Goal: Task Accomplishment & Management: Use online tool/utility

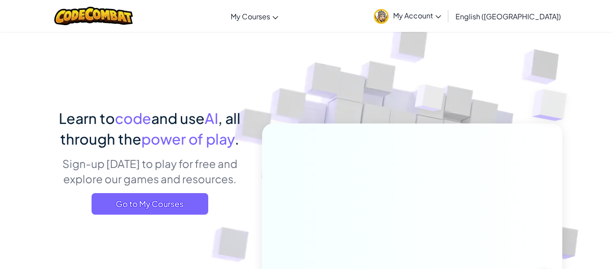
click at [445, 22] on link "My Account" at bounding box center [407, 16] width 76 height 28
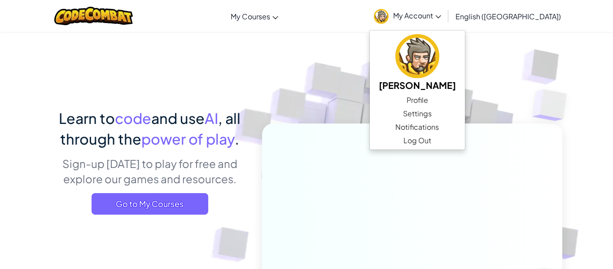
click at [295, 83] on img at bounding box center [406, 197] width 498 height 498
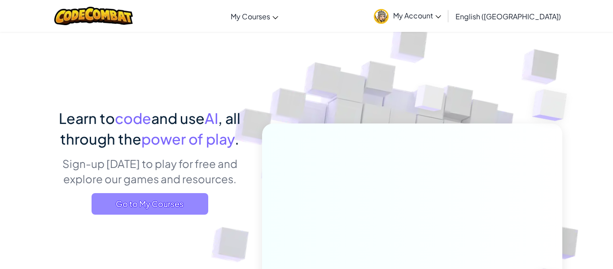
click at [132, 204] on span "Go to My Courses" at bounding box center [150, 204] width 117 height 22
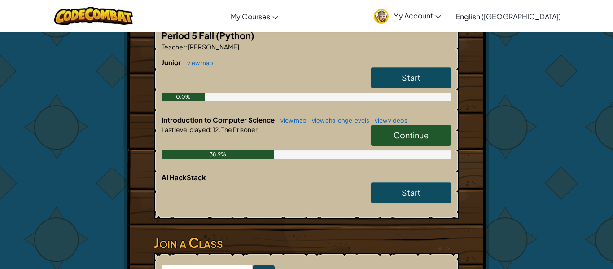
scroll to position [197, 0]
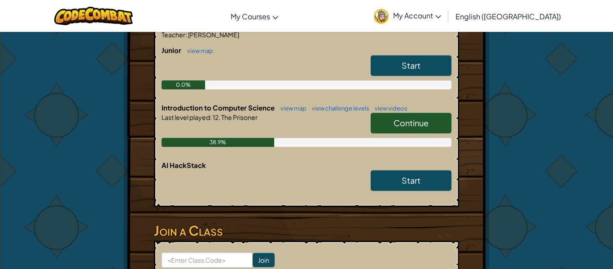
click at [411, 135] on div "Continue" at bounding box center [407, 125] width 90 height 25
click at [408, 125] on span "Continue" at bounding box center [410, 123] width 35 height 10
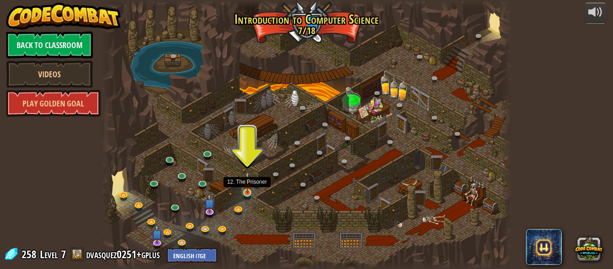
click at [247, 188] on img at bounding box center [247, 182] width 9 height 22
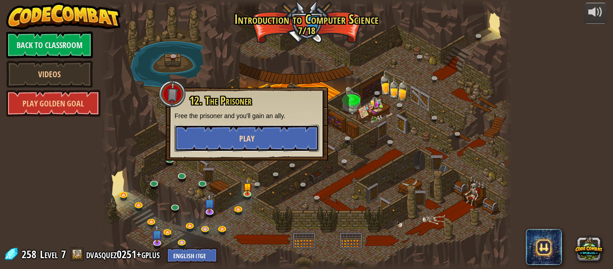
click at [231, 134] on button "Play" at bounding box center [247, 138] width 144 height 27
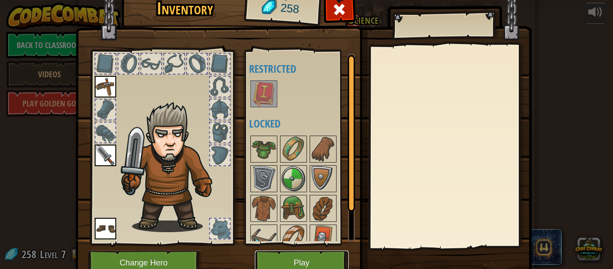
click at [321, 258] on button "Play" at bounding box center [302, 262] width 94 height 25
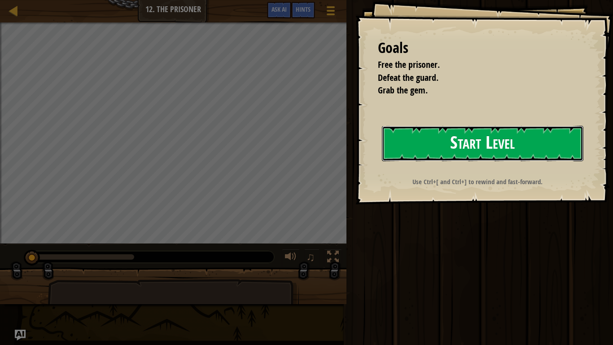
click at [405, 144] on button "Start Level" at bounding box center [482, 143] width 201 height 35
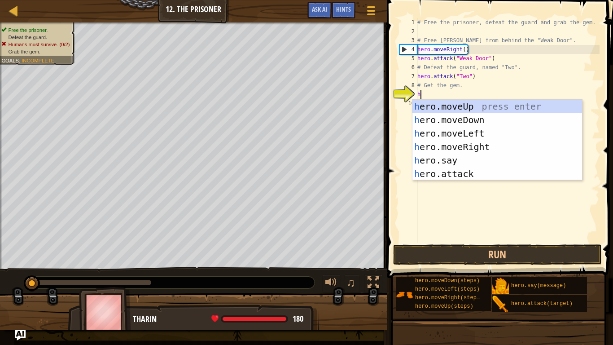
scroll to position [4, 0]
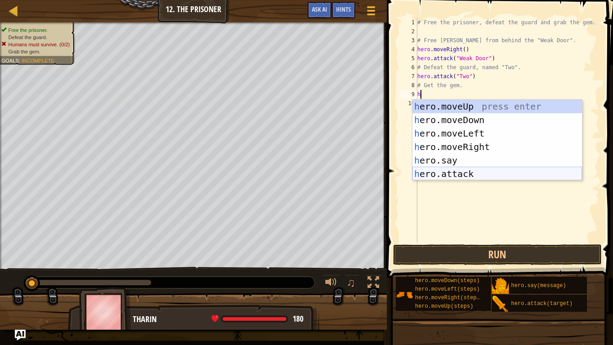
click at [445, 175] on div "h ero.moveUp press enter h ero.moveDown press enter h ero.moveLeft press enter …" at bounding box center [497, 154] width 170 height 108
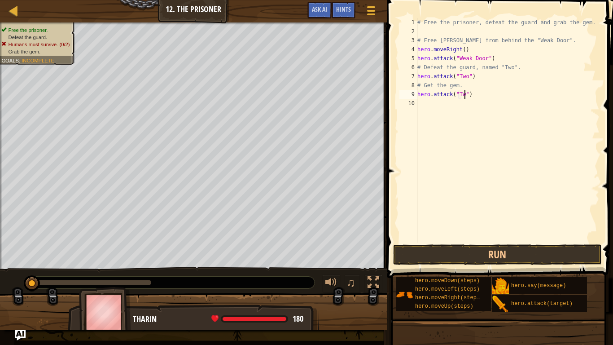
scroll to position [4, 7]
type textarea "hero.attack("Two")"
click at [429, 112] on div "# Free the prisoner, defeat the guard and grab the gem. # Free [PERSON_NAME] fr…" at bounding box center [507, 139] width 184 height 242
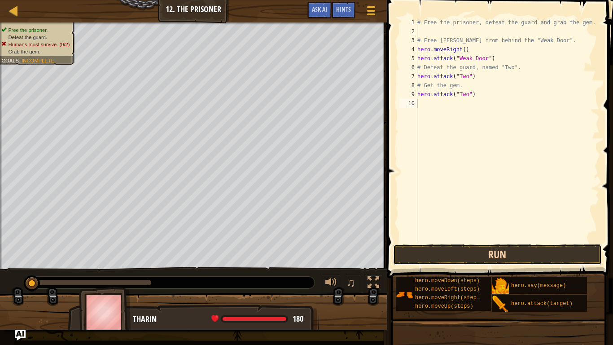
click at [495, 254] on button "Run" at bounding box center [497, 254] width 209 height 21
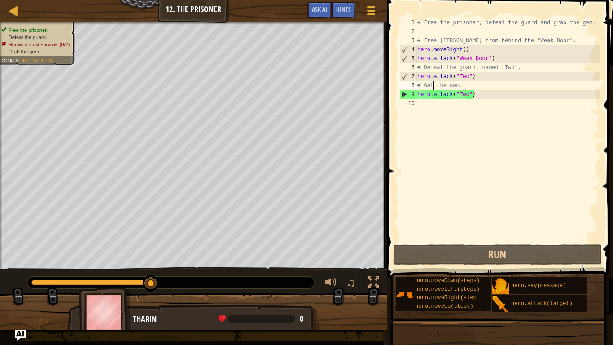
click at [434, 85] on div "# Free the prisoner, defeat the guard and grab the gem. # Free [PERSON_NAME] fr…" at bounding box center [507, 139] width 184 height 242
type textarea "# Get the gem."
click at [459, 88] on div "# Free the prisoner, defeat the guard and grab the gem. # Free [PERSON_NAME] fr…" at bounding box center [507, 139] width 184 height 242
click at [467, 84] on div "# Free the prisoner, defeat the guard and grab the gem. # Free [PERSON_NAME] fr…" at bounding box center [507, 130] width 184 height 224
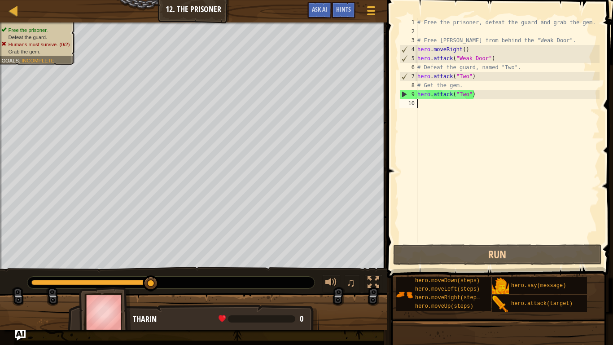
click at [467, 106] on div "# Free the prisoner, defeat the guard and grab the gem. # Free [PERSON_NAME] fr…" at bounding box center [507, 139] width 184 height 242
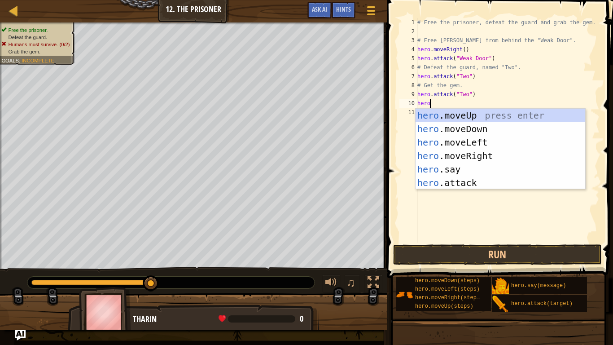
scroll to position [4, 1]
click at [472, 185] on div "hero .moveUp press enter hero .moveDown press enter hero .moveLeft press enter …" at bounding box center [500, 163] width 170 height 108
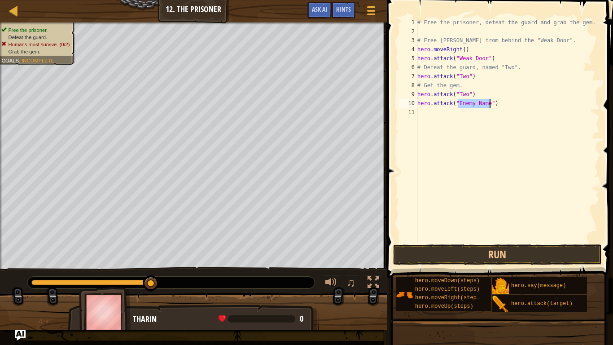
click at [527, 257] on button "Run" at bounding box center [497, 254] width 209 height 21
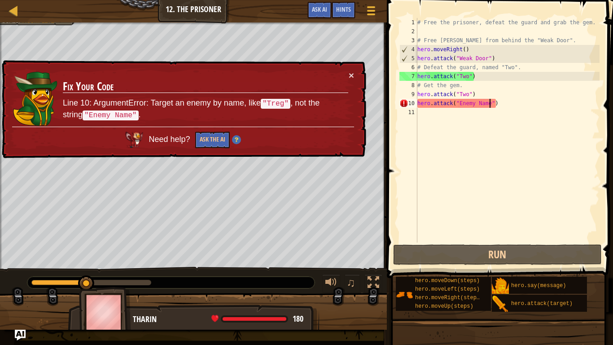
click at [467, 89] on div "# Free the prisoner, defeat the guard and grab the gem. # Free [PERSON_NAME] fr…" at bounding box center [507, 139] width 184 height 242
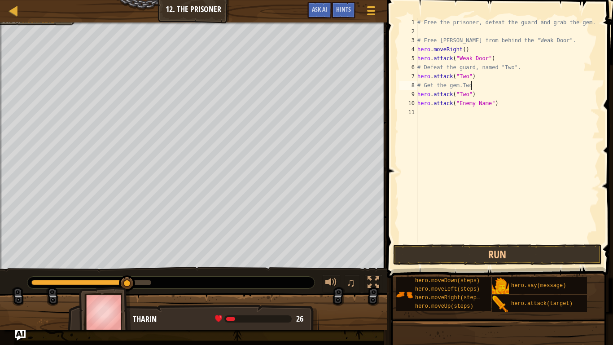
scroll to position [4, 7]
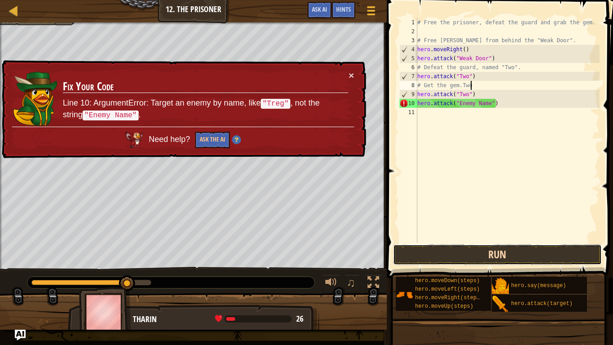
click at [551, 261] on button "Run" at bounding box center [497, 254] width 209 height 21
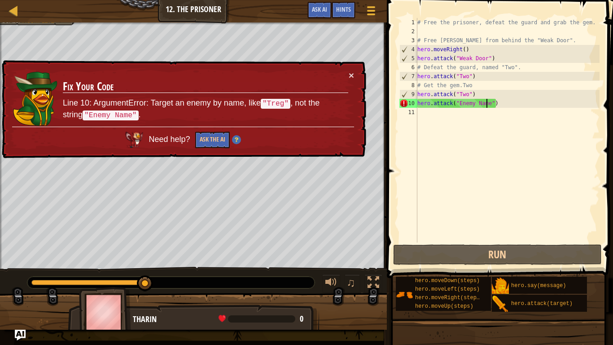
click at [487, 102] on div "# Free the prisoner, defeat the guard and grab the gem. # Free [PERSON_NAME] fr…" at bounding box center [507, 139] width 184 height 242
click at [490, 103] on div "# Free the prisoner, defeat the guard and grab the gem. # Free [PERSON_NAME] fr…" at bounding box center [507, 139] width 184 height 242
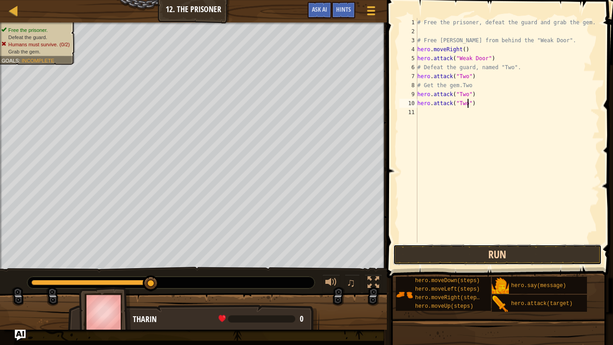
click at [566, 245] on button "Run" at bounding box center [497, 254] width 209 height 21
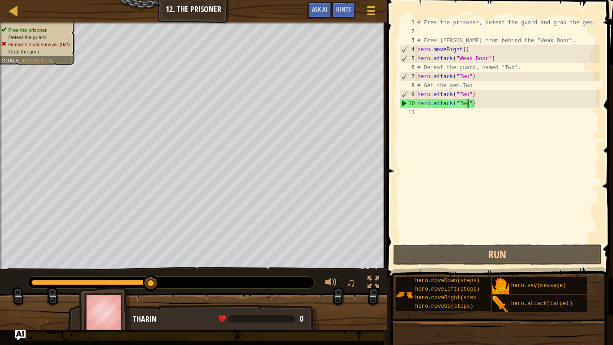
click at [473, 86] on div "# Free the prisoner, defeat the guard and grab the gem. # Free [PERSON_NAME] fr…" at bounding box center [507, 139] width 184 height 242
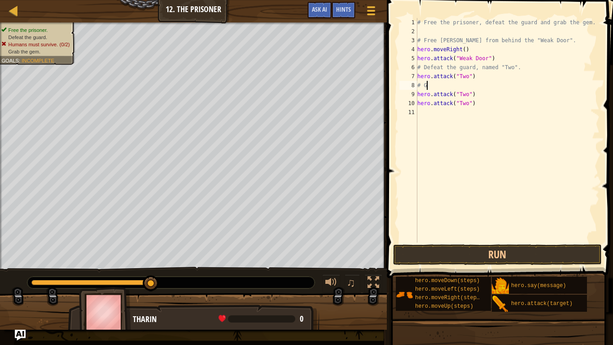
scroll to position [4, 0]
type textarea "#"
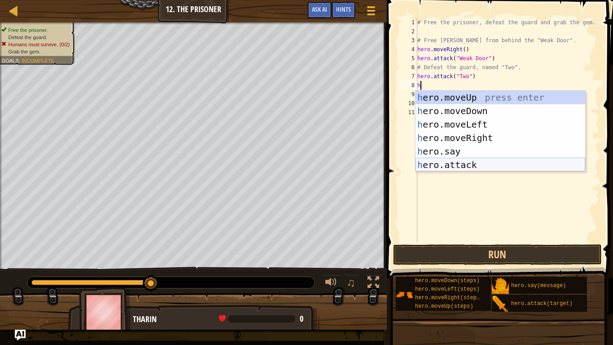
click at [477, 170] on div "h ero.moveUp press enter h ero.moveDown press enter h ero.moveLeft press enter …" at bounding box center [500, 145] width 170 height 108
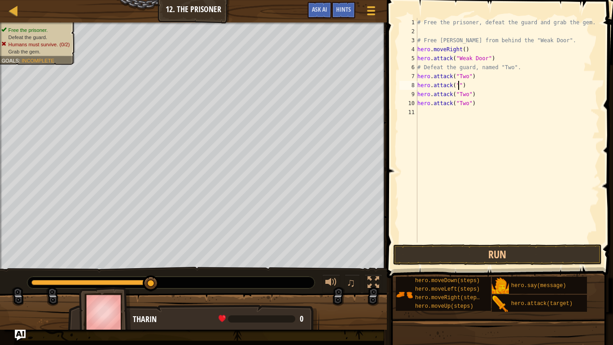
scroll to position [4, 6]
type textarea "hero.attack("Two")"
click at [436, 111] on div "# Free the prisoner, defeat the guard and grab the gem. # Free [PERSON_NAME] fr…" at bounding box center [507, 139] width 184 height 242
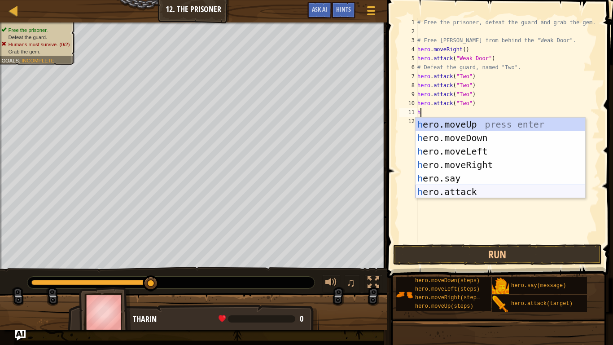
click at [477, 195] on div "h ero.moveUp press enter h ero.moveDown press enter h ero.moveLeft press enter …" at bounding box center [500, 172] width 170 height 108
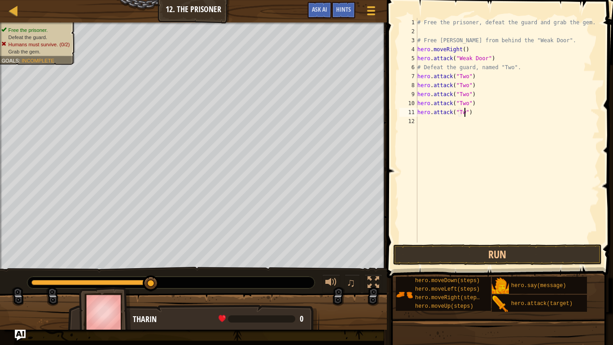
scroll to position [4, 7]
type textarea "hero.attack("Two")"
click at [488, 253] on button "Run" at bounding box center [497, 254] width 209 height 21
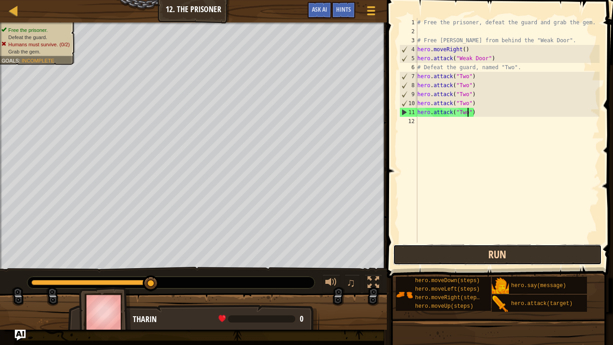
click at [488, 253] on button "Run" at bounding box center [497, 254] width 209 height 21
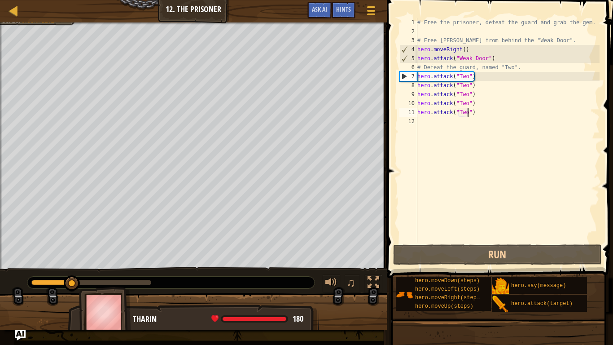
click at [475, 78] on div "# Free the prisoner, defeat the guard and grab the gem. # Free [PERSON_NAME] fr…" at bounding box center [507, 139] width 184 height 242
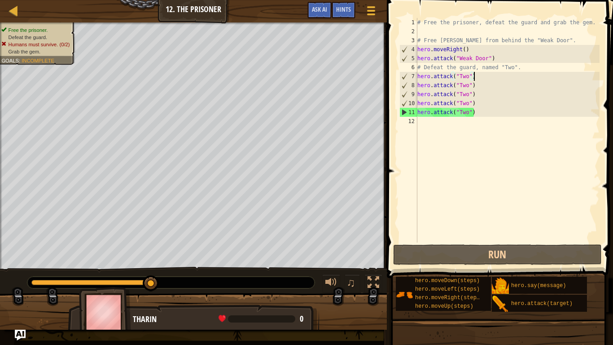
click at [476, 81] on div "# Free the prisoner, defeat the guard and grab the gem. # Free [PERSON_NAME] fr…" at bounding box center [507, 139] width 184 height 242
click at [422, 122] on div "# Free the prisoner, defeat the guard and grab the gem. # Free [PERSON_NAME] fr…" at bounding box center [507, 139] width 184 height 242
click at [522, 65] on div "# Free the prisoner, defeat the guard and grab the gem. # Free [PERSON_NAME] fr…" at bounding box center [507, 139] width 184 height 242
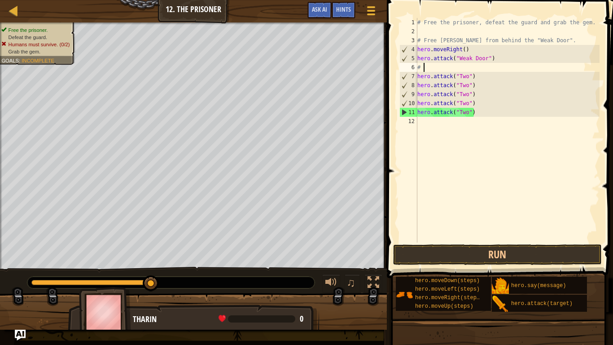
type textarea "#"
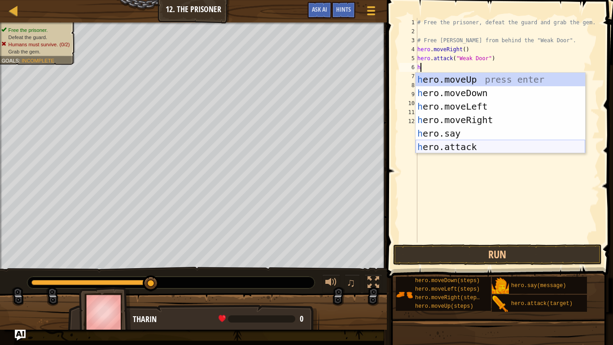
click at [462, 143] on div "h ero.moveUp press enter h ero.moveDown press enter h ero.moveLeft press enter …" at bounding box center [500, 127] width 170 height 108
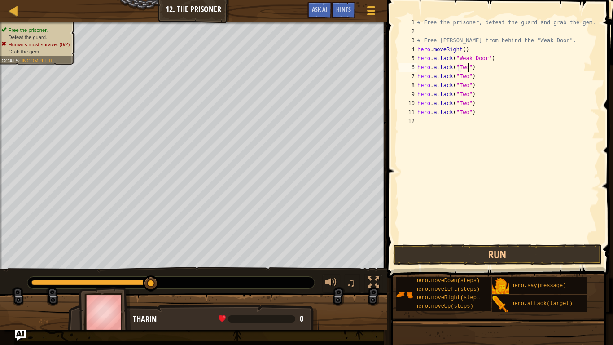
scroll to position [4, 7]
type textarea "hero.attack("Two")"
click at [576, 243] on span at bounding box center [500, 126] width 233 height 304
click at [578, 254] on button "Run" at bounding box center [497, 254] width 209 height 21
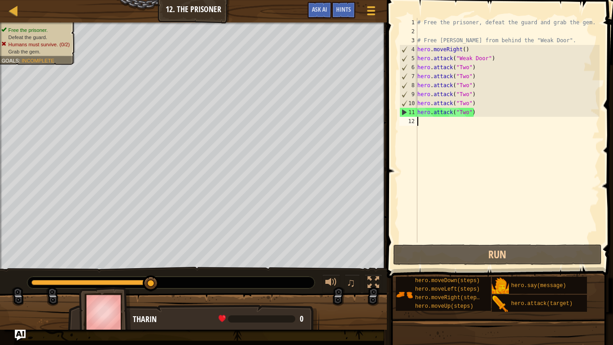
click at [489, 134] on div "# Free the prisoner, defeat the guard and grab the gem. # Free [PERSON_NAME] fr…" at bounding box center [507, 139] width 184 height 242
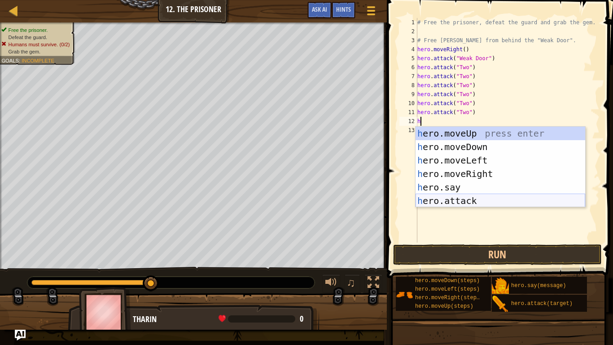
click at [518, 197] on div "h ero.moveUp press enter h ero.moveDown press enter h ero.moveLeft press enter …" at bounding box center [500, 181] width 170 height 108
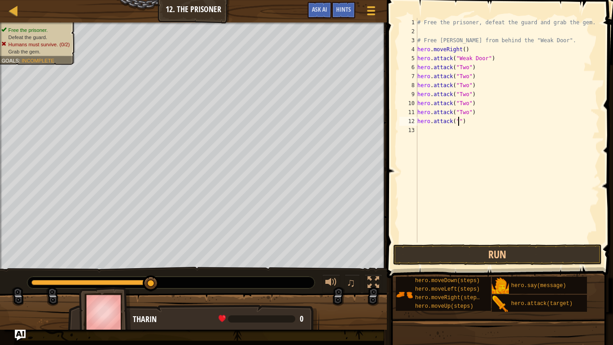
scroll to position [4, 6]
type textarea "hero.attack("Two")"
click at [433, 128] on div "# Free the prisoner, defeat the guard and grab the gem. # Free [PERSON_NAME] fr…" at bounding box center [507, 139] width 184 height 242
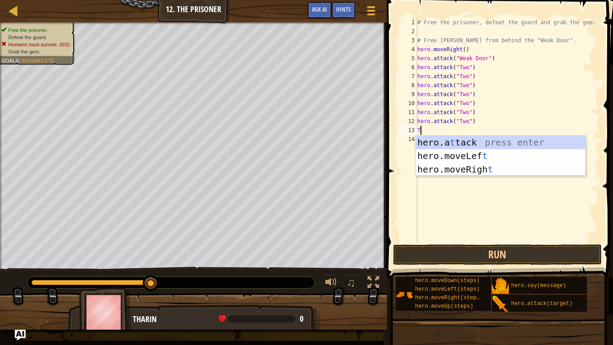
scroll to position [4, 0]
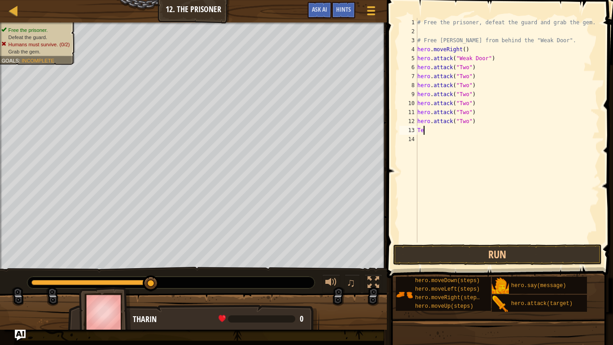
type textarea "T"
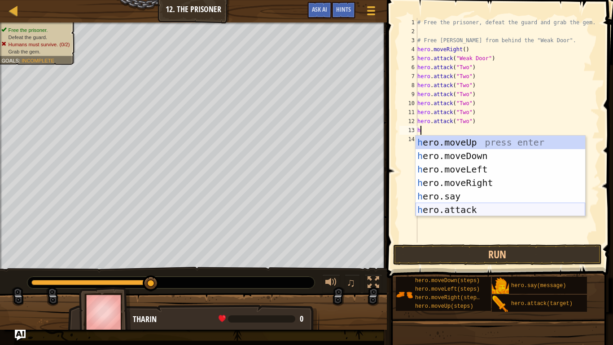
click at [507, 211] on div "h ero.moveUp press enter h ero.moveDown press enter h ero.moveLeft press enter …" at bounding box center [500, 189] width 170 height 108
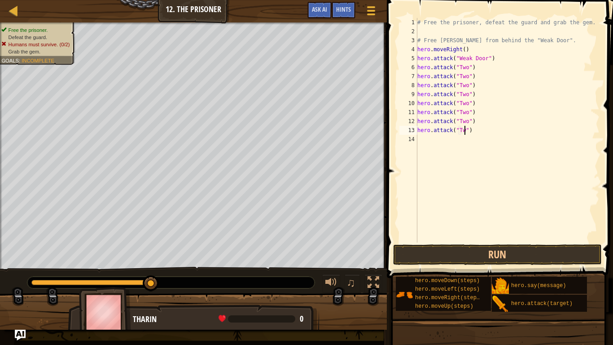
scroll to position [4, 7]
click at [479, 252] on button "Run" at bounding box center [497, 254] width 209 height 21
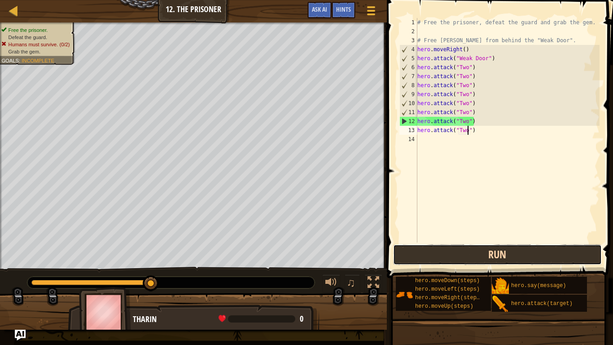
click at [457, 250] on button "Run" at bounding box center [497, 254] width 209 height 21
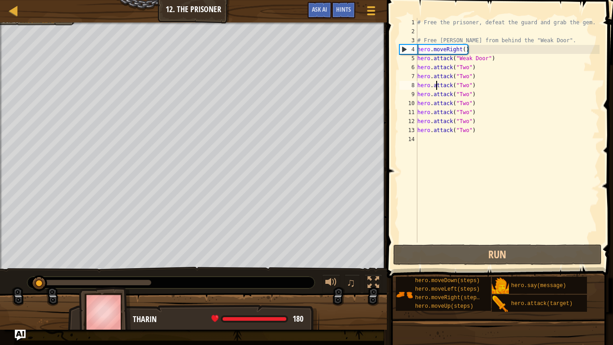
click at [437, 85] on div "# Free the prisoner, defeat the guard and grab the gem. # Free [PERSON_NAME] fr…" at bounding box center [507, 139] width 184 height 242
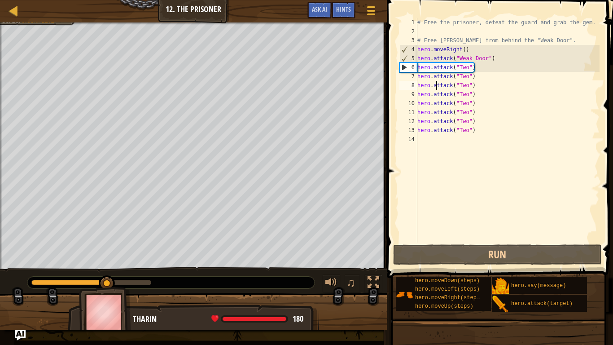
click at [409, 55] on div "5" at bounding box center [408, 58] width 17 height 9
type textarea "hero.attack("Two")"
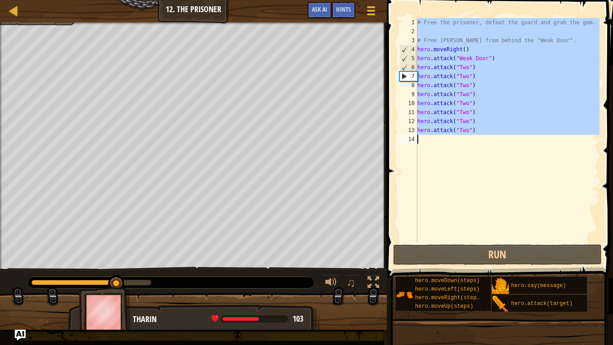
click at [409, 55] on div "5" at bounding box center [408, 58] width 17 height 9
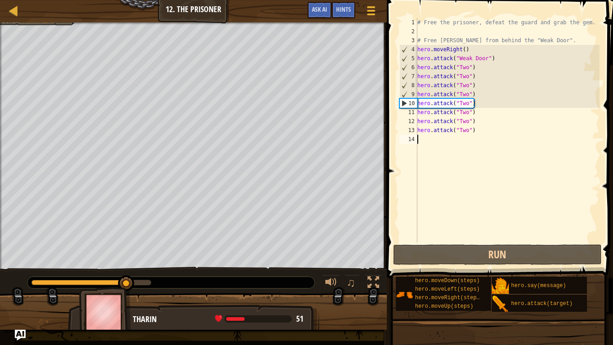
click at [409, 55] on div "5" at bounding box center [408, 58] width 17 height 9
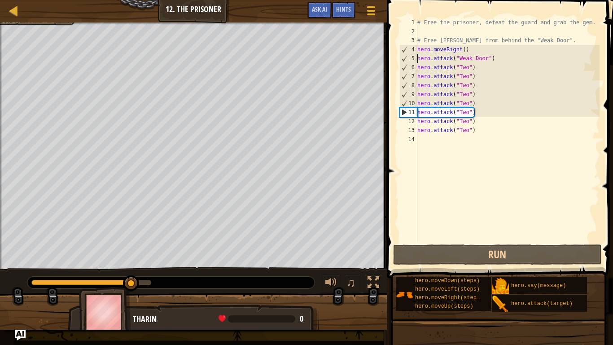
type textarea "hero.attack("Two")"
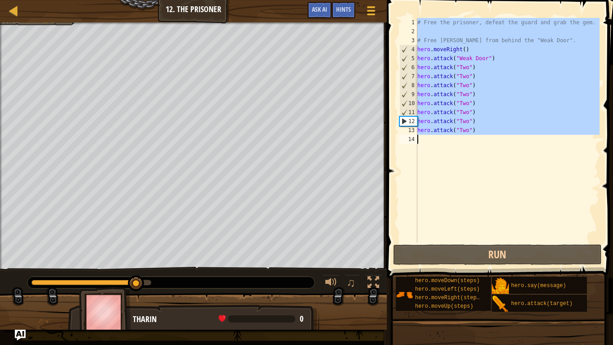
click at [409, 55] on div "5" at bounding box center [408, 58] width 17 height 9
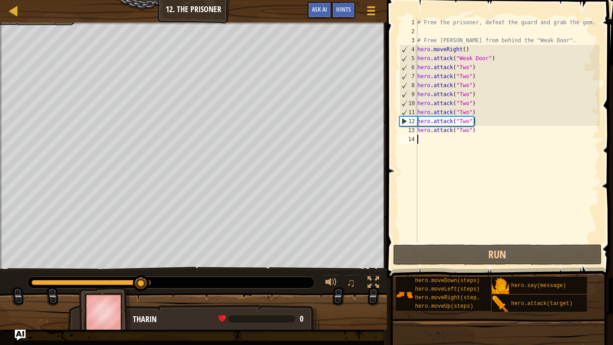
click at [409, 55] on div "5" at bounding box center [408, 58] width 17 height 9
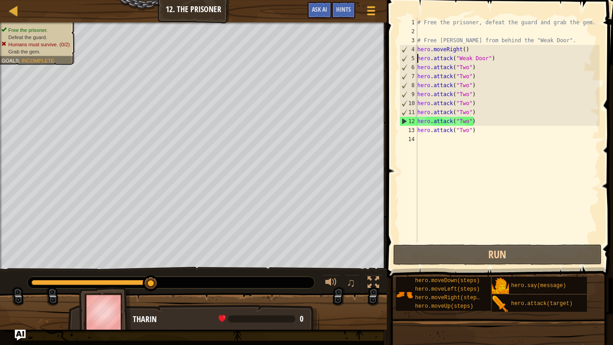
click at [468, 243] on span at bounding box center [500, 126] width 233 height 304
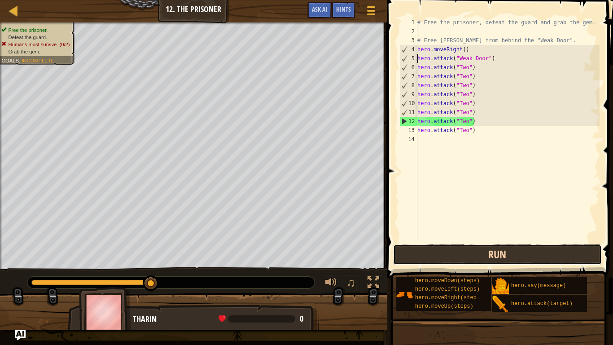
click at [476, 251] on button "Run" at bounding box center [497, 254] width 209 height 21
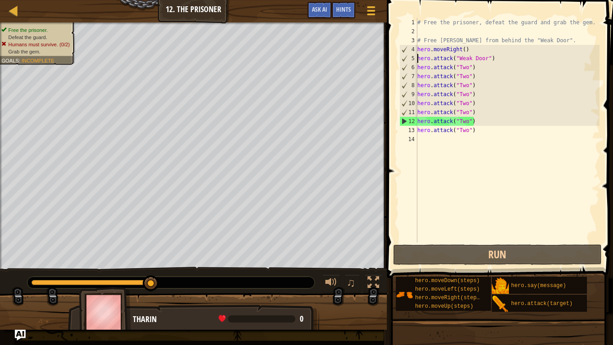
click at [487, 64] on div "# Free the prisoner, defeat the guard and grab the gem. # Free [PERSON_NAME] fr…" at bounding box center [507, 139] width 184 height 242
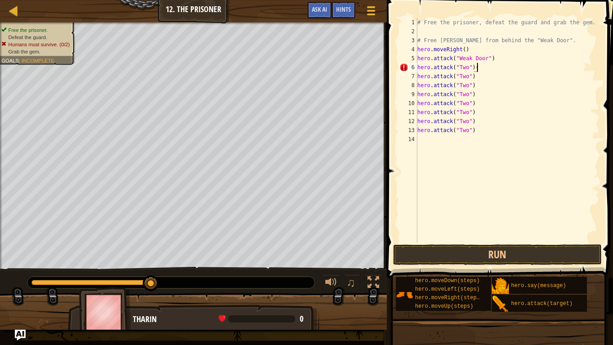
scroll to position [4, 8]
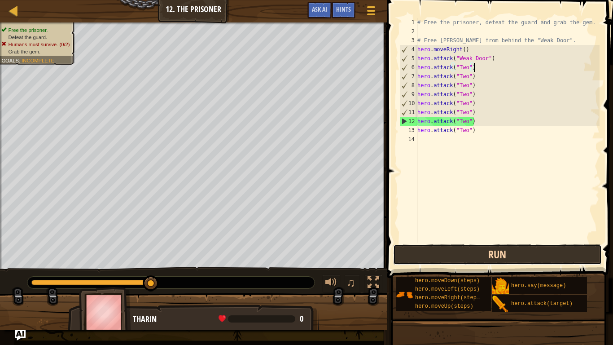
click at [415, 258] on button "Run" at bounding box center [497, 254] width 209 height 21
click at [436, 262] on button "Run" at bounding box center [497, 254] width 209 height 21
click at [428, 257] on button "Run" at bounding box center [497, 254] width 209 height 21
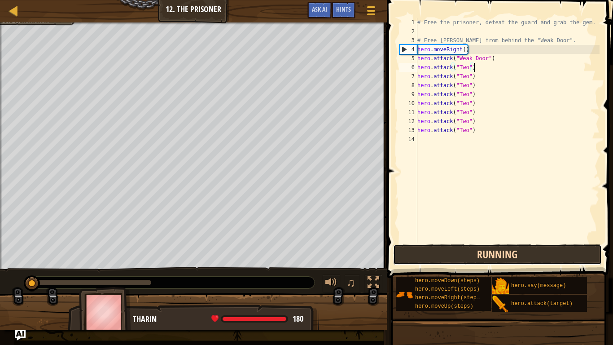
click at [428, 257] on button "Running" at bounding box center [497, 254] width 209 height 21
click at [428, 257] on button "Run" at bounding box center [497, 254] width 209 height 21
click at [428, 257] on button "Running" at bounding box center [497, 254] width 209 height 21
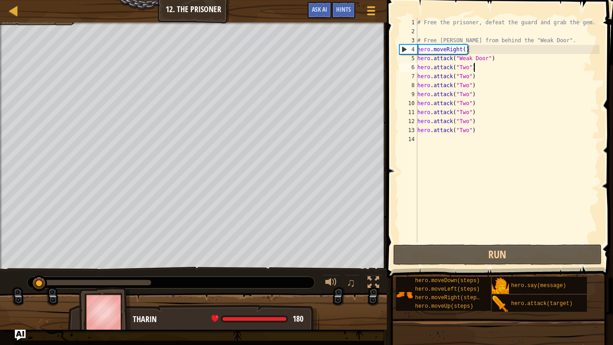
click at [255, 268] on div at bounding box center [170, 282] width 287 height 12
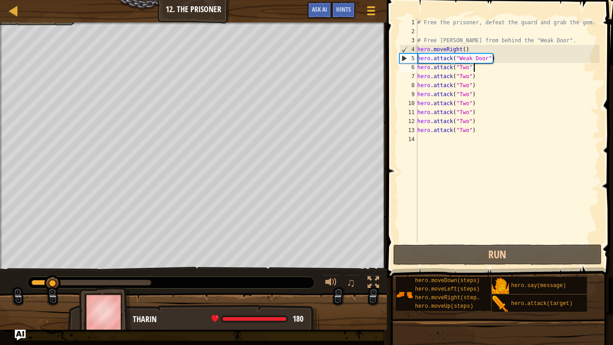
click at [147, 268] on div "0:16.9 Now: 0:03.1 Max: 0:17.5" at bounding box center [91, 281] width 120 height 5
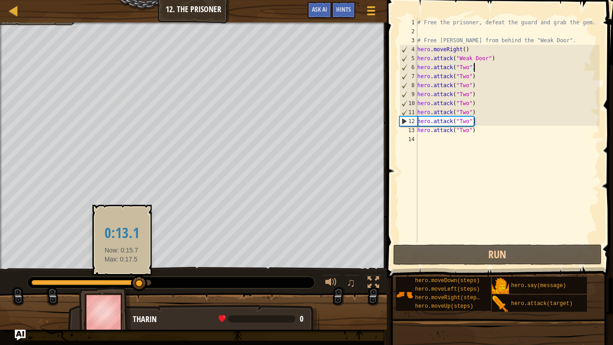
click at [122, 268] on div at bounding box center [85, 281] width 108 height 5
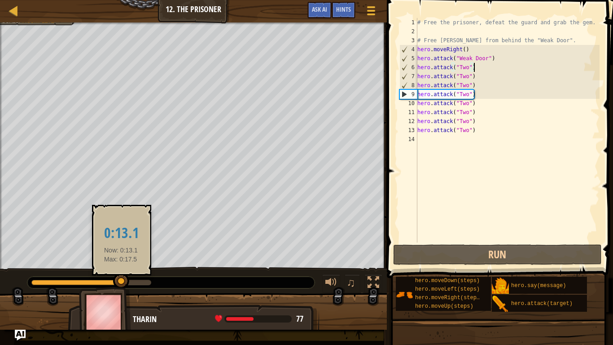
click at [121, 268] on div at bounding box center [121, 281] width 16 height 16
click at [121, 268] on div at bounding box center [121, 278] width 16 height 16
click at [121, 268] on div at bounding box center [121, 282] width 16 height 16
click at [121, 268] on div at bounding box center [121, 278] width 16 height 16
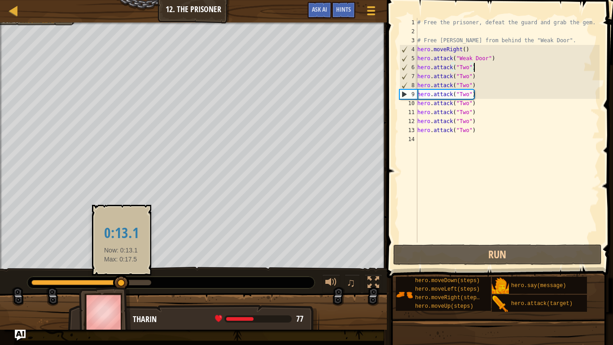
click at [121, 268] on div at bounding box center [121, 283] width 16 height 16
click at [121, 268] on div at bounding box center [121, 282] width 16 height 16
click at [120, 268] on div at bounding box center [121, 281] width 16 height 16
click at [120, 268] on div at bounding box center [121, 282] width 16 height 16
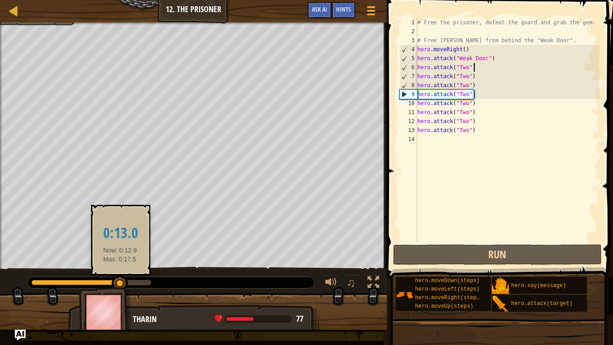
click at [120, 268] on div at bounding box center [120, 283] width 16 height 16
click at [120, 268] on div at bounding box center [120, 282] width 16 height 16
click at [120, 268] on div at bounding box center [120, 279] width 16 height 16
click at [120, 268] on div at bounding box center [120, 281] width 16 height 16
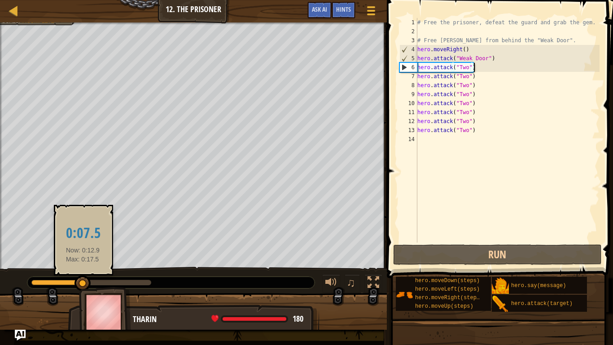
click at [83, 268] on div at bounding box center [57, 281] width 52 height 5
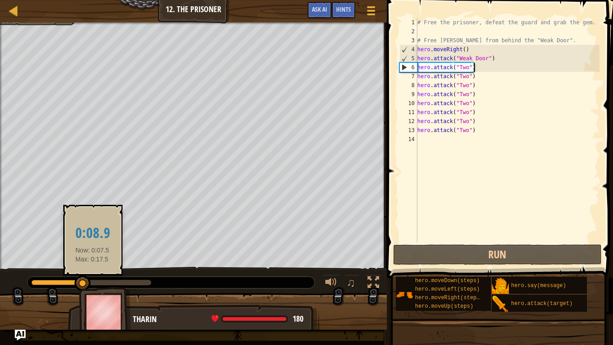
click at [92, 268] on div at bounding box center [91, 281] width 120 height 5
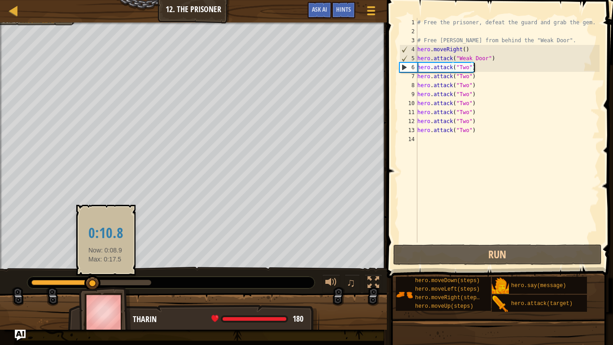
click at [106, 268] on div at bounding box center [91, 281] width 120 height 5
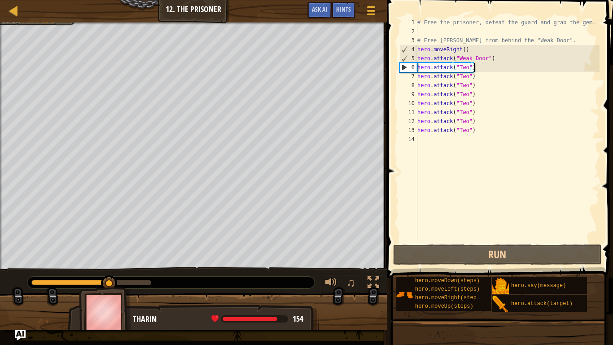
click at [475, 110] on div "# Free the prisoner, defeat the guard and grab the gem. # Free [PERSON_NAME] fr…" at bounding box center [507, 139] width 184 height 242
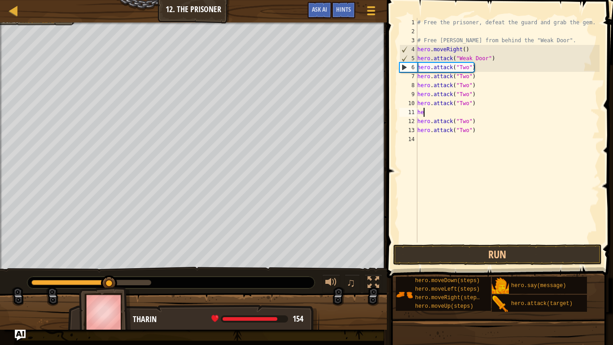
scroll to position [4, 0]
type textarea "h"
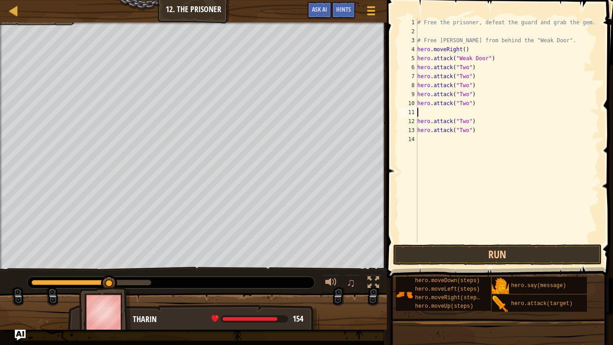
type textarea "h"
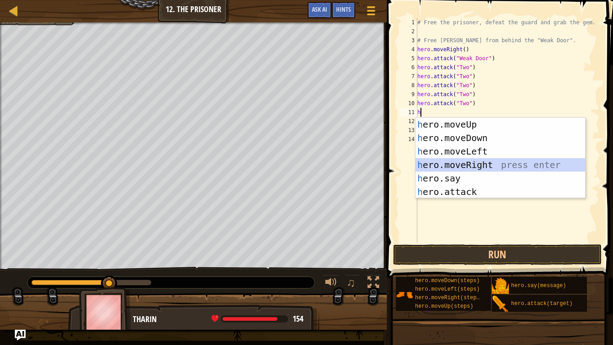
click at [507, 162] on div "h ero.moveUp press enter h ero.moveDown press enter h ero.moveLeft press enter …" at bounding box center [500, 172] width 170 height 108
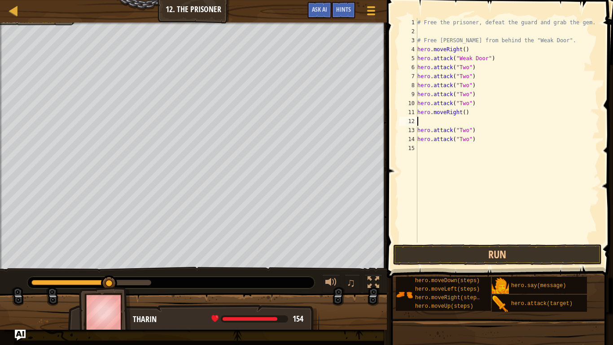
click at [463, 113] on div "# Free the prisoner, defeat the guard and grab the gem. # Free [PERSON_NAME] fr…" at bounding box center [507, 139] width 184 height 242
type textarea "hero.moveRight(2)"
click at [438, 123] on div "# Free the prisoner, defeat the guard and grab the gem. # Free [PERSON_NAME] fr…" at bounding box center [507, 139] width 184 height 242
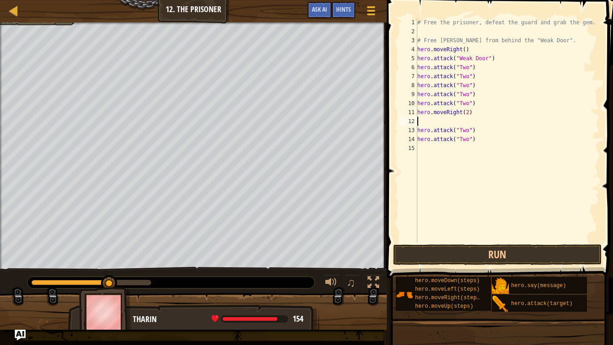
type textarea "h"
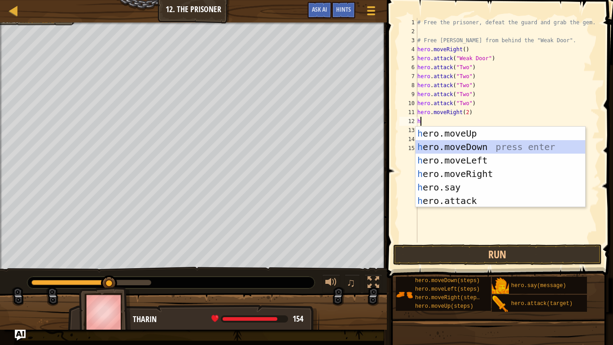
click at [460, 147] on div "h ero.moveUp press enter h ero.moveDown press enter h ero.moveLeft press enter …" at bounding box center [500, 181] width 170 height 108
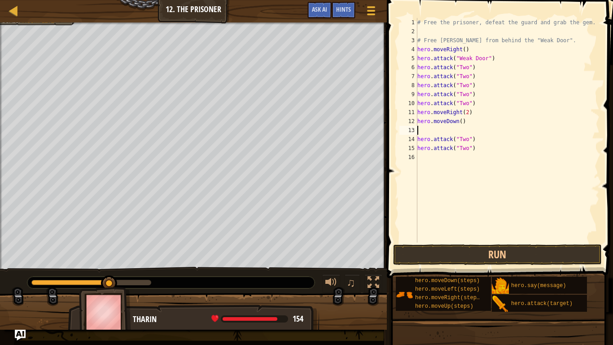
click at [461, 122] on div "# Free the prisoner, defeat the guard and grab the gem. # Free [PERSON_NAME] fr…" at bounding box center [507, 139] width 184 height 242
type textarea "hero.moveDown(3)"
click at [438, 130] on div "# Free the prisoner, defeat the guard and grab the gem. # Free [PERSON_NAME] fr…" at bounding box center [507, 139] width 184 height 242
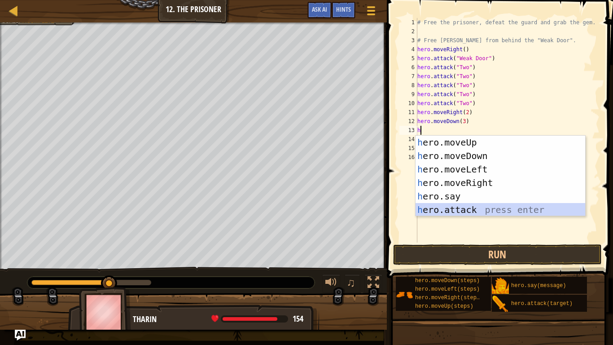
click at [460, 205] on div "h ero.moveUp press enter h ero.moveDown press enter h ero.moveLeft press enter …" at bounding box center [500, 189] width 170 height 108
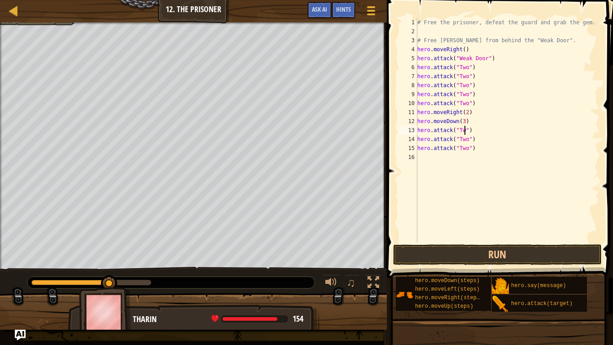
scroll to position [4, 8]
type textarea "hero.attack("Two")"
click at [521, 253] on button "Run" at bounding box center [497, 254] width 209 height 21
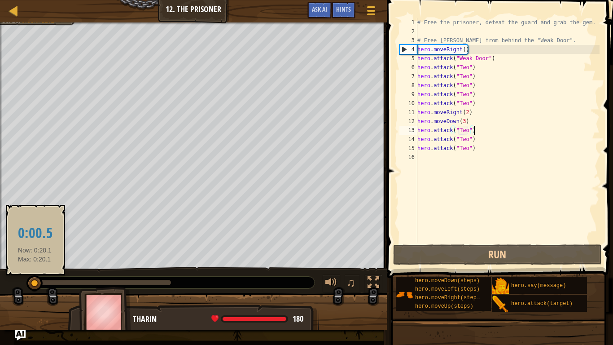
click at [35, 268] on div at bounding box center [33, 281] width 4 height 5
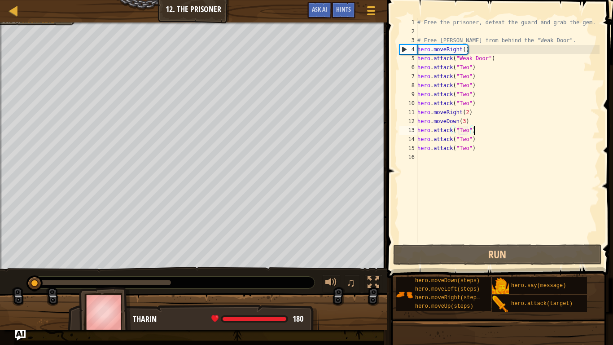
click at [467, 112] on div "# Free the prisoner, defeat the guard and grab the gem. # Free [PERSON_NAME] fr…" at bounding box center [507, 139] width 184 height 242
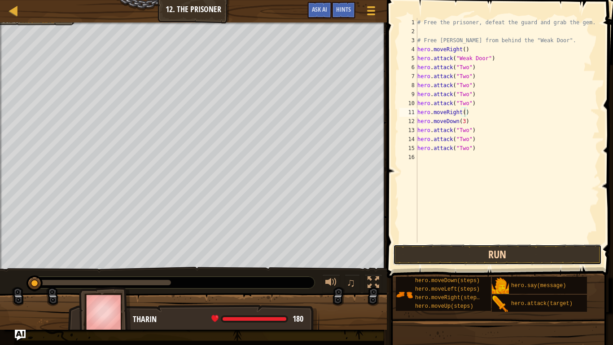
click at [485, 256] on button "Run" at bounding box center [497, 254] width 209 height 21
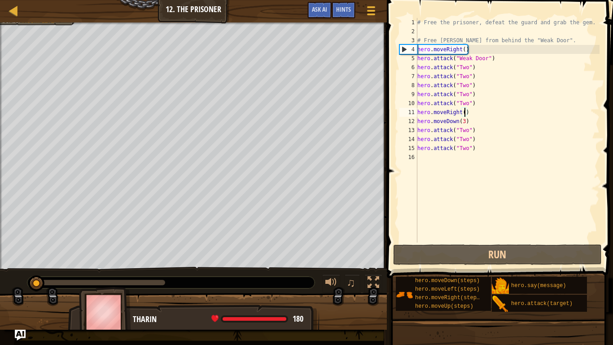
click at [118, 268] on div at bounding box center [98, 281] width 134 height 5
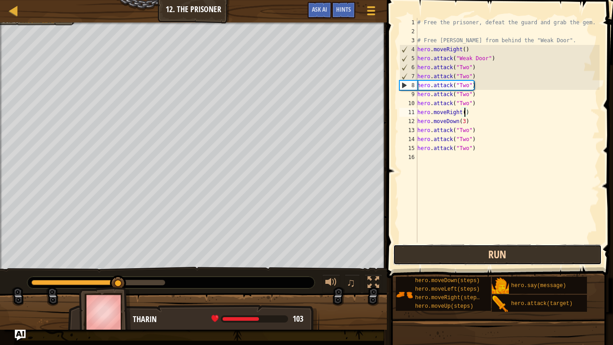
click at [426, 248] on button "Run" at bounding box center [497, 254] width 209 height 21
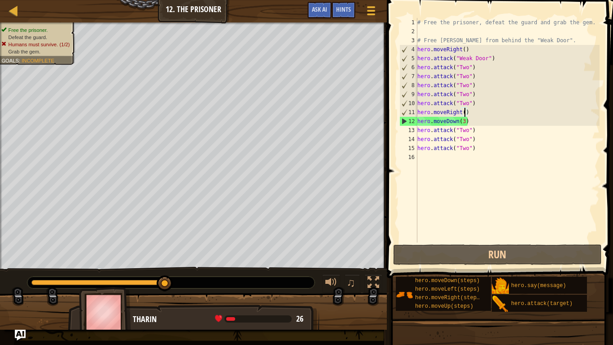
click at [475, 105] on div "# Free the prisoner, defeat the guard and grab the gem. # Free [PERSON_NAME] fr…" at bounding box center [507, 139] width 184 height 242
type textarea "hero.attack("Two")"
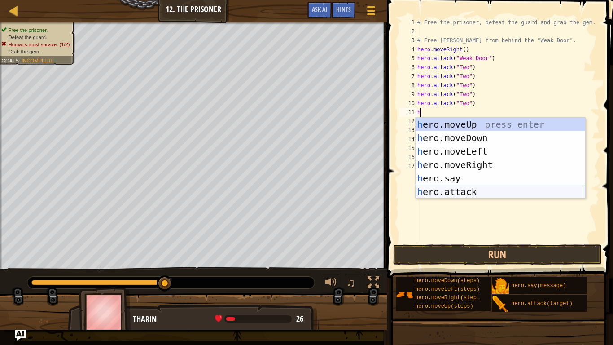
click at [484, 194] on div "h ero.moveUp press enter h ero.moveDown press enter h ero.moveLeft press enter …" at bounding box center [500, 172] width 170 height 108
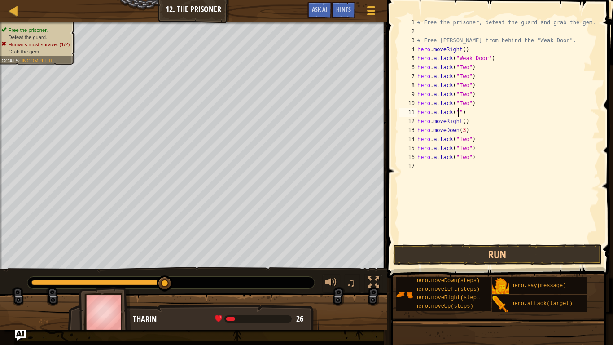
scroll to position [4, 6]
type textarea "hero.attack("Two")"
click at [534, 238] on div "# Free the prisoner, defeat the guard and grab the gem. # Free [PERSON_NAME] fr…" at bounding box center [507, 139] width 184 height 242
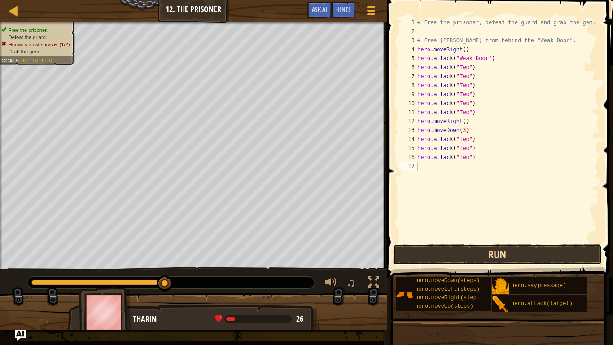
click at [541, 247] on button "Run" at bounding box center [497, 254] width 209 height 21
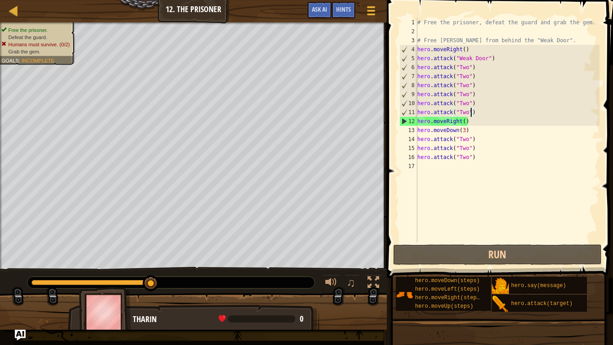
click at [472, 115] on div "# Free the prisoner, defeat the guard and grab the gem. # Free [PERSON_NAME] fr…" at bounding box center [507, 139] width 184 height 242
click at [474, 112] on div "# Free the prisoner, defeat the guard and grab the gem. # Free [PERSON_NAME] fr…" at bounding box center [507, 139] width 184 height 242
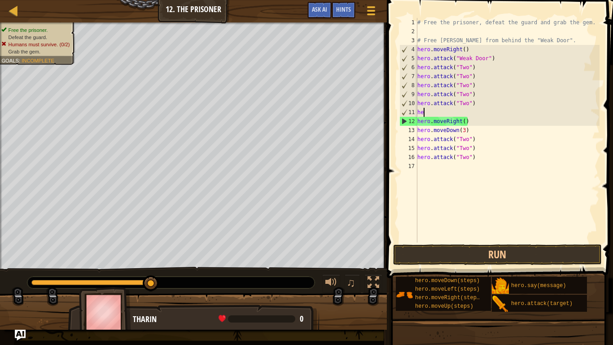
type textarea "h"
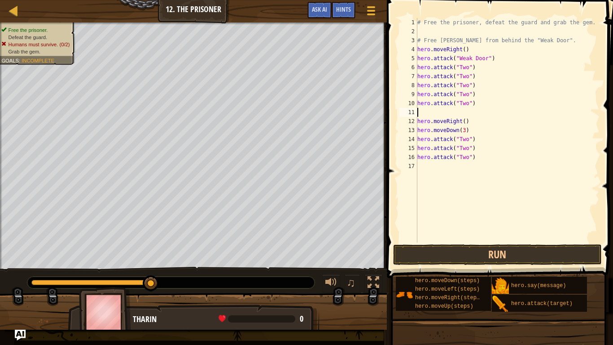
click at [422, 113] on div "# Free the prisoner, defeat the guard and grab the gem. # Free [PERSON_NAME] fr…" at bounding box center [507, 139] width 184 height 242
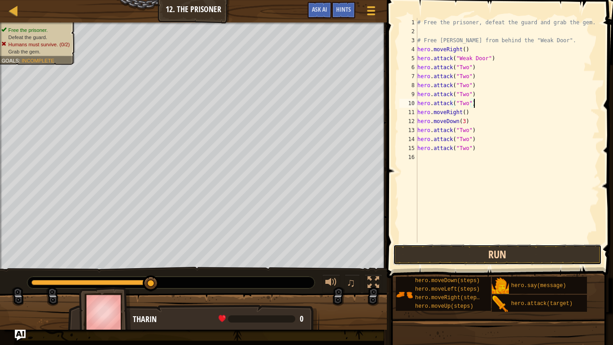
click at [405, 263] on button "Run" at bounding box center [497, 254] width 209 height 21
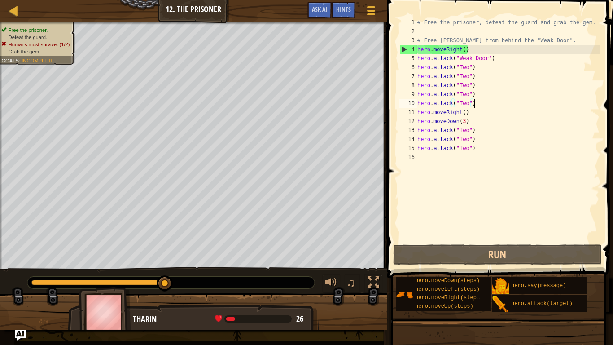
click at [494, 59] on div "# Free the prisoner, defeat the guard and grab the gem. # Free [PERSON_NAME] fr…" at bounding box center [507, 139] width 184 height 242
type textarea "hero.attack("Weak Door")"
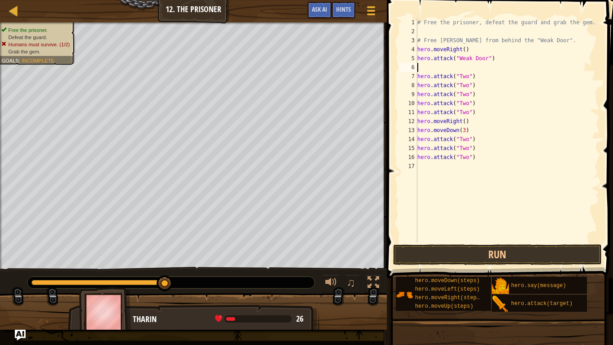
type textarea "h"
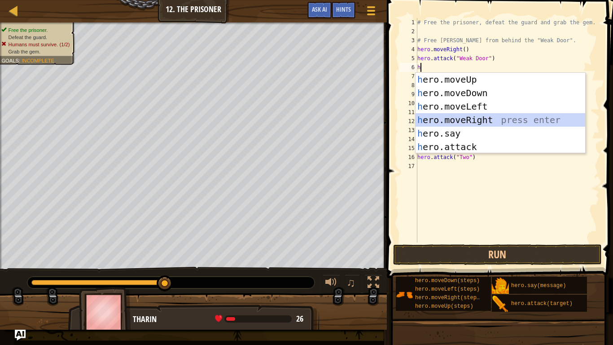
click at [554, 117] on div "h ero.moveUp press enter h ero.moveDown press enter h ero.moveLeft press enter …" at bounding box center [500, 127] width 170 height 108
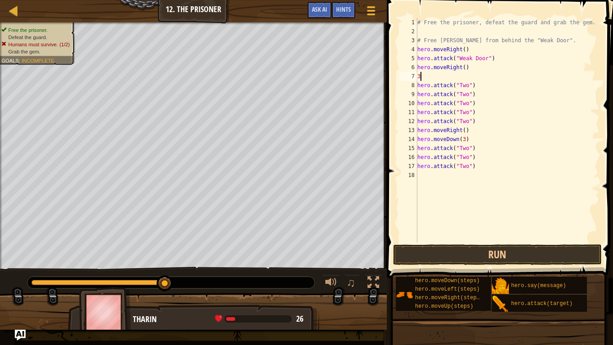
click at [464, 67] on div "# Free the prisoner, defeat the guard and grab the gem. # Free [PERSON_NAME] fr…" at bounding box center [507, 139] width 184 height 242
click at [461, 76] on div "# Free the prisoner, defeat the guard and grab the gem. # Free [PERSON_NAME] fr…" at bounding box center [507, 139] width 184 height 242
type textarea "3"
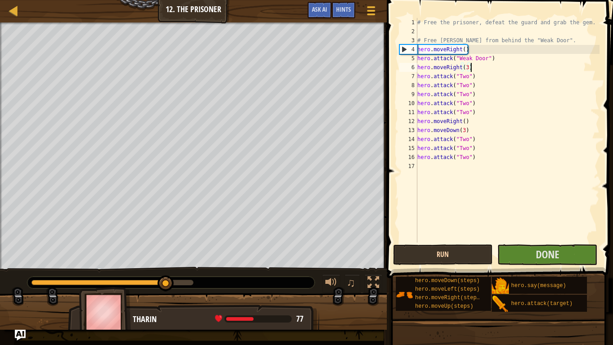
type textarea "hero.moveRight(3)"
click at [455, 260] on button "Run" at bounding box center [443, 254] width 100 height 21
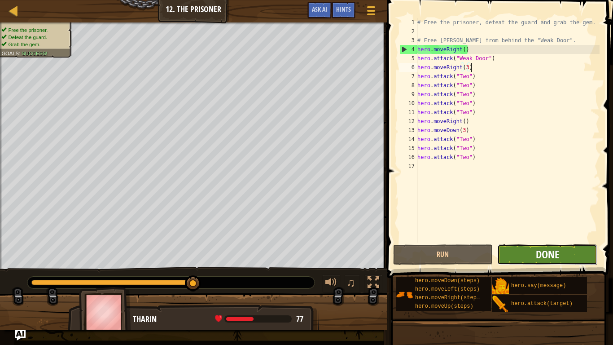
click at [543, 259] on span "Done" at bounding box center [547, 254] width 23 height 14
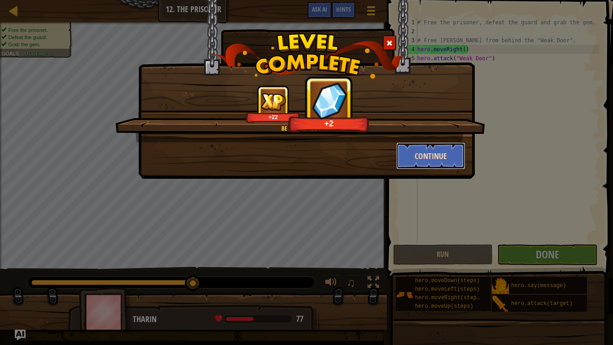
click at [441, 167] on button "Continue" at bounding box center [431, 155] width 70 height 27
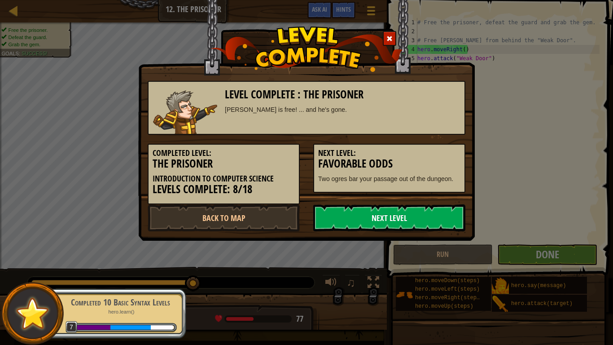
click at [381, 217] on link "Next Level" at bounding box center [389, 217] width 152 height 27
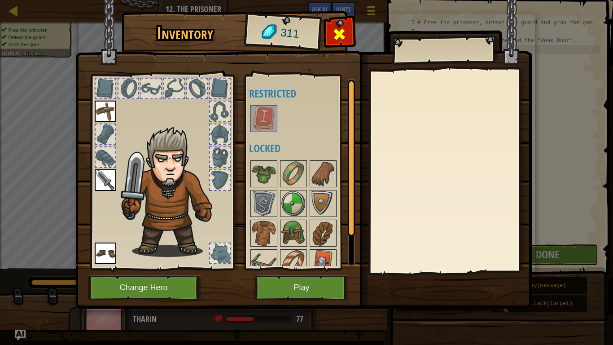
click at [334, 34] on span at bounding box center [339, 34] width 14 height 14
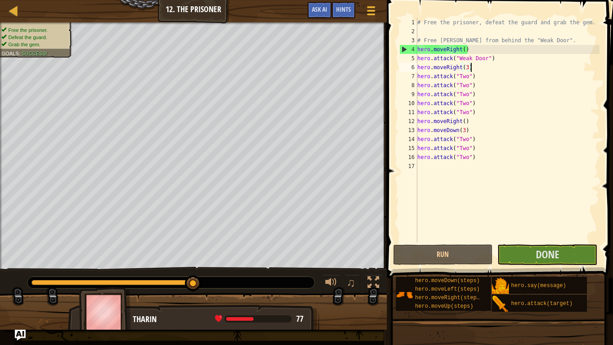
click at [537, 258] on span "Done" at bounding box center [547, 254] width 23 height 14
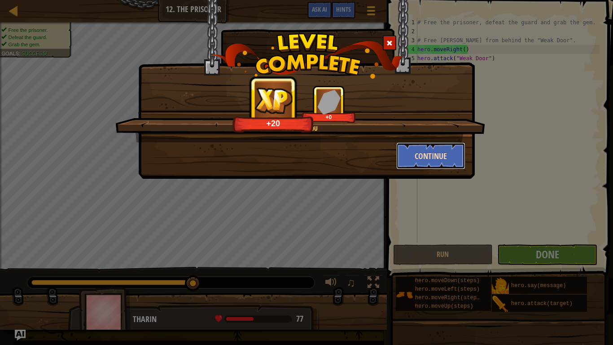
click at [415, 148] on button "Continue" at bounding box center [431, 155] width 70 height 27
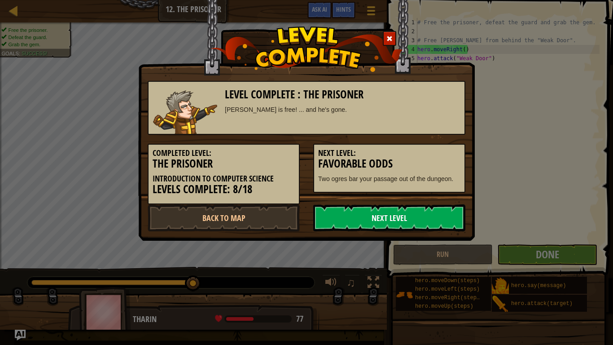
click at [370, 210] on link "Next Level" at bounding box center [389, 217] width 152 height 27
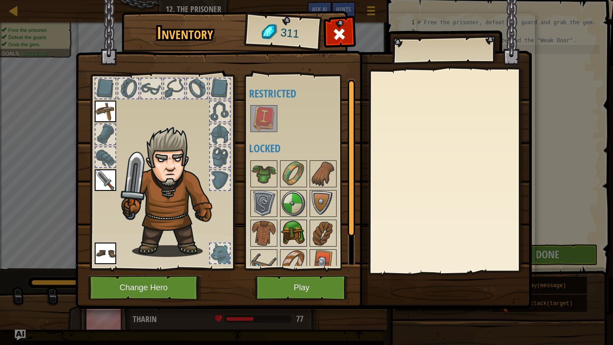
click at [290, 228] on img at bounding box center [293, 232] width 25 height 25
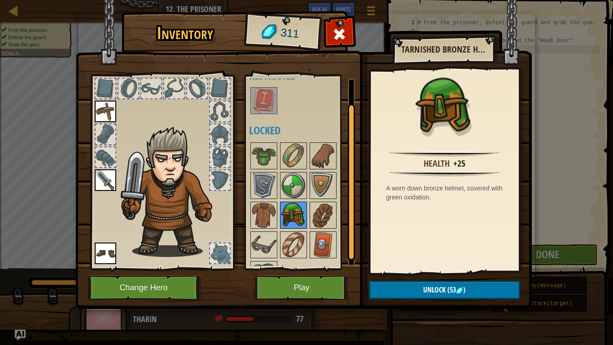
scroll to position [41, 0]
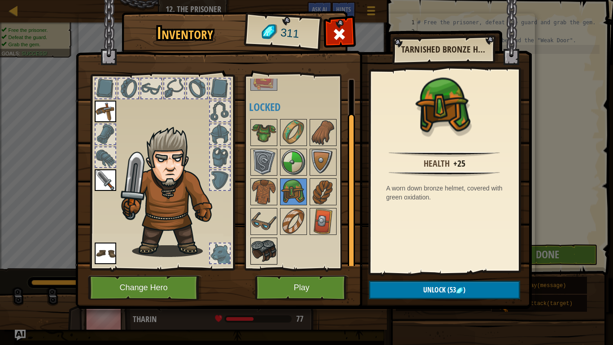
click at [252, 256] on img at bounding box center [263, 250] width 25 height 25
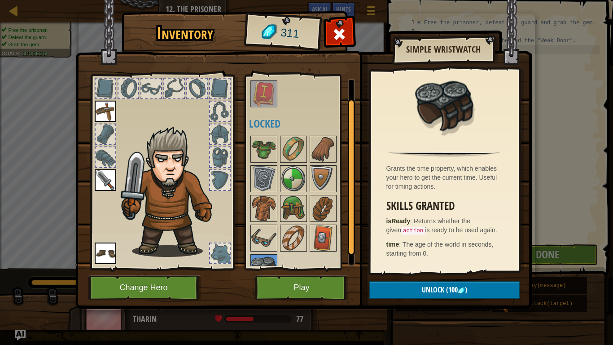
scroll to position [23, 0]
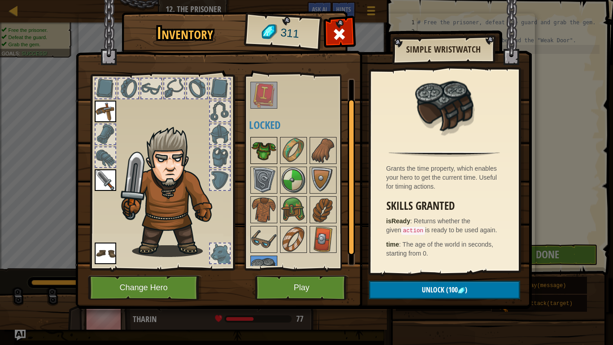
click at [271, 141] on img at bounding box center [263, 150] width 25 height 25
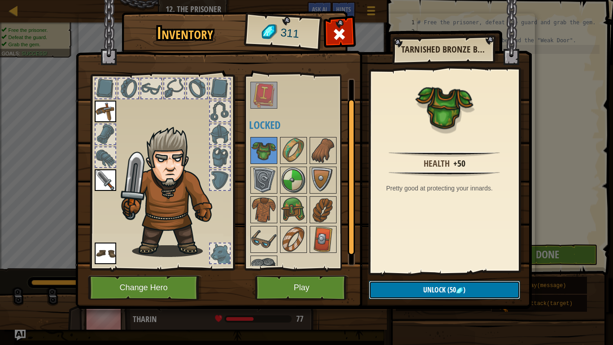
click at [422, 268] on button "Unlock (50 )" at bounding box center [444, 289] width 151 height 18
click at [419, 268] on button "Confirm" at bounding box center [444, 289] width 151 height 18
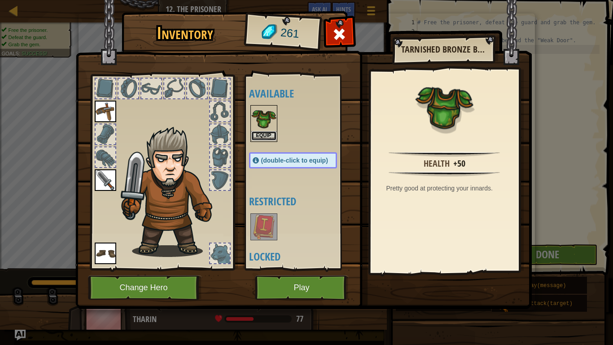
click at [261, 132] on button "Equip" at bounding box center [263, 135] width 25 height 9
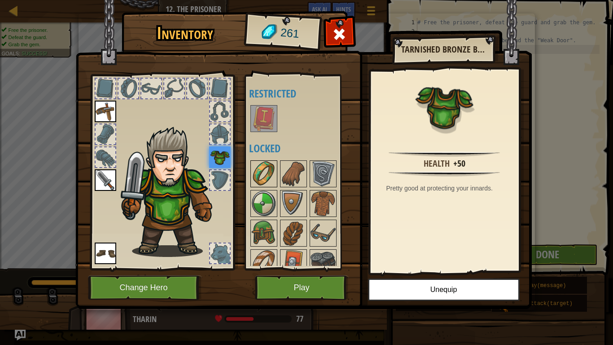
click at [253, 179] on img at bounding box center [263, 173] width 25 height 25
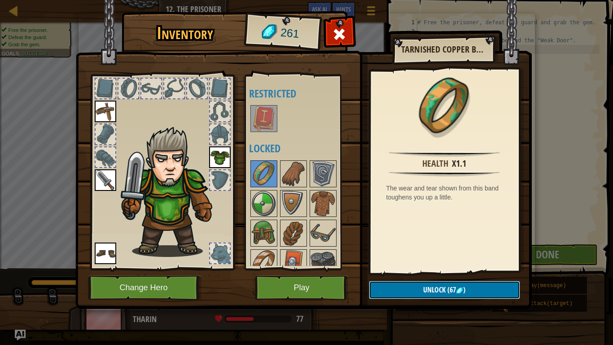
click at [418, 268] on button "Unlock (67 )" at bounding box center [444, 289] width 151 height 18
click at [418, 268] on button "Confirm" at bounding box center [444, 289] width 151 height 18
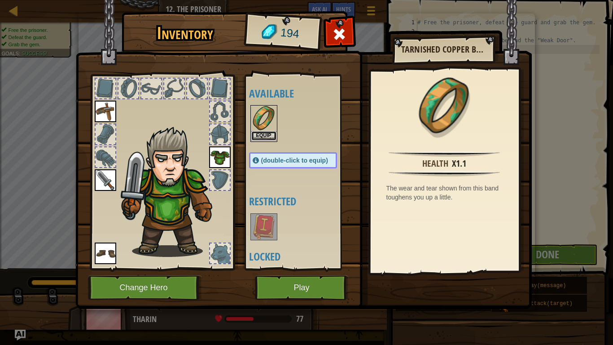
click at [262, 133] on button "Equip" at bounding box center [263, 135] width 25 height 9
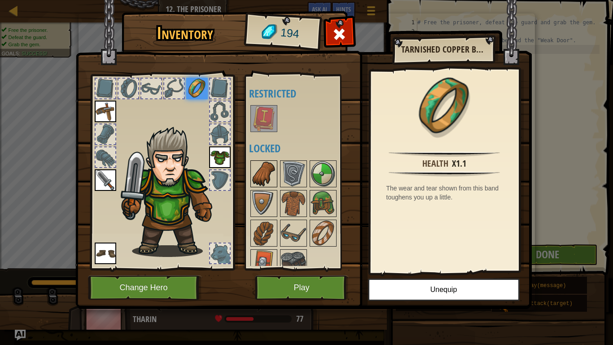
click at [276, 177] on div at bounding box center [263, 173] width 27 height 27
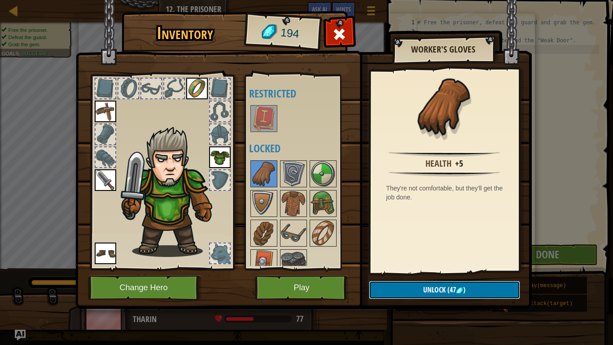
click at [427, 268] on span "Unlock" at bounding box center [434, 289] width 22 height 10
click at [420, 268] on button "Confirm" at bounding box center [444, 289] width 151 height 18
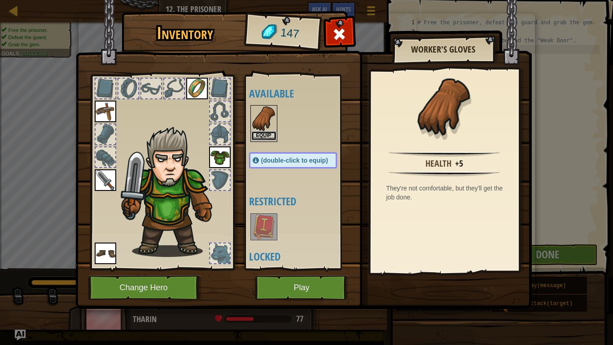
click at [270, 131] on button "Equip" at bounding box center [263, 135] width 25 height 9
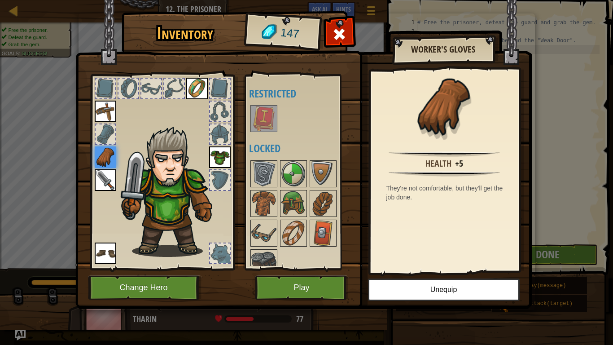
click at [239, 154] on img at bounding box center [303, 146] width 456 height 326
click at [253, 168] on img at bounding box center [263, 173] width 25 height 25
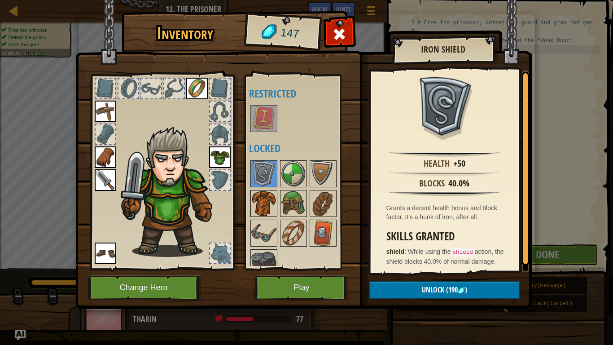
click at [270, 207] on img at bounding box center [263, 203] width 25 height 25
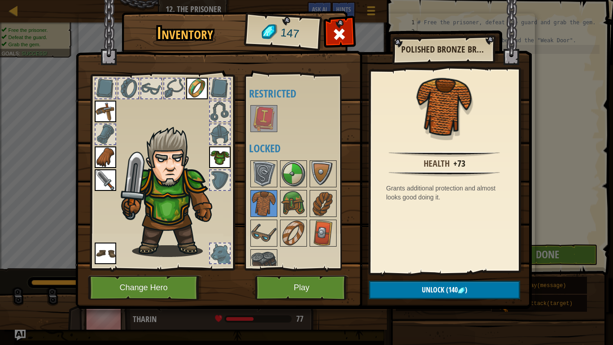
click at [221, 161] on img at bounding box center [220, 157] width 22 height 22
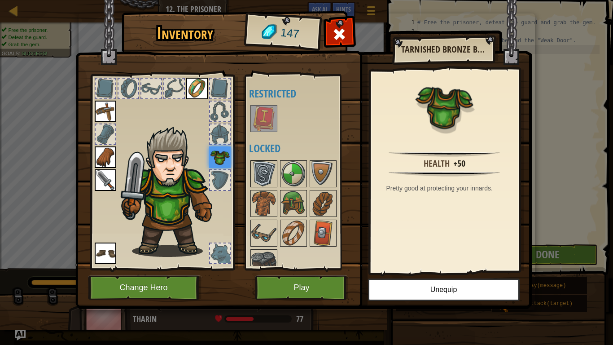
click at [258, 162] on img at bounding box center [263, 173] width 25 height 25
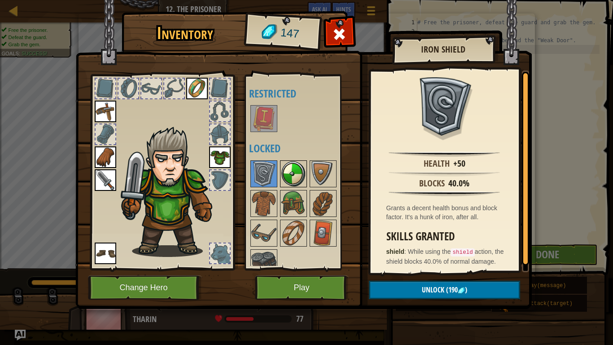
click at [298, 175] on img at bounding box center [293, 173] width 25 height 25
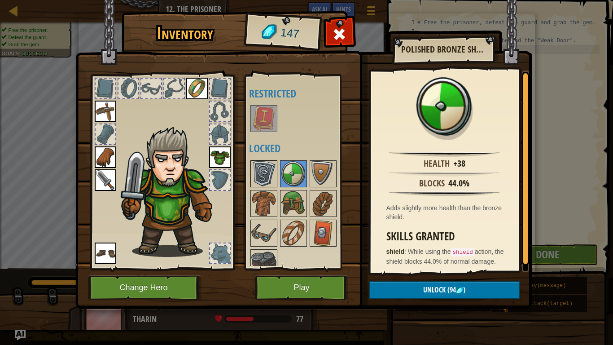
click at [267, 161] on img at bounding box center [263, 173] width 25 height 25
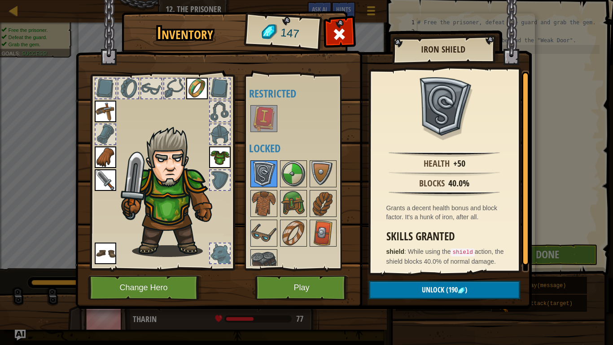
click at [267, 161] on img at bounding box center [263, 173] width 25 height 25
click at [287, 175] on img at bounding box center [293, 173] width 25 height 25
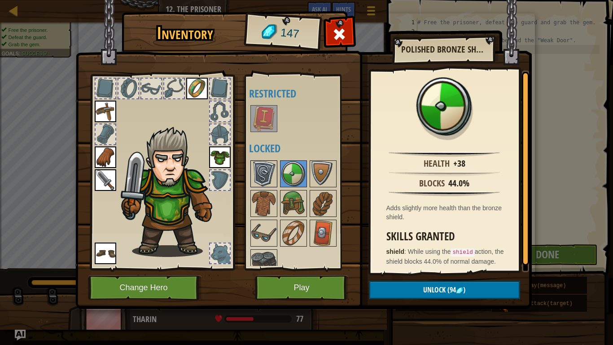
click at [264, 171] on img at bounding box center [263, 173] width 25 height 25
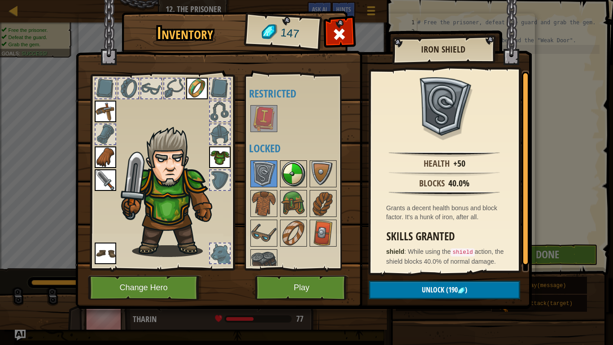
click at [303, 169] on img at bounding box center [293, 173] width 25 height 25
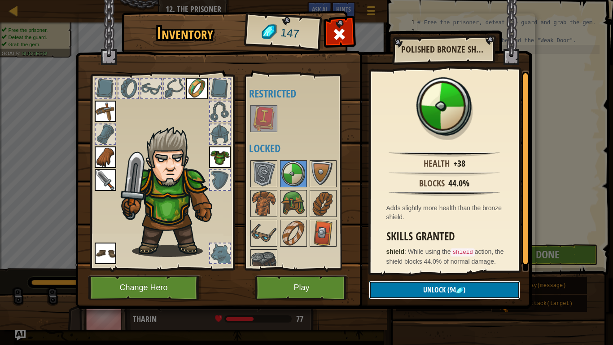
click at [456, 268] on img at bounding box center [459, 290] width 7 height 7
click at [427, 268] on button "Confirm" at bounding box center [444, 289] width 151 height 18
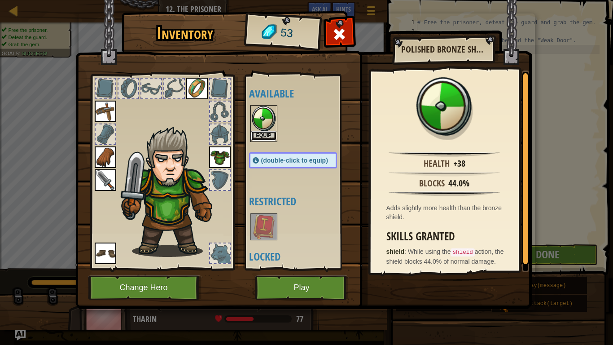
click at [273, 132] on button "Equip" at bounding box center [263, 135] width 25 height 9
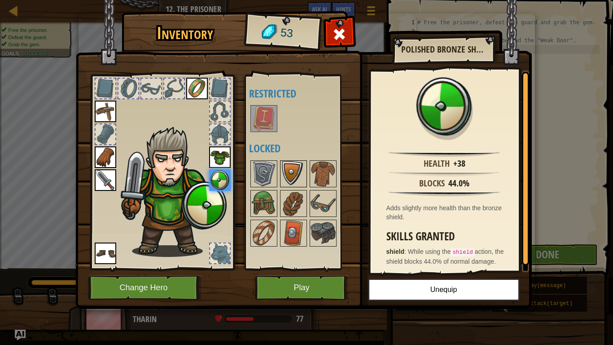
click at [286, 165] on img at bounding box center [293, 173] width 25 height 25
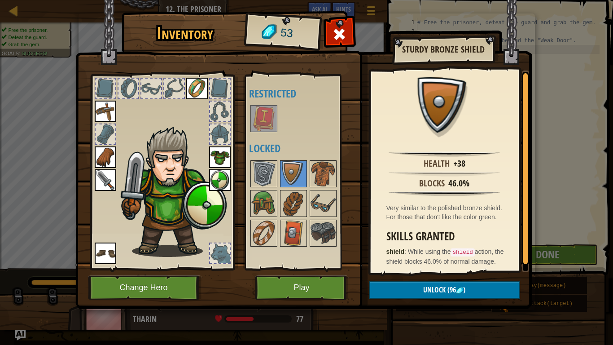
click at [322, 188] on div at bounding box center [302, 203] width 106 height 89
click at [323, 183] on img at bounding box center [322, 173] width 25 height 25
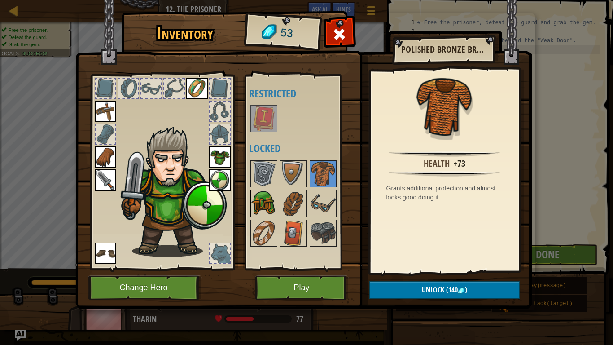
click at [272, 200] on img at bounding box center [263, 203] width 25 height 25
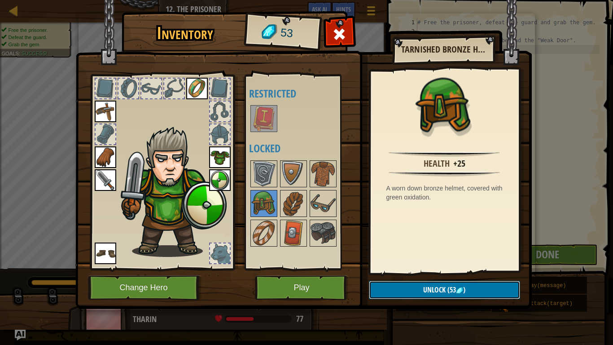
click at [419, 268] on button "Unlock (53 )" at bounding box center [444, 289] width 151 height 18
click at [419, 268] on button "Confirm" at bounding box center [444, 289] width 151 height 18
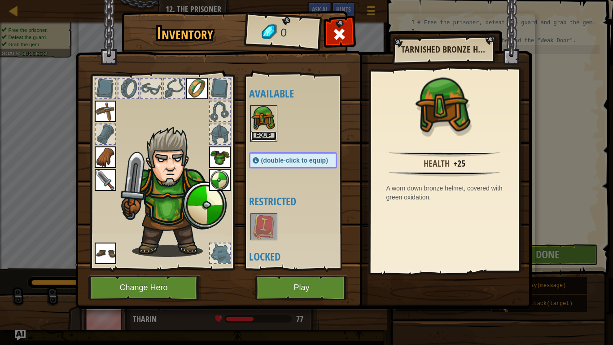
click at [259, 133] on button "Equip" at bounding box center [263, 135] width 25 height 9
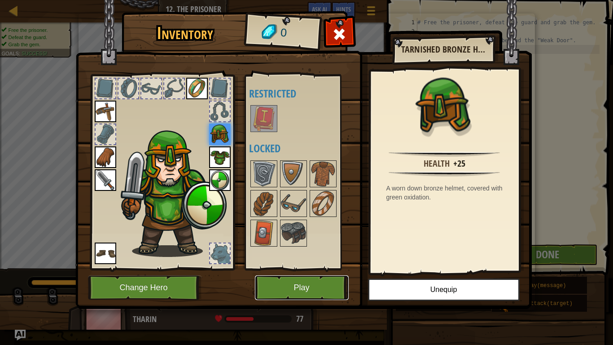
click at [299, 268] on button "Play" at bounding box center [302, 287] width 94 height 25
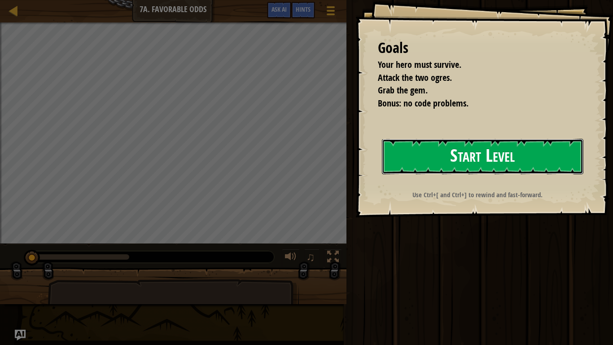
click at [429, 154] on button "Start Level" at bounding box center [482, 156] width 201 height 35
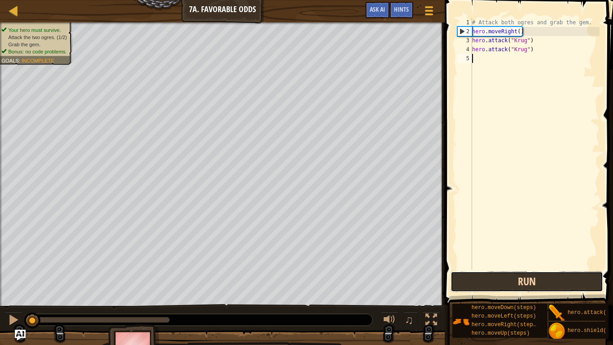
click at [518, 268] on button "Run" at bounding box center [526, 281] width 153 height 21
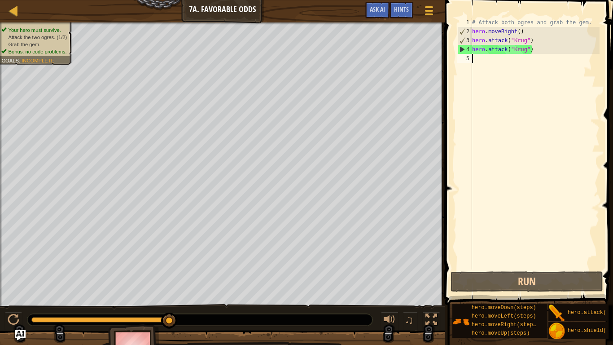
click at [490, 65] on div "# Attack both ogres and grab the gem. hero . moveRight ( ) hero . attack ( "[PE…" at bounding box center [534, 152] width 129 height 269
type textarea "h"
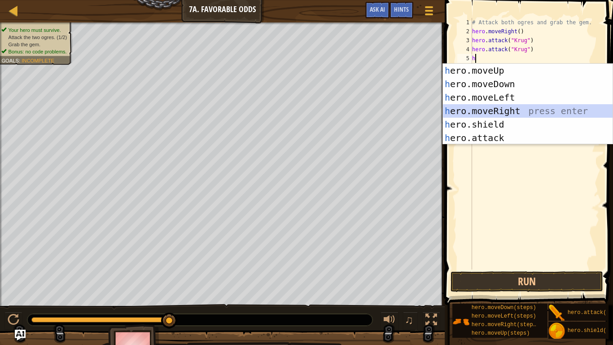
click at [514, 108] on div "h ero.moveUp press enter h ero.moveDown press enter h ero.moveLeft press enter …" at bounding box center [528, 118] width 170 height 108
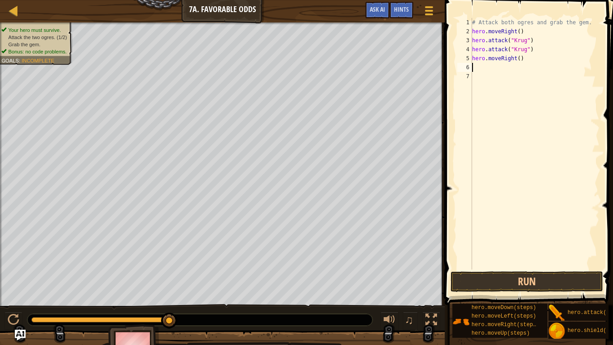
type textarea "h"
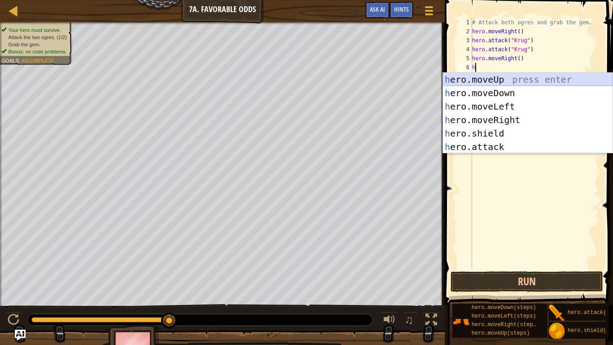
click at [500, 83] on div "h ero.moveUp press enter h ero.moveDown press enter h ero.moveLeft press enter …" at bounding box center [528, 127] width 170 height 108
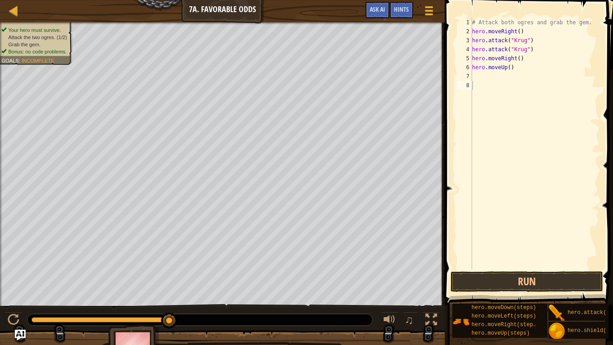
click at [282, 268] on div "Your hero must survive. Attack the two ogres. (1/2) Grab the gem. Bonus: no cod…" at bounding box center [306, 194] width 613 height 344
type textarea "hero.moveRight()"
click at [149, 268] on img at bounding box center [134, 349] width 52 height 50
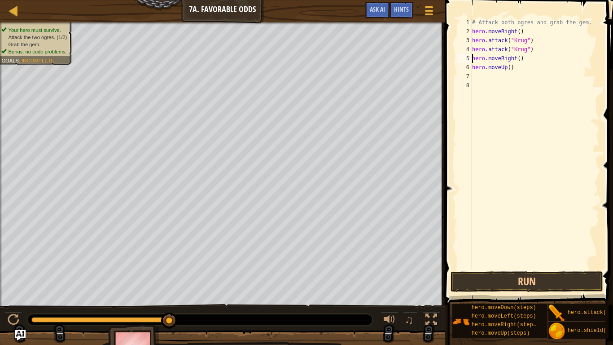
click at [149, 268] on img at bounding box center [134, 349] width 52 height 50
click at [455, 268] on button "Run" at bounding box center [526, 281] width 153 height 21
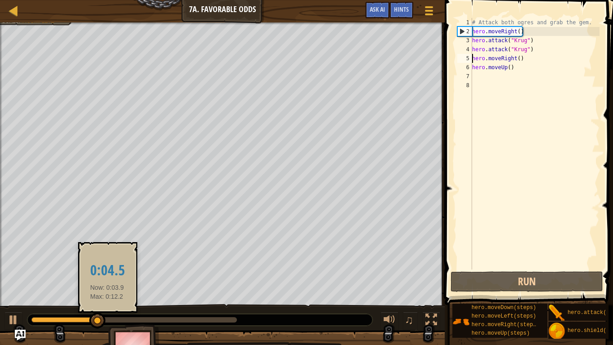
click at [107, 268] on div at bounding box center [133, 319] width 205 height 5
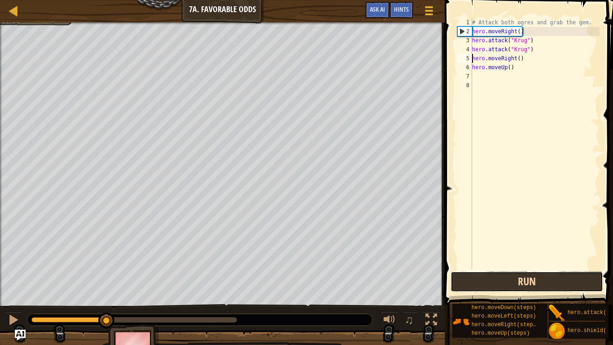
click at [485, 268] on button "Run" at bounding box center [526, 281] width 153 height 21
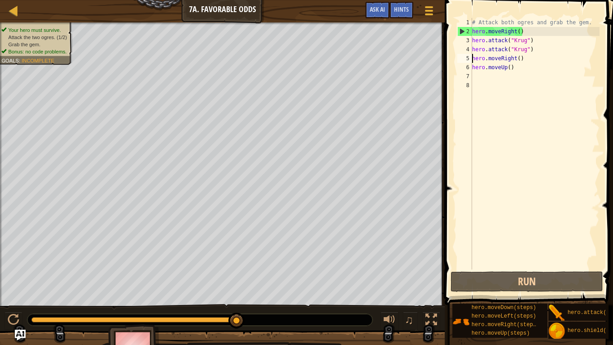
click at [493, 72] on div "# Attack both ogres and grab the gem. hero . moveRight ( ) hero . attack ( "[PE…" at bounding box center [534, 152] width 129 height 269
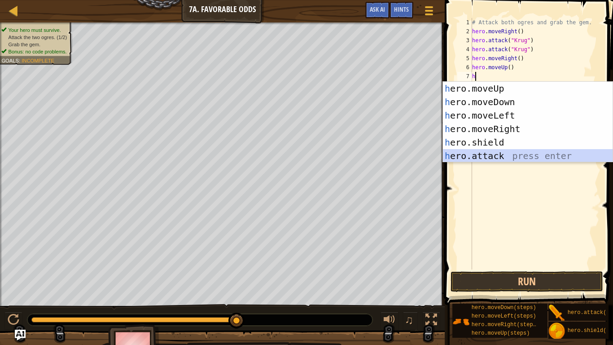
click at [493, 158] on div "h ero.moveUp press enter h ero.moveDown press enter h ero.moveLeft press enter …" at bounding box center [528, 136] width 170 height 108
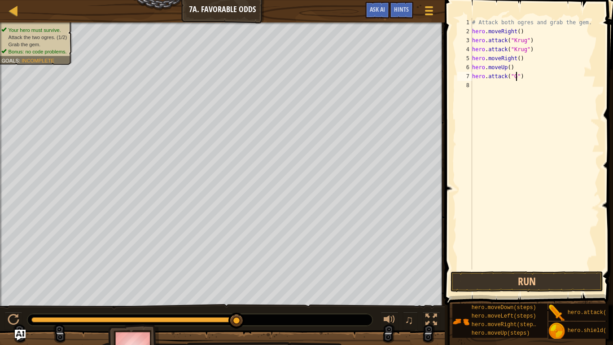
scroll to position [4, 7]
type textarea "hero.attack("Grump")"
click at [483, 92] on div "# Attack both ogres and grab the gem. hero . moveRight ( ) hero . attack ( "[PE…" at bounding box center [534, 152] width 129 height 269
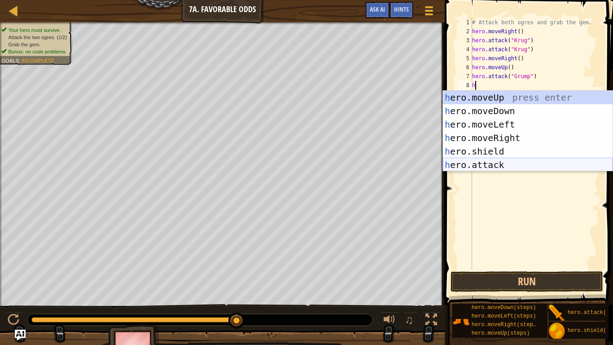
click at [520, 165] on div "h ero.moveUp press enter h ero.moveDown press enter h ero.moveLeft press enter …" at bounding box center [528, 145] width 170 height 108
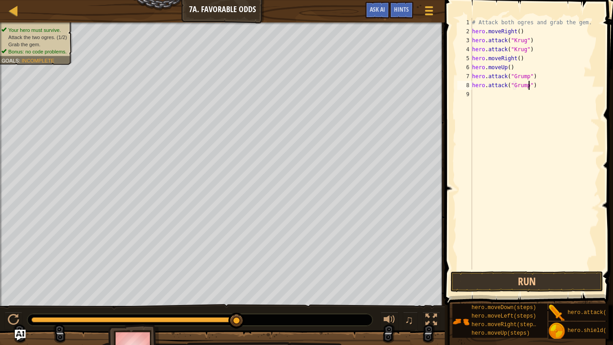
scroll to position [4, 9]
type textarea "hero.attack("Grump")"
click at [515, 268] on button "Run" at bounding box center [526, 281] width 153 height 21
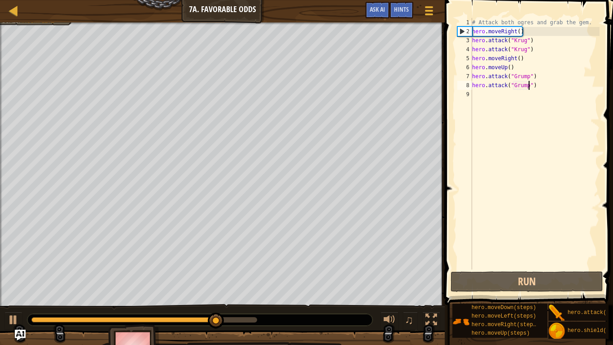
click at [470, 93] on div "9" at bounding box center [464, 94] width 15 height 9
type textarea "h"
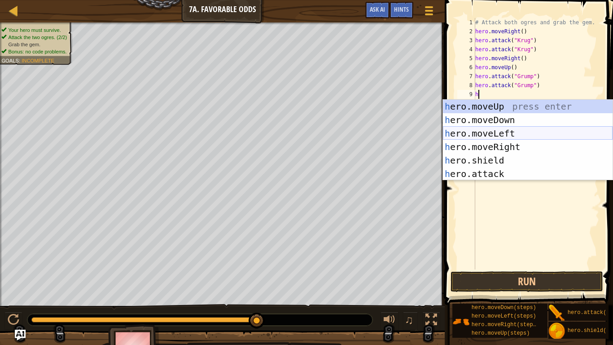
click at [558, 135] on div "h ero.moveUp press enter h ero.moveDown press enter h ero.moveLeft press enter …" at bounding box center [528, 154] width 170 height 108
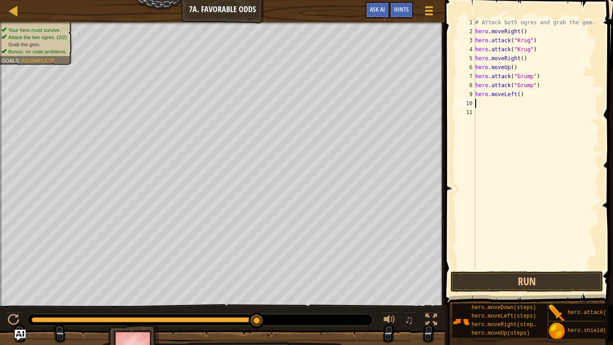
click at [520, 95] on div "# Attack both ogres and grab the gem. hero . moveRight ( ) hero . attack ( "[PE…" at bounding box center [536, 152] width 126 height 269
type textarea "hero.moveLeft(2)"
click at [579, 268] on button "Run" at bounding box center [526, 281] width 153 height 21
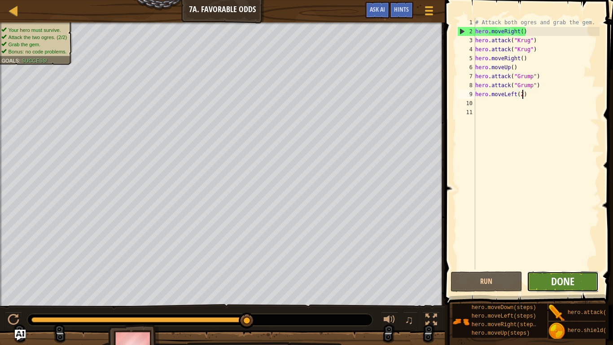
click at [573, 268] on span "Done" at bounding box center [562, 281] width 23 height 14
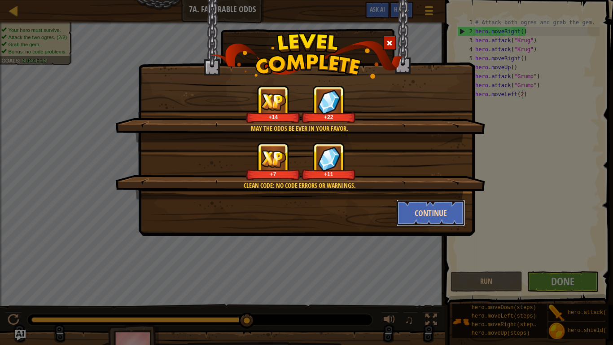
click at [438, 208] on button "Continue" at bounding box center [431, 212] width 70 height 27
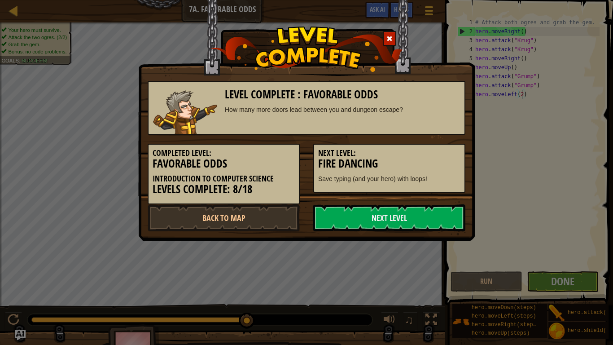
click at [438, 208] on link "Next Level" at bounding box center [389, 217] width 152 height 27
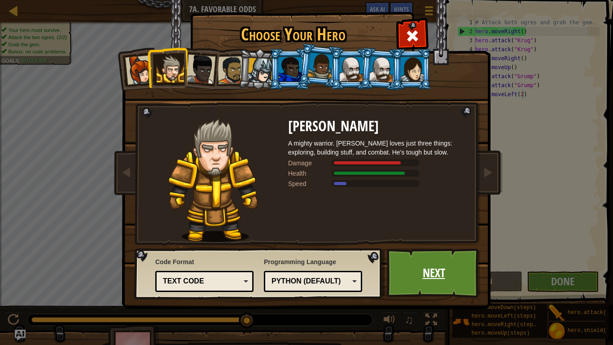
click at [442, 258] on link "Next" at bounding box center [434, 272] width 94 height 49
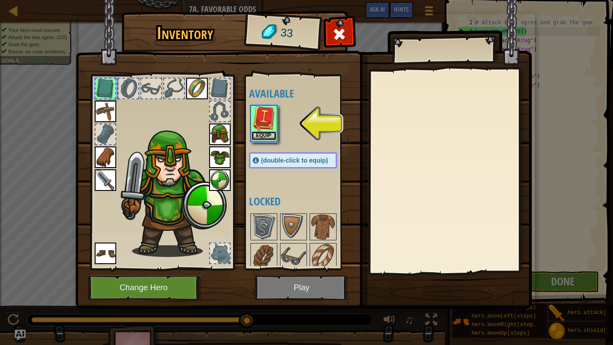
click at [253, 135] on button "Equip" at bounding box center [263, 135] width 25 height 9
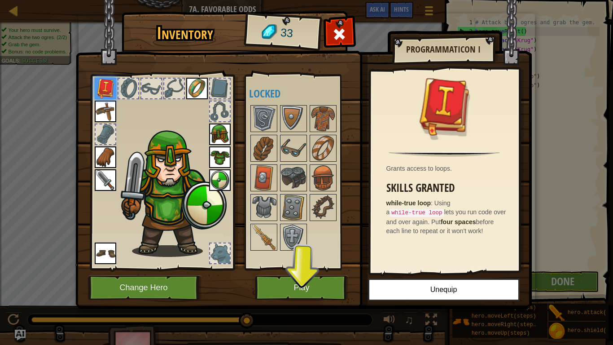
click at [256, 102] on div "Available Equip Equip Equip Equip Equip Equip Equip Equip Equip (double-click t…" at bounding box center [302, 172] width 106 height 187
click at [260, 109] on img at bounding box center [263, 118] width 25 height 25
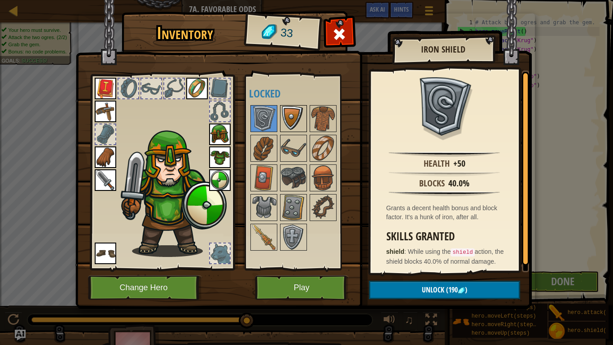
click at [296, 109] on img at bounding box center [293, 118] width 25 height 25
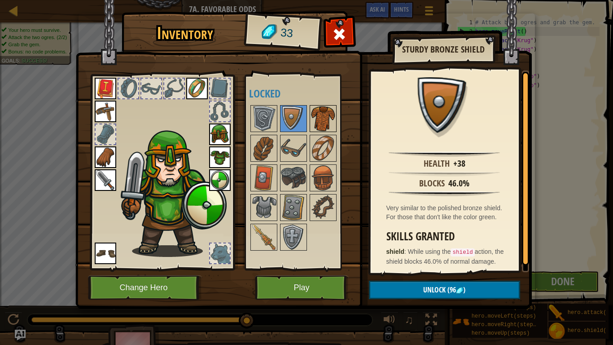
click at [314, 113] on img at bounding box center [322, 118] width 25 height 25
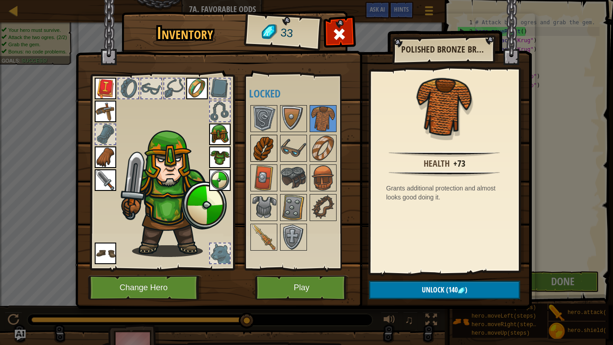
click at [271, 142] on img at bounding box center [263, 147] width 25 height 25
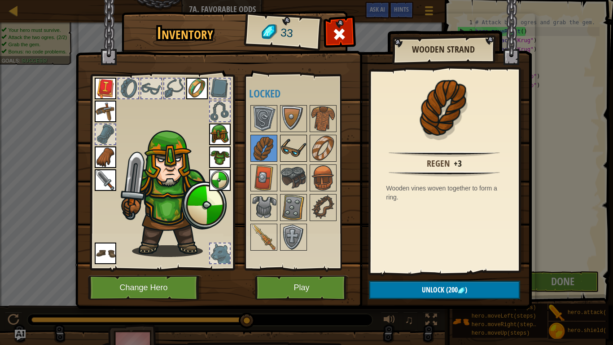
click at [285, 149] on img at bounding box center [293, 147] width 25 height 25
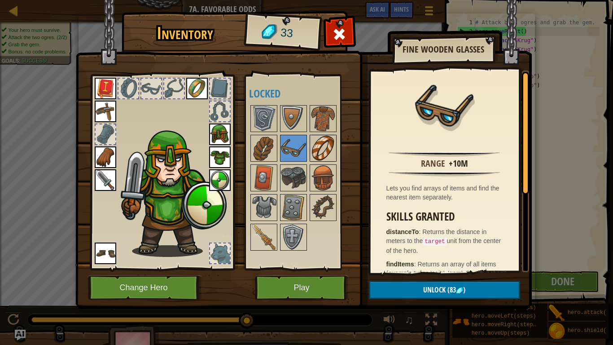
click at [314, 151] on img at bounding box center [322, 147] width 25 height 25
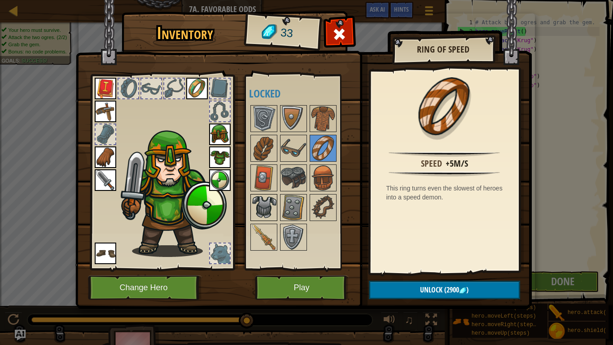
click at [265, 203] on img at bounding box center [263, 207] width 25 height 25
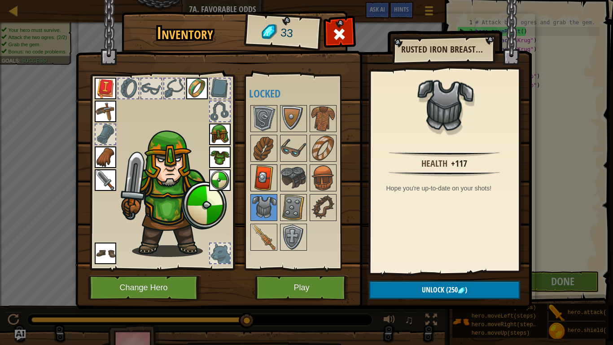
click at [270, 184] on img at bounding box center [263, 177] width 25 height 25
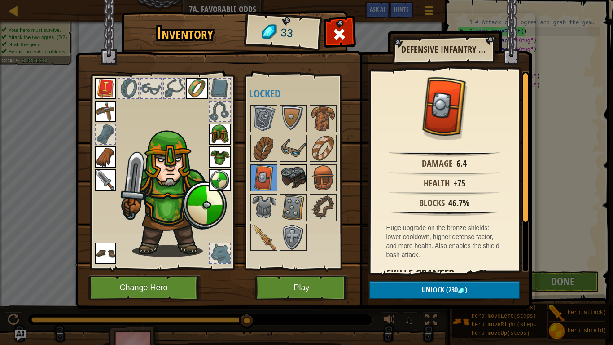
click at [288, 183] on img at bounding box center [293, 177] width 25 height 25
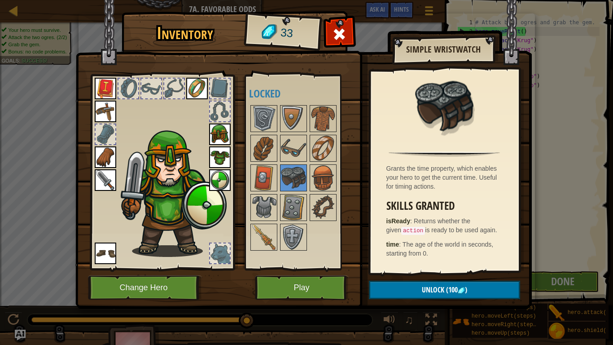
click at [307, 184] on div at bounding box center [302, 178] width 106 height 148
click at [325, 188] on img at bounding box center [322, 177] width 25 height 25
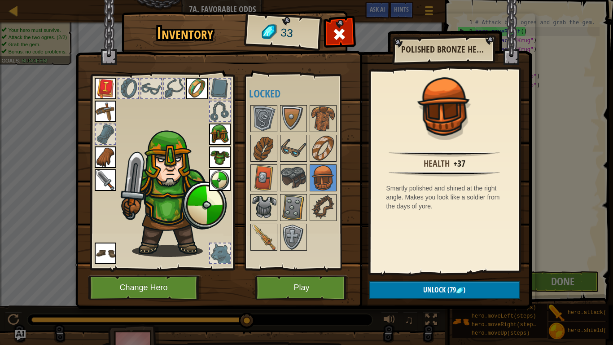
click at [262, 205] on img at bounding box center [263, 207] width 25 height 25
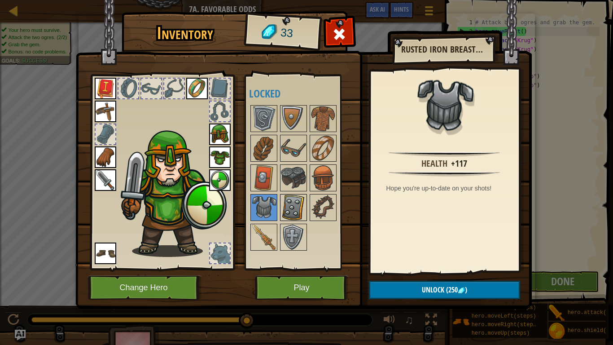
click at [289, 210] on img at bounding box center [293, 207] width 25 height 25
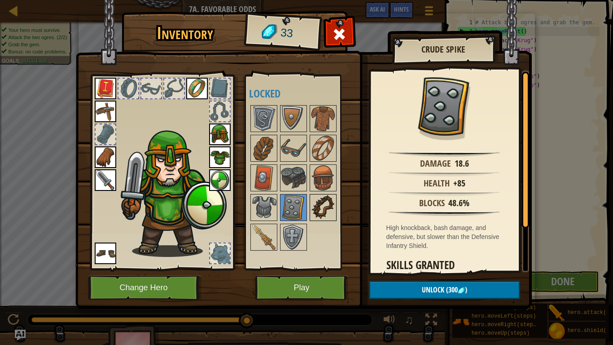
click at [333, 214] on img at bounding box center [322, 207] width 25 height 25
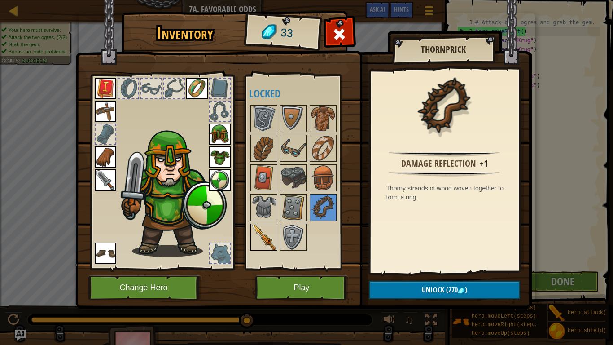
click at [258, 240] on img at bounding box center [263, 236] width 25 height 25
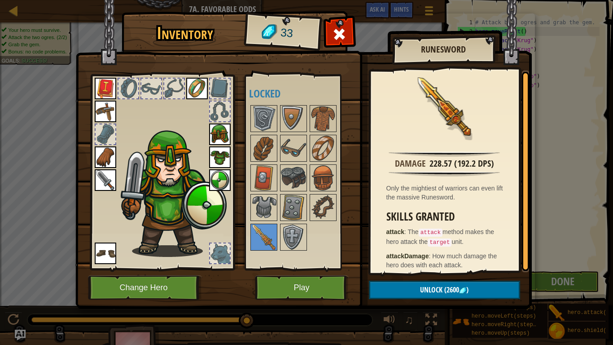
click at [313, 236] on div at bounding box center [302, 178] width 106 height 148
click at [299, 233] on img at bounding box center [293, 236] width 25 height 25
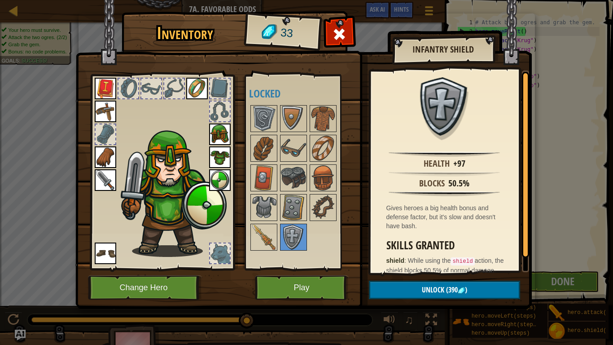
click at [212, 258] on div at bounding box center [220, 253] width 20 height 20
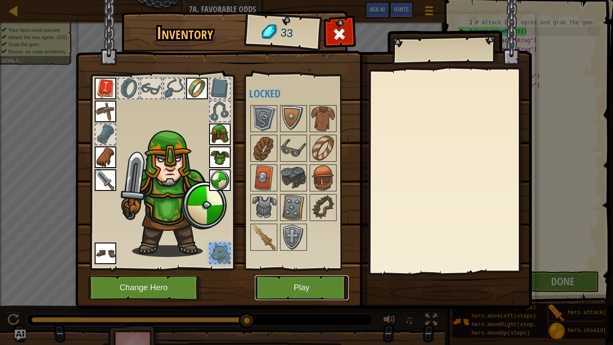
click at [315, 268] on button "Play" at bounding box center [302, 287] width 94 height 25
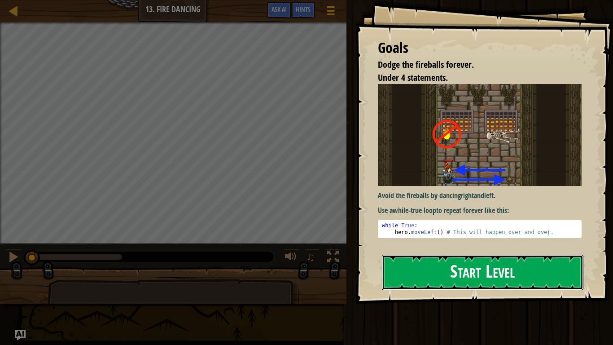
click at [472, 268] on button "Start Level" at bounding box center [482, 271] width 201 height 35
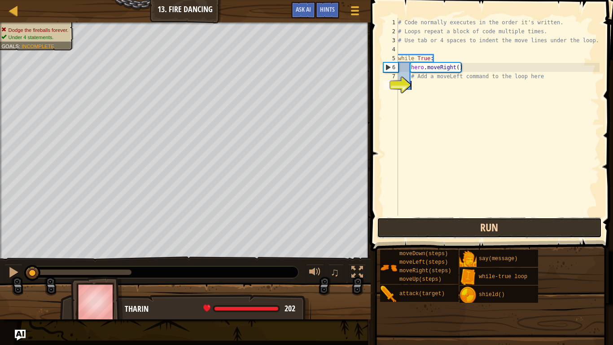
click at [481, 221] on button "Run" at bounding box center [489, 227] width 225 height 21
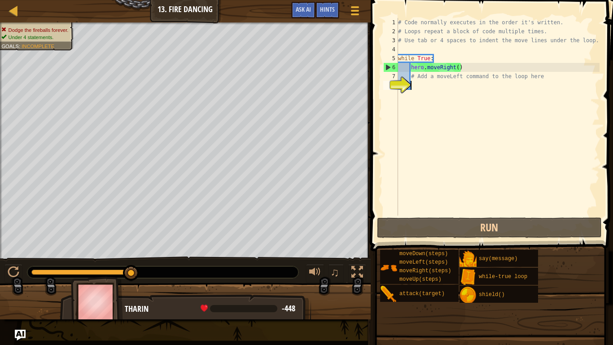
click at [420, 83] on div "# Code normally executes in the order it's written. # Loops repeat a block of c…" at bounding box center [497, 125] width 203 height 215
type textarea "h"
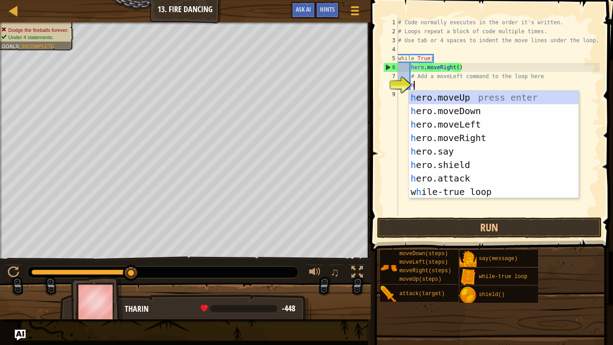
scroll to position [4, 2]
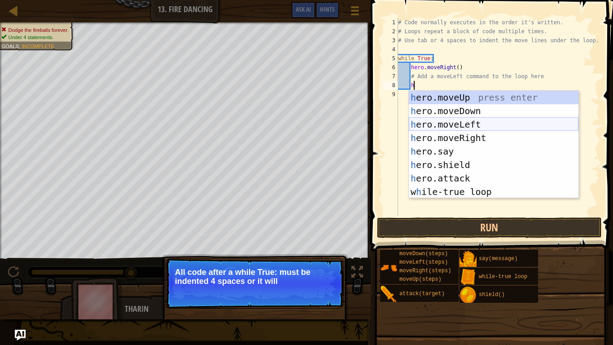
click at [444, 124] on div "h ero.moveUp press enter h ero.moveDown press enter h ero.moveLeft press enter …" at bounding box center [494, 158] width 170 height 135
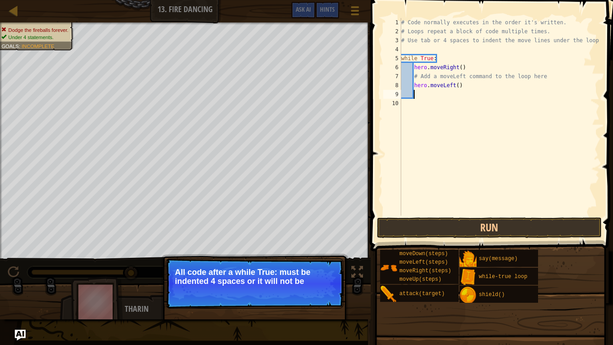
scroll to position [4, 1]
click at [322, 268] on button "Continue" at bounding box center [317, 293] width 37 height 12
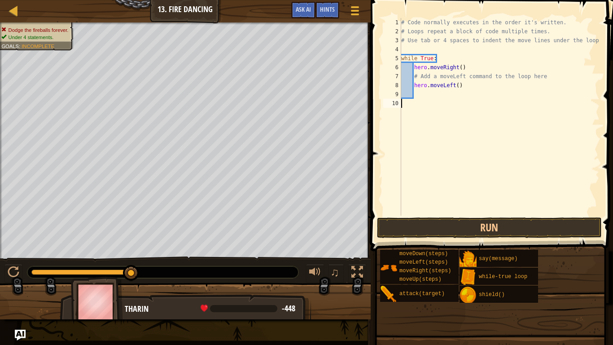
click at [392, 217] on button "Run" at bounding box center [489, 227] width 225 height 21
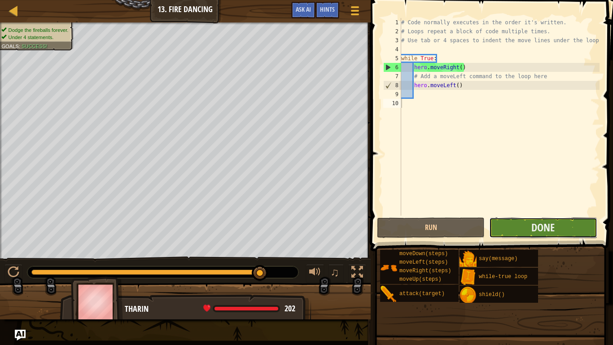
click at [501, 226] on button "Done" at bounding box center [543, 227] width 108 height 21
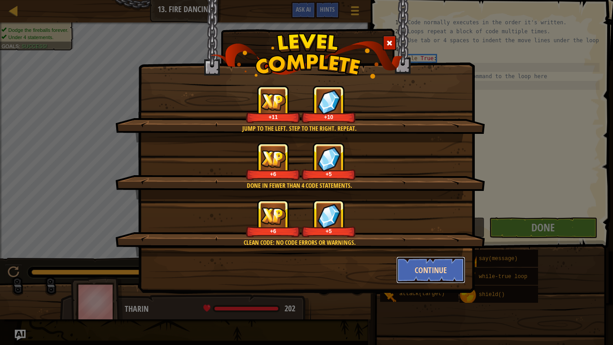
click at [438, 259] on button "Continue" at bounding box center [431, 269] width 70 height 27
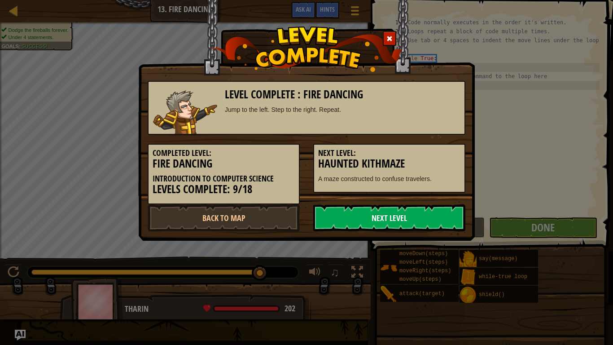
click at [406, 218] on link "Next Level" at bounding box center [389, 217] width 152 height 27
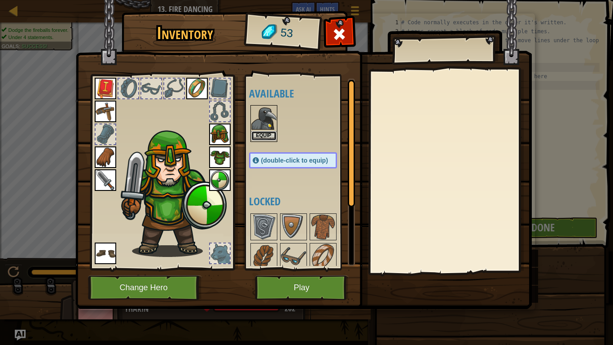
click at [270, 133] on button "Equip" at bounding box center [263, 135] width 25 height 9
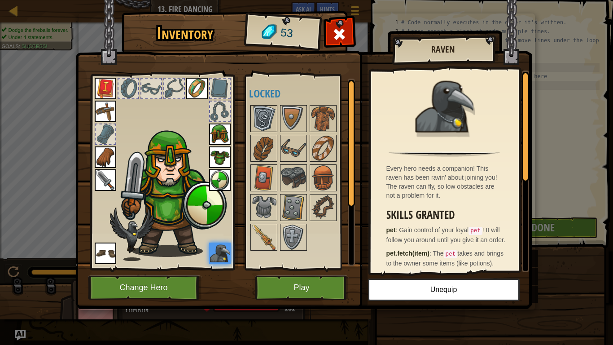
click at [260, 113] on img at bounding box center [263, 118] width 25 height 25
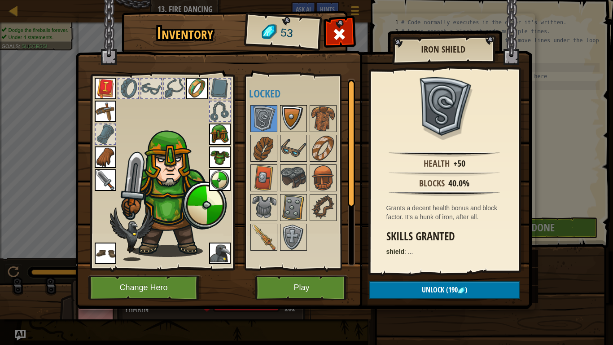
click at [290, 126] on img at bounding box center [293, 118] width 25 height 25
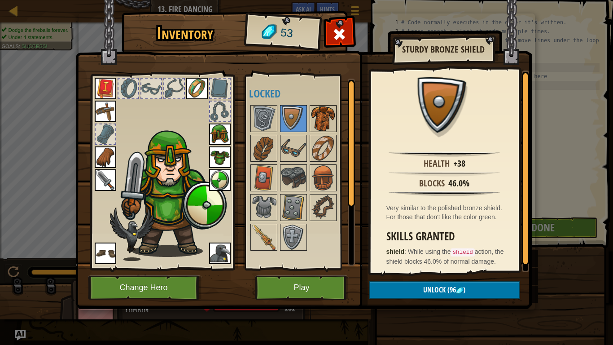
click at [316, 123] on img at bounding box center [322, 118] width 25 height 25
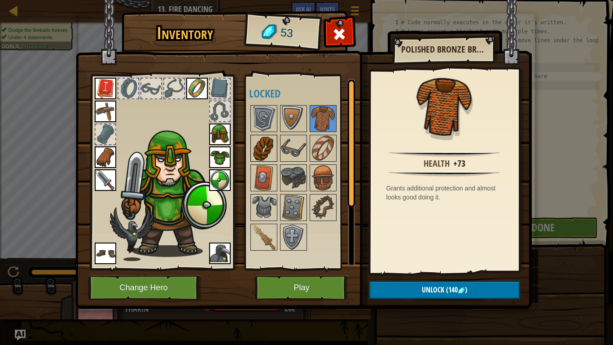
click at [261, 142] on img at bounding box center [263, 147] width 25 height 25
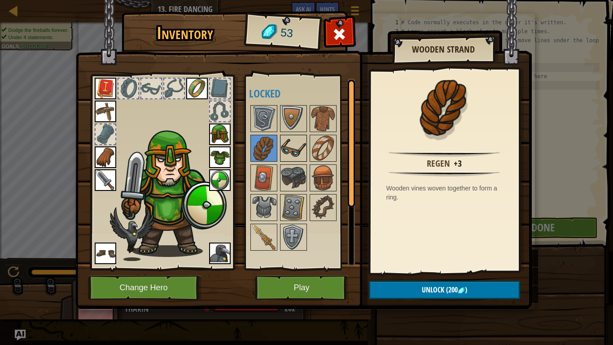
click at [287, 151] on img at bounding box center [293, 147] width 25 height 25
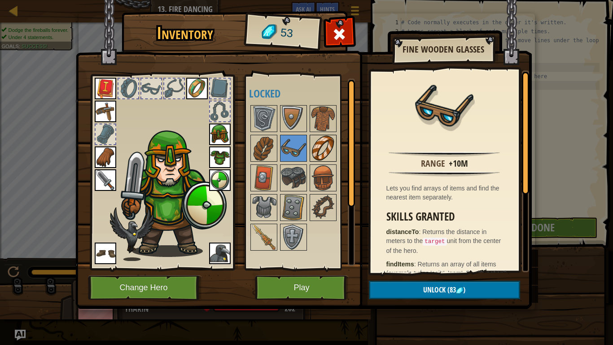
click at [321, 154] on img at bounding box center [322, 147] width 25 height 25
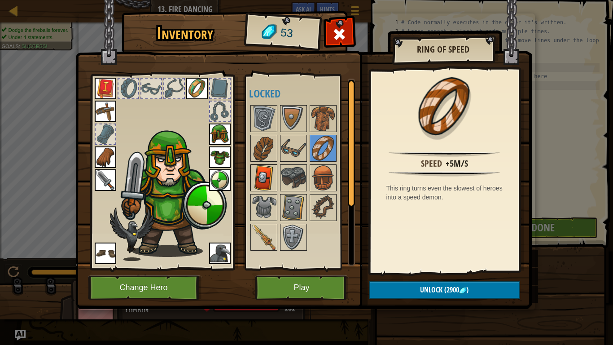
click at [266, 181] on img at bounding box center [263, 177] width 25 height 25
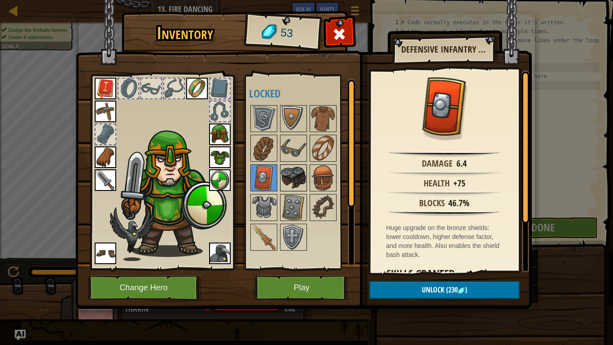
click at [287, 183] on img at bounding box center [293, 177] width 25 height 25
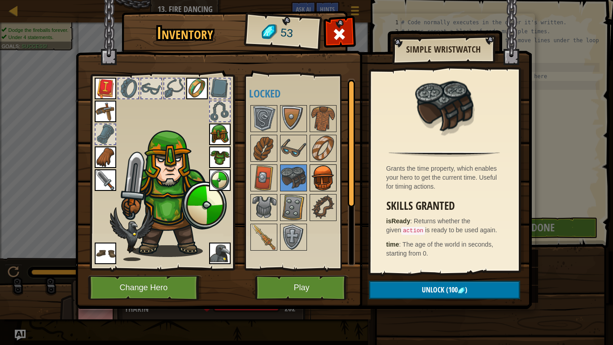
click at [310, 183] on img at bounding box center [322, 177] width 25 height 25
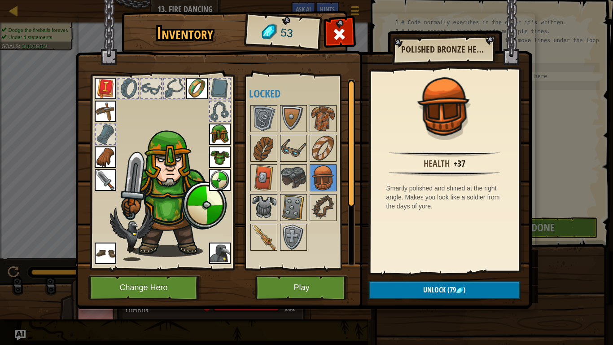
click at [261, 195] on img at bounding box center [263, 207] width 25 height 25
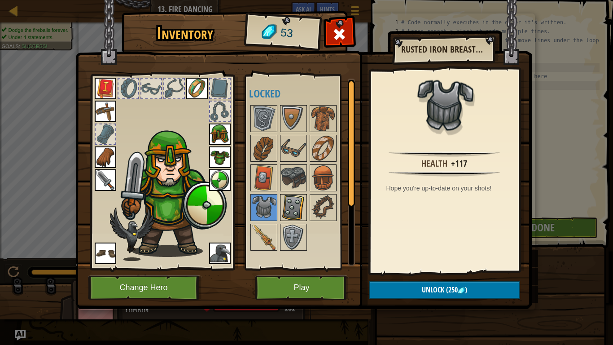
click at [285, 199] on img at bounding box center [293, 207] width 25 height 25
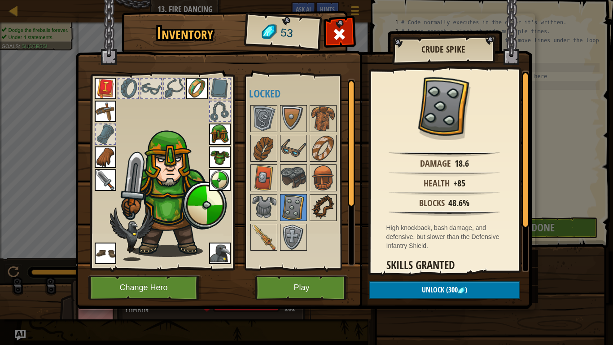
click at [312, 206] on img at bounding box center [322, 207] width 25 height 25
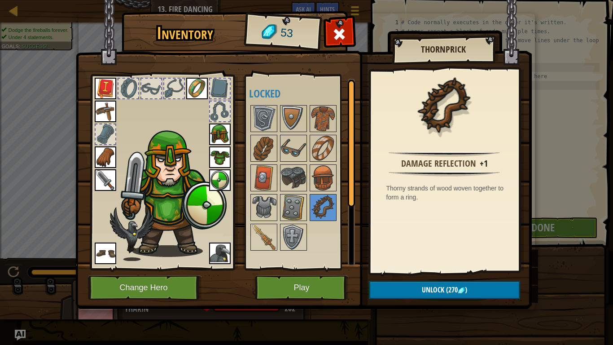
click at [273, 221] on div at bounding box center [302, 178] width 106 height 148
click at [278, 226] on div at bounding box center [302, 178] width 106 height 148
click at [295, 229] on img at bounding box center [293, 236] width 25 height 25
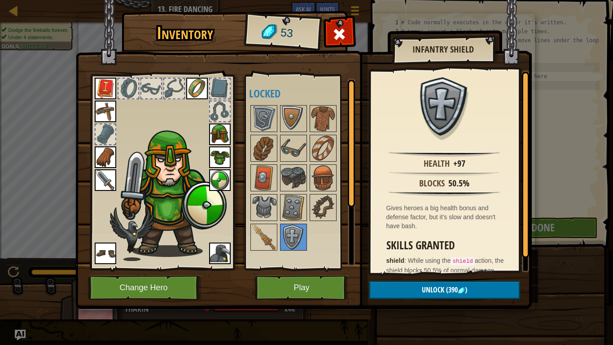
click at [262, 105] on div at bounding box center [302, 178] width 106 height 148
click at [267, 111] on img at bounding box center [263, 118] width 25 height 25
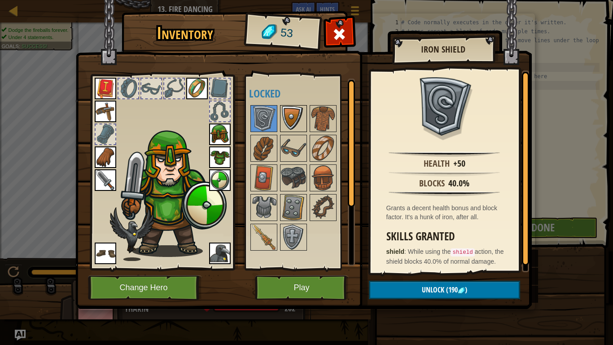
click at [299, 114] on img at bounding box center [293, 118] width 25 height 25
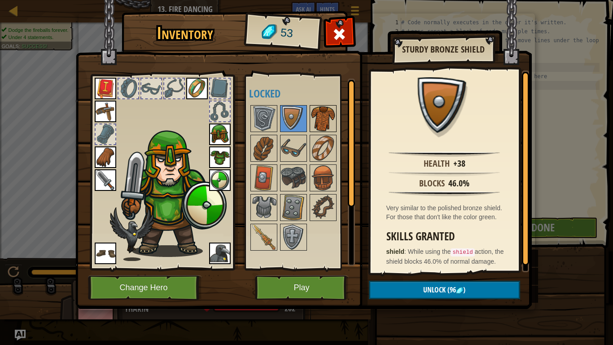
click at [323, 119] on img at bounding box center [322, 118] width 25 height 25
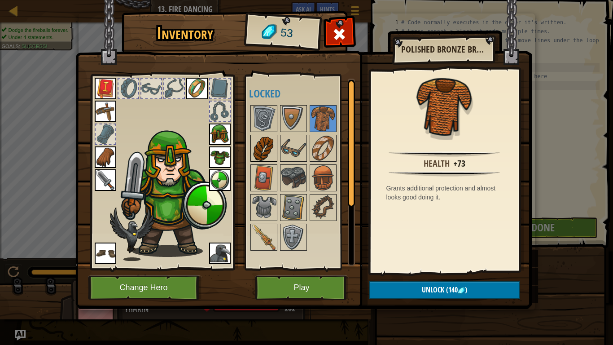
click at [275, 145] on img at bounding box center [263, 147] width 25 height 25
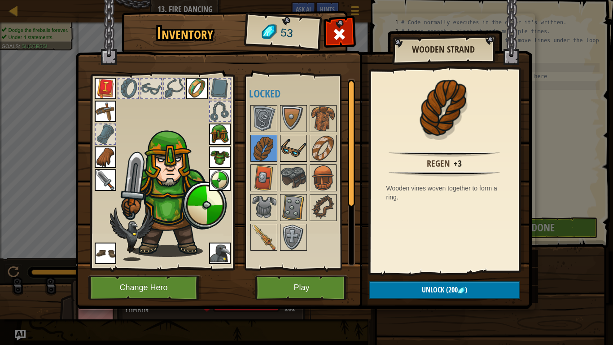
click at [287, 148] on img at bounding box center [293, 147] width 25 height 25
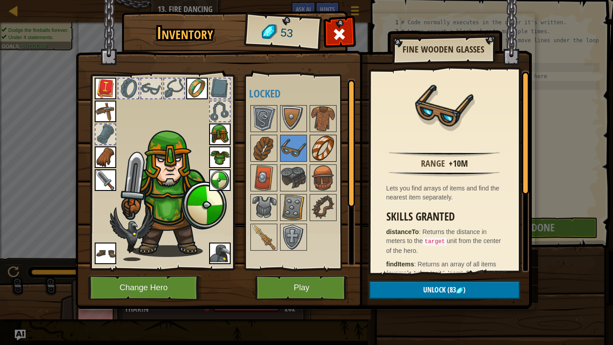
click at [319, 148] on img at bounding box center [322, 147] width 25 height 25
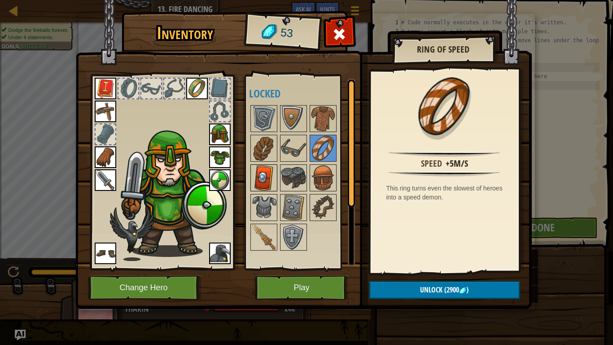
click at [262, 183] on img at bounding box center [263, 177] width 25 height 25
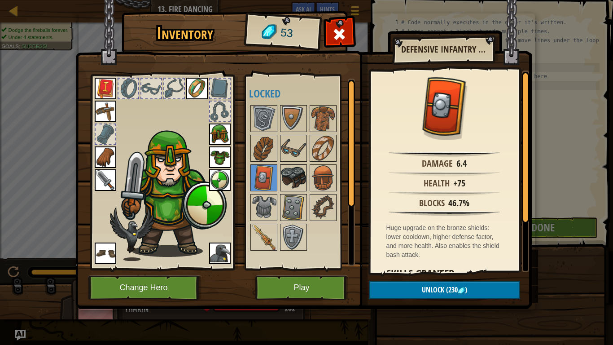
click at [287, 182] on img at bounding box center [293, 177] width 25 height 25
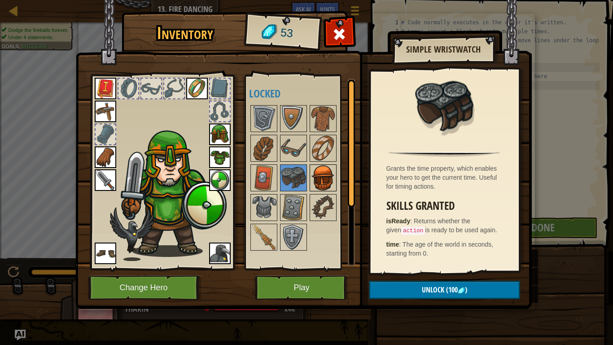
click at [331, 171] on img at bounding box center [322, 177] width 25 height 25
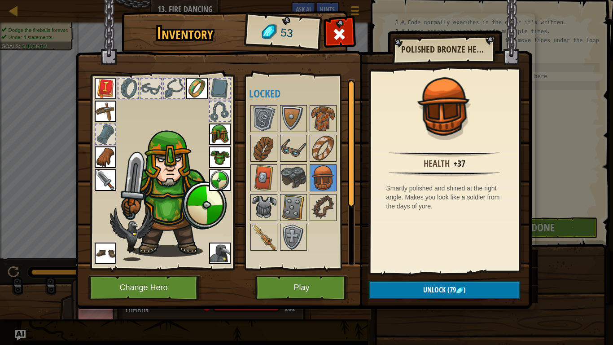
click at [271, 200] on img at bounding box center [263, 207] width 25 height 25
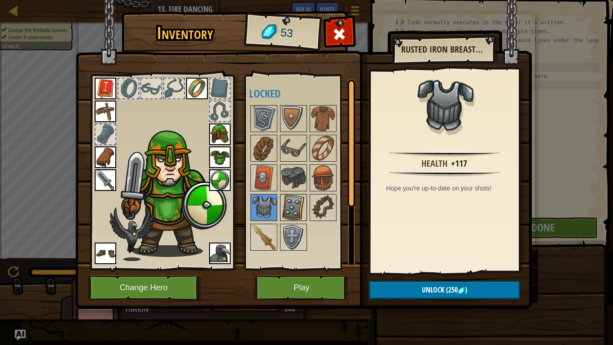
click at [288, 208] on img at bounding box center [293, 207] width 25 height 25
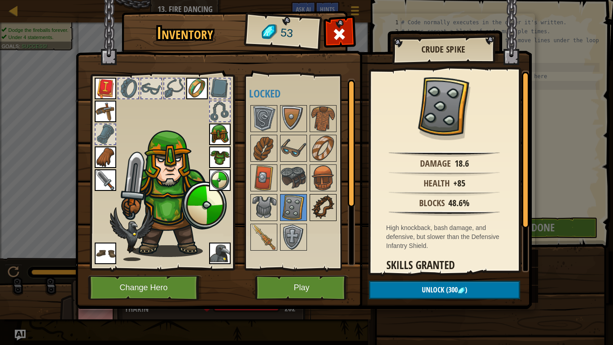
click at [323, 213] on img at bounding box center [322, 207] width 25 height 25
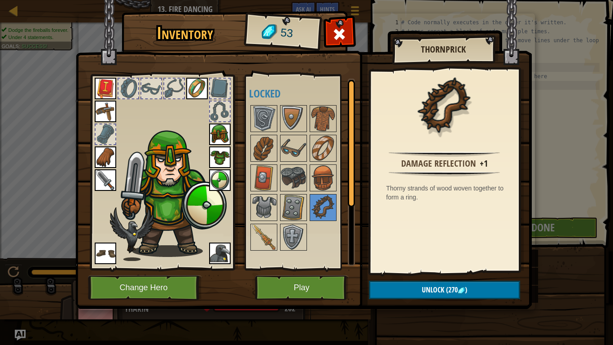
click at [240, 237] on img at bounding box center [303, 146] width 456 height 326
click at [248, 236] on div "Available Equip Equip Equip Equip Equip Equip Equip Equip Equip Equip (double-c…" at bounding box center [300, 171] width 110 height 195
click at [260, 242] on img at bounding box center [263, 236] width 25 height 25
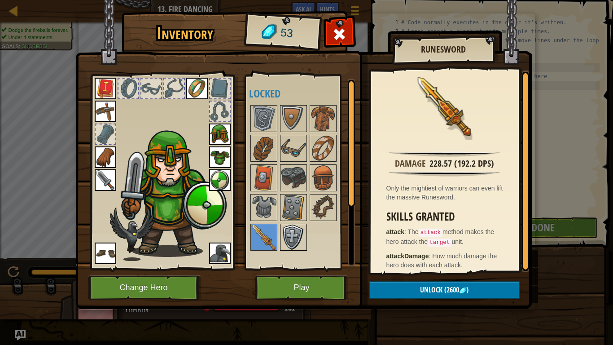
click at [293, 239] on img at bounding box center [293, 236] width 25 height 25
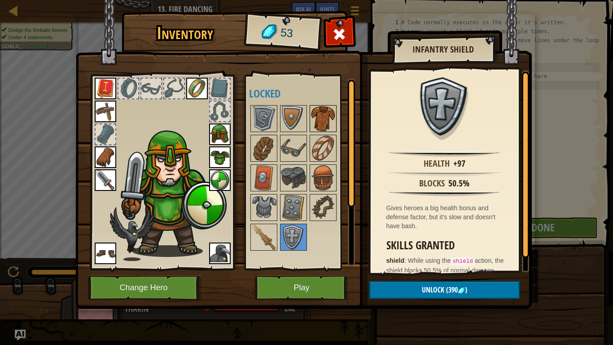
click at [310, 120] on img at bounding box center [322, 118] width 25 height 25
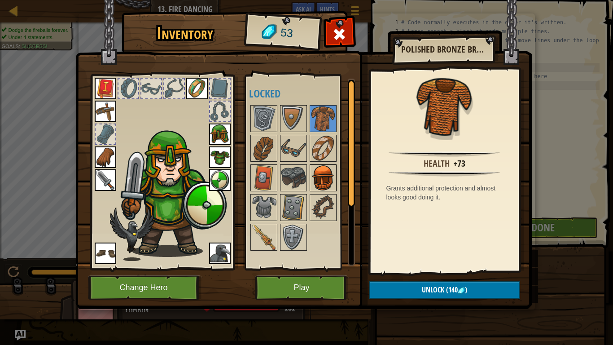
click at [327, 178] on img at bounding box center [322, 177] width 25 height 25
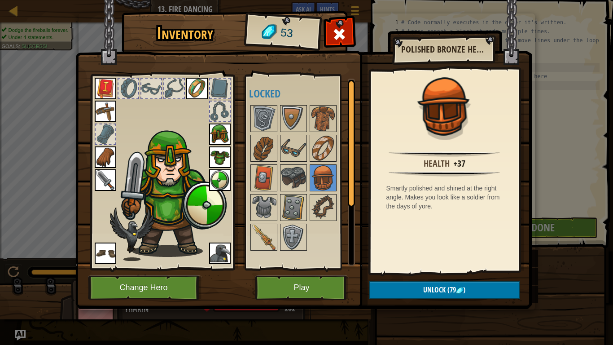
click at [214, 140] on img at bounding box center [220, 134] width 22 height 22
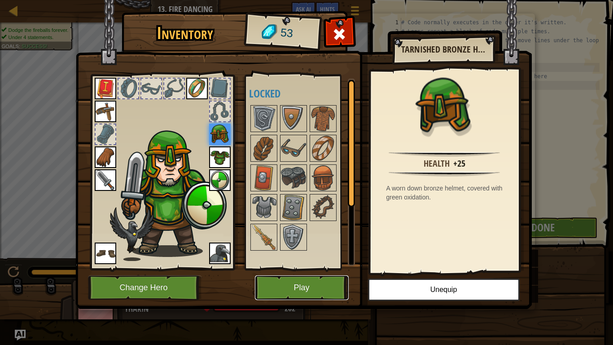
click at [289, 268] on button "Play" at bounding box center [302, 287] width 94 height 25
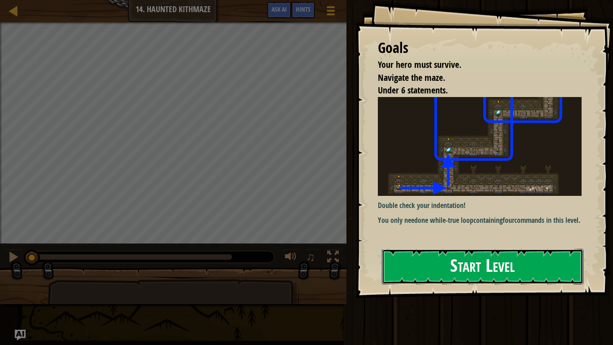
click at [466, 268] on button "Start Level" at bounding box center [482, 266] width 201 height 35
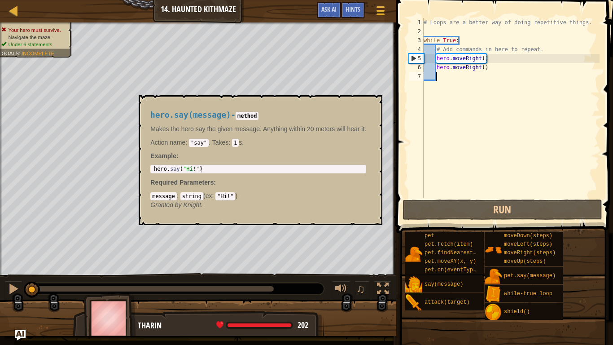
click at [466, 268] on div "say(message)" at bounding box center [452, 283] width 61 height 17
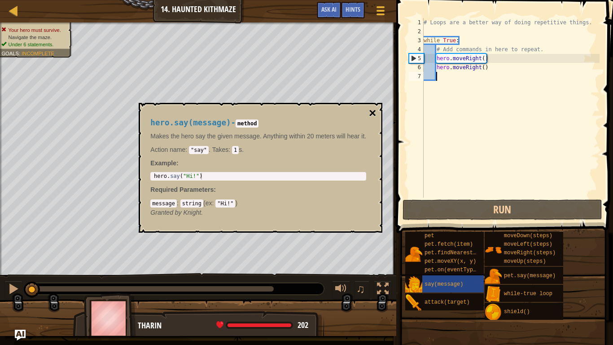
click at [375, 114] on button "×" at bounding box center [372, 113] width 7 height 13
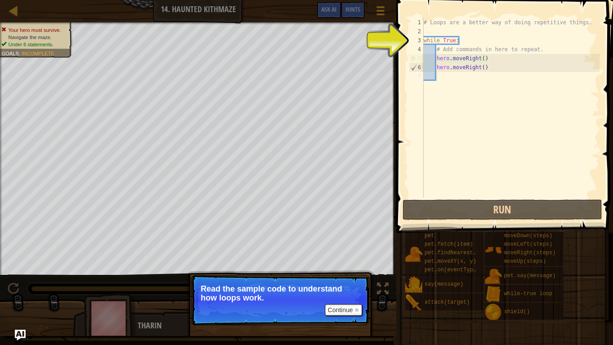
click at [483, 58] on div "# Loops are a better way of doing repetitive things. while True : # Add command…" at bounding box center [511, 116] width 178 height 197
click at [444, 42] on div "# Loops are a better way of doing repetitive things. while True : # Add command…" at bounding box center [511, 116] width 178 height 197
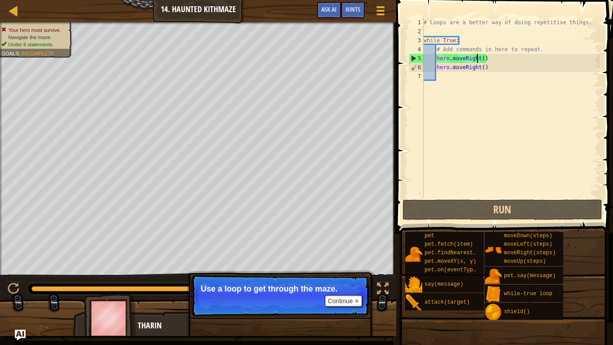
click at [476, 59] on div "# Loops are a better way of doing repetitive things. while True : # Add command…" at bounding box center [511, 116] width 178 height 197
click at [483, 58] on div "# Loops are a better way of doing repetitive things. while True : # Add command…" at bounding box center [511, 116] width 178 height 197
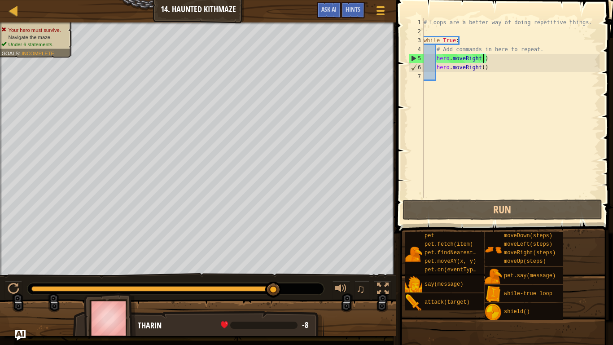
scroll to position [4, 9]
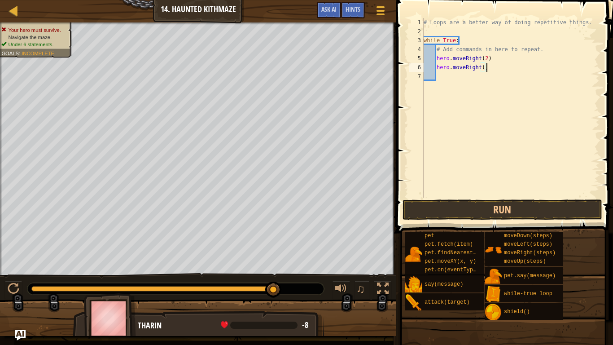
click at [488, 68] on div "# Loops are a better way of doing repetitive things. while True : # Add command…" at bounding box center [511, 116] width 178 height 197
type textarea "h"
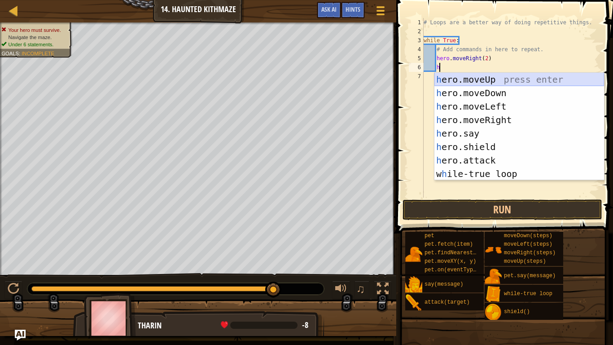
click at [466, 79] on div "h ero.moveUp press enter h ero.moveDown press enter h ero.moveLeft press enter …" at bounding box center [519, 140] width 170 height 135
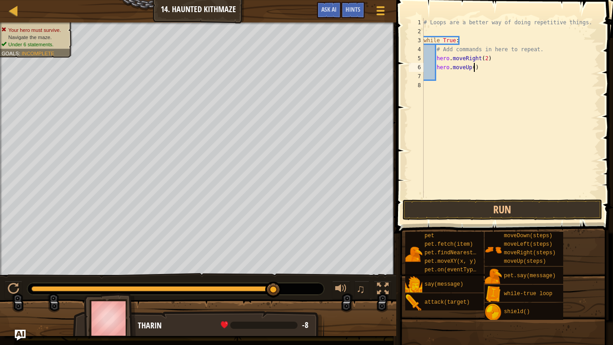
click at [474, 69] on div "# Loops are a better way of doing repetitive things. while True : # Add command…" at bounding box center [511, 116] width 178 height 197
type textarea "hero.moveUp(2)"
click at [517, 212] on button "Run" at bounding box center [502, 209] width 200 height 21
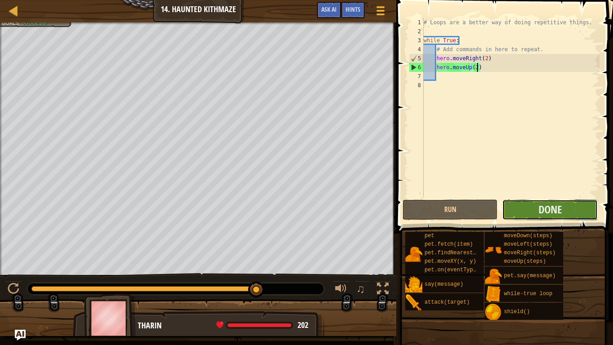
click at [513, 204] on button "Done" at bounding box center [549, 209] width 95 height 21
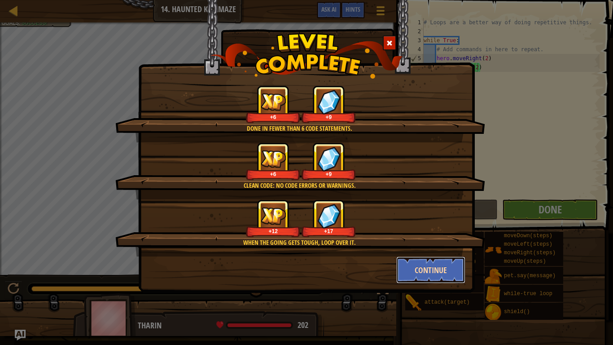
click at [402, 268] on button "Continue" at bounding box center [431, 269] width 70 height 27
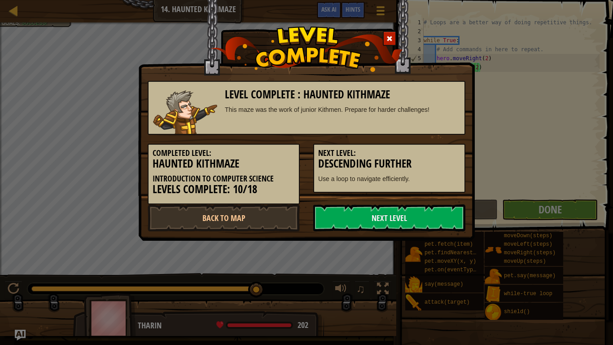
click at [383, 200] on div "Completed Level: Haunted Kithmaze Introduction to Computer Science Levels Compl…" at bounding box center [306, 170] width 331 height 70
click at [386, 207] on link "Next Level" at bounding box center [389, 217] width 152 height 27
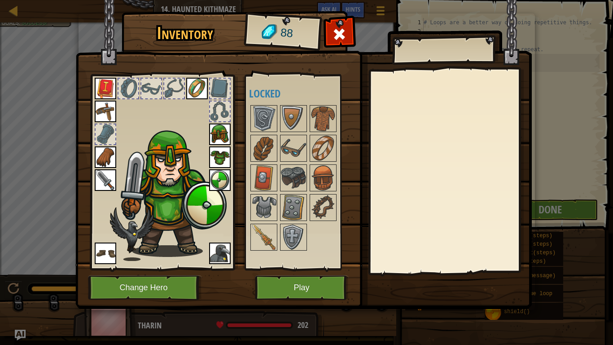
click at [307, 111] on div at bounding box center [302, 178] width 106 height 148
click at [270, 122] on img at bounding box center [263, 118] width 25 height 25
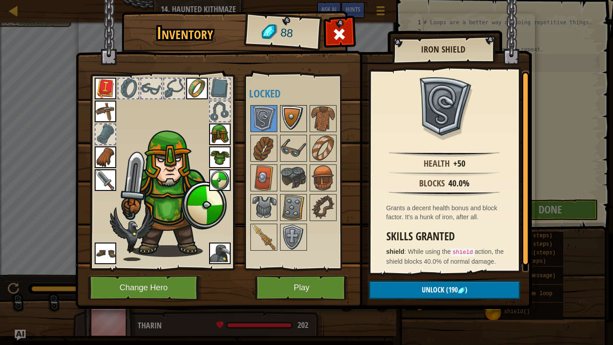
click at [284, 122] on img at bounding box center [293, 118] width 25 height 25
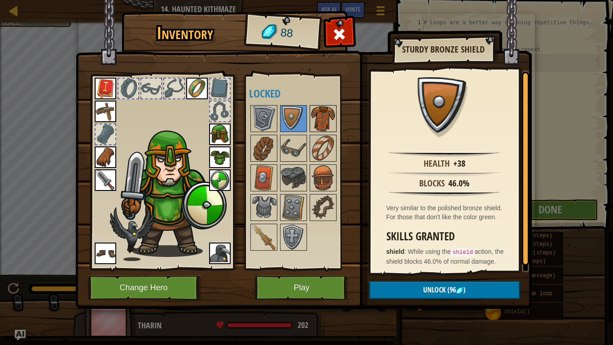
click at [319, 124] on img at bounding box center [322, 118] width 25 height 25
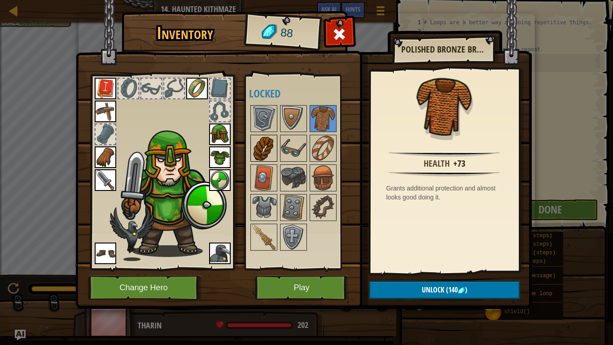
click at [254, 158] on img at bounding box center [263, 147] width 25 height 25
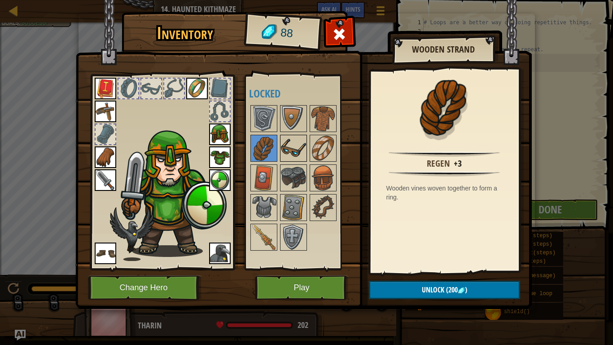
click at [283, 155] on img at bounding box center [293, 147] width 25 height 25
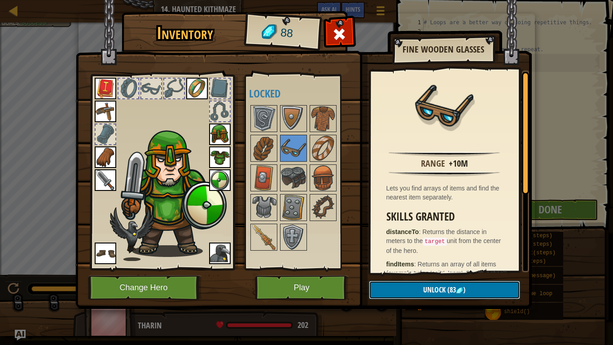
click at [430, 268] on span "Unlock" at bounding box center [434, 289] width 22 height 10
click at [429, 268] on button "Confirm" at bounding box center [444, 289] width 151 height 18
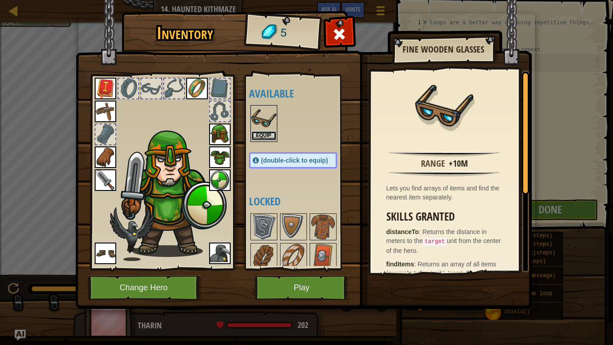
click at [259, 133] on button "Equip" at bounding box center [263, 135] width 25 height 9
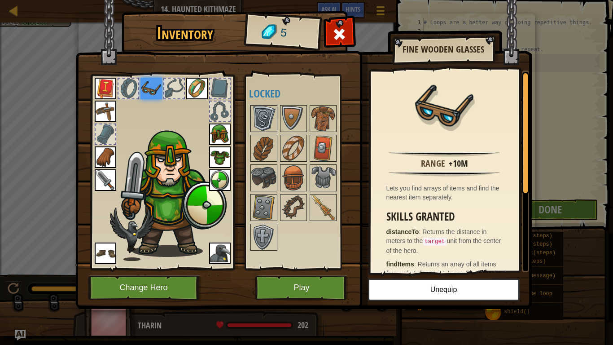
click at [258, 112] on img at bounding box center [263, 118] width 25 height 25
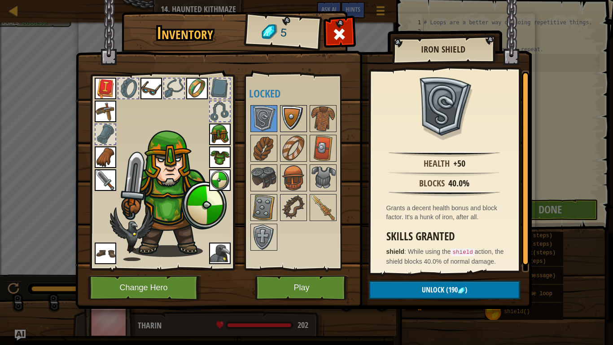
click at [286, 116] on img at bounding box center [293, 118] width 25 height 25
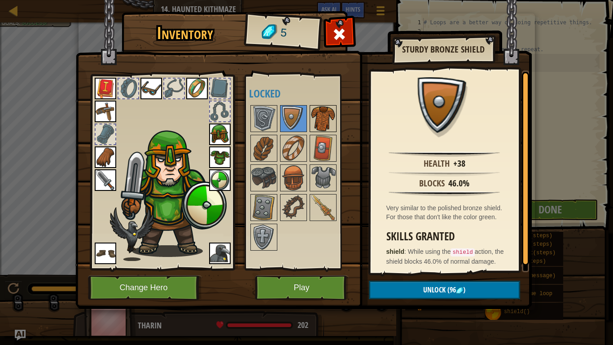
click at [316, 112] on img at bounding box center [322, 118] width 25 height 25
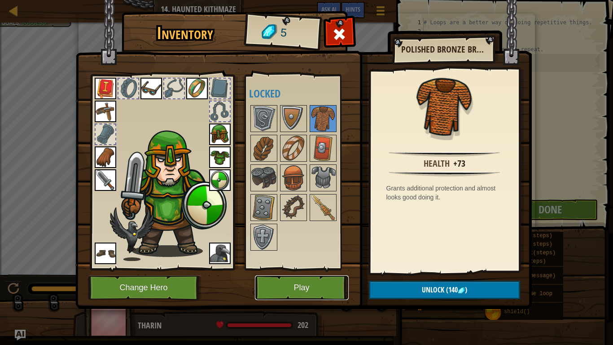
click at [282, 268] on button "Play" at bounding box center [302, 287] width 94 height 25
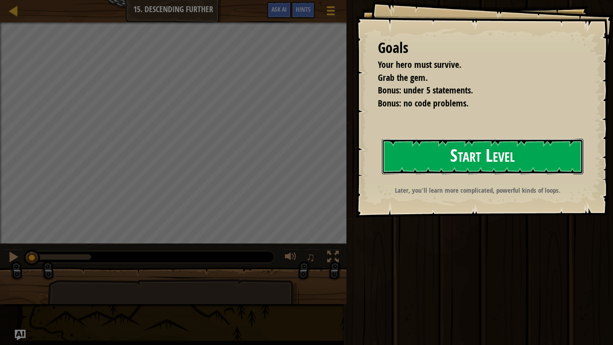
click at [414, 169] on button "Start Level" at bounding box center [482, 156] width 201 height 35
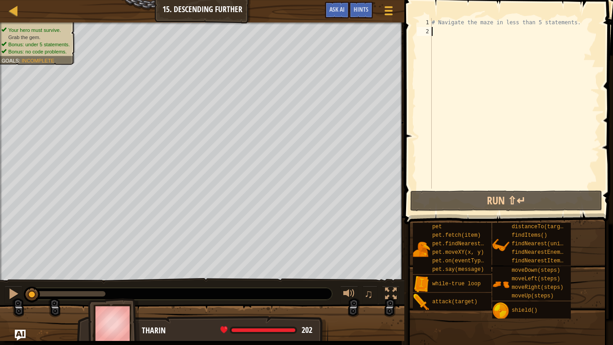
type textarea "h"
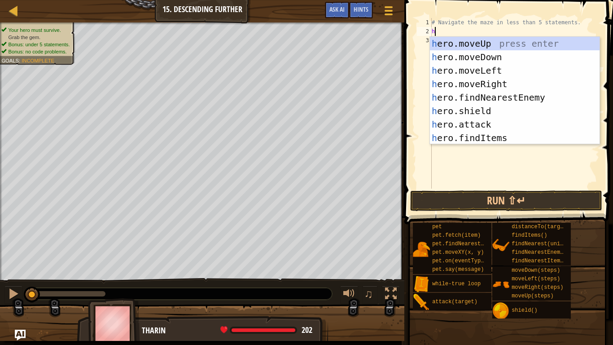
scroll to position [4, 0]
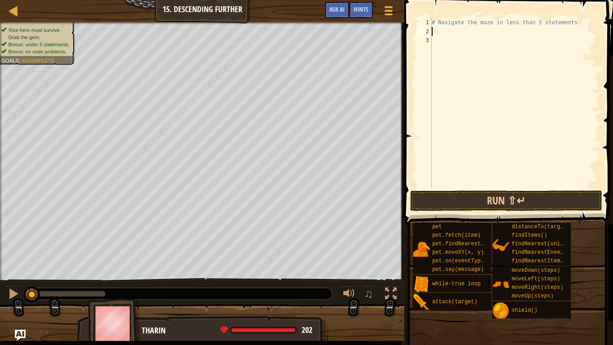
type textarea "p"
type textarea "h"
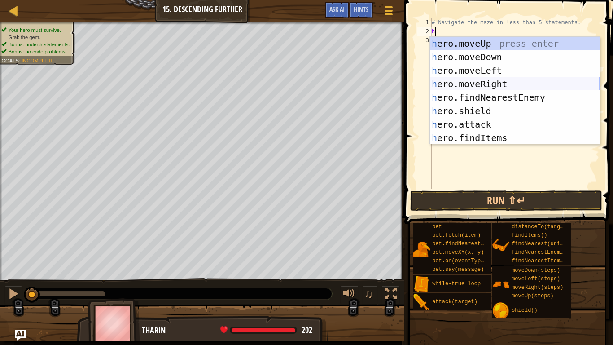
click at [511, 82] on div "h ero.moveUp press enter h ero.moveDown press enter h ero.moveLeft press enter …" at bounding box center [515, 104] width 170 height 135
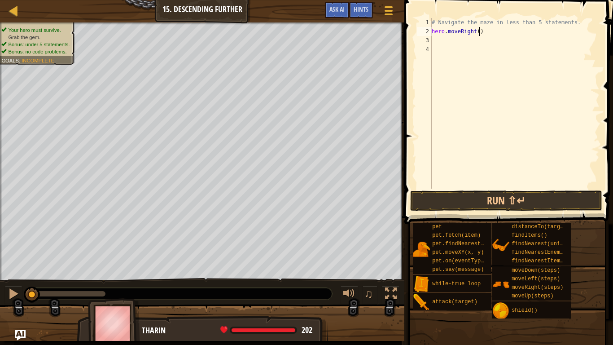
click at [479, 32] on div "# Navigate the maze in less than 5 statements. hero . moveRight ( )" at bounding box center [515, 112] width 170 height 188
type textarea "hero.moveRight(2)"
click at [438, 38] on div "# Navigate the maze in less than 5 statements. hero . moveRight ( 2 )" at bounding box center [515, 112] width 170 height 188
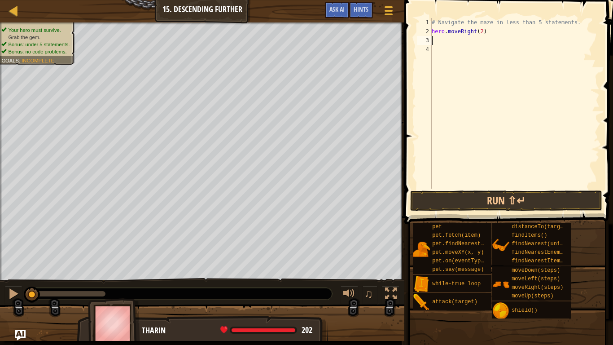
type textarea "h"
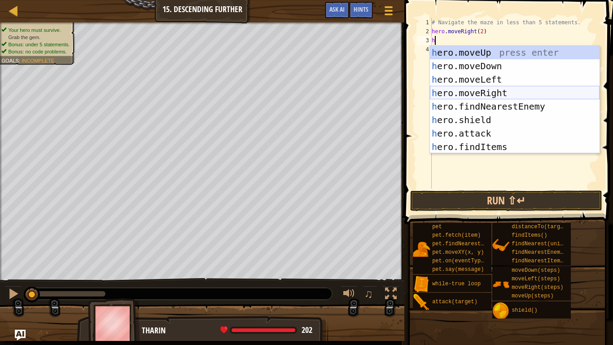
click at [502, 91] on div "h ero.moveUp press enter h ero.moveDown press enter h ero.moveLeft press enter …" at bounding box center [515, 113] width 170 height 135
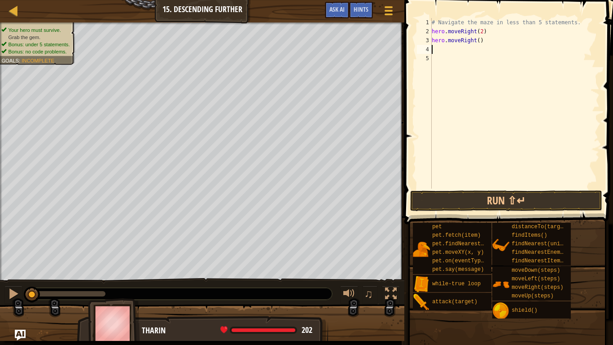
click at [495, 39] on div "# Navigate the maze in less than 5 statements. hero . moveRight ( 2 ) hero . mo…" at bounding box center [515, 112] width 170 height 188
type textarea "hero."
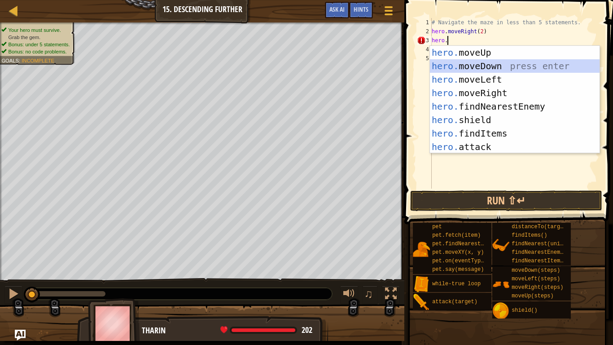
click at [461, 65] on div "hero. moveUp press enter hero. moveDown press enter hero. moveLeft press enter …" at bounding box center [515, 113] width 170 height 135
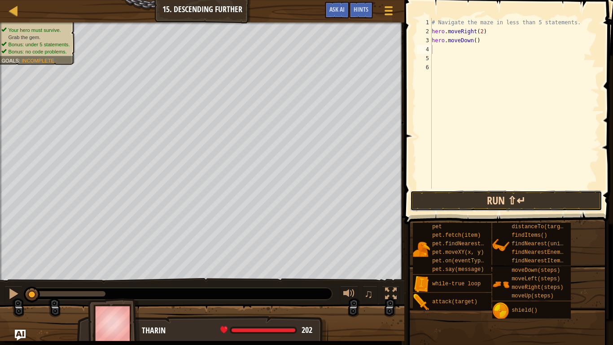
click at [493, 204] on button "Run ⇧↵" at bounding box center [506, 200] width 192 height 21
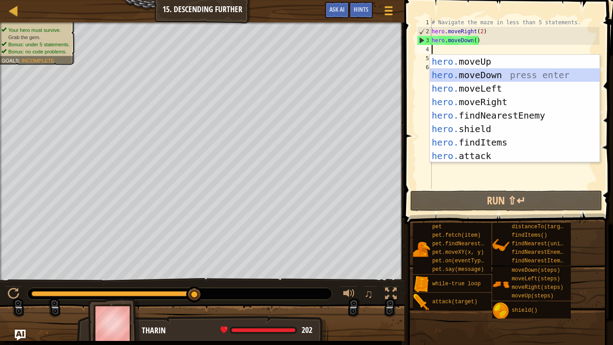
type textarea "m"
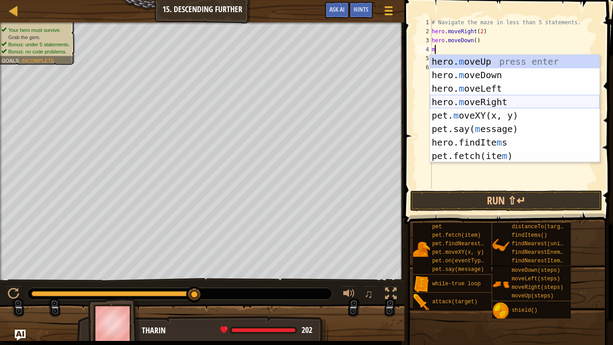
click at [469, 97] on div "hero. m oveUp press enter hero. m oveDown press enter hero. m oveLeft press ent…" at bounding box center [515, 122] width 170 height 135
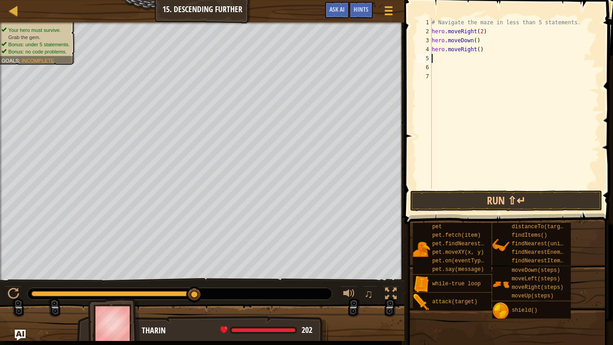
type textarea "h"
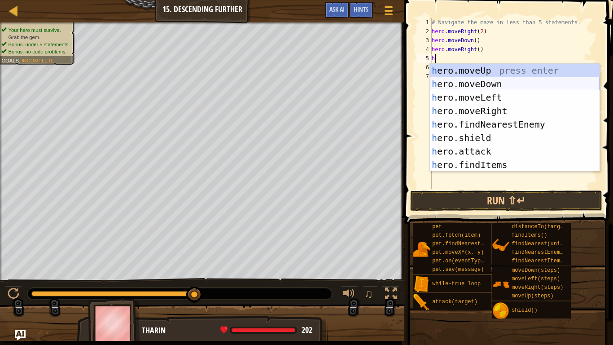
click at [456, 79] on div "h ero.moveUp press enter h ero.moveDown press enter h ero.moveLeft press enter …" at bounding box center [515, 131] width 170 height 135
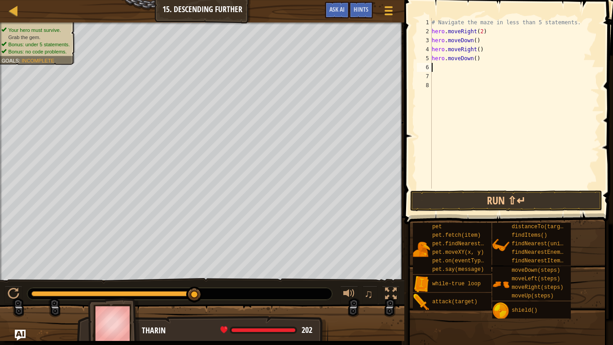
type textarea "h"
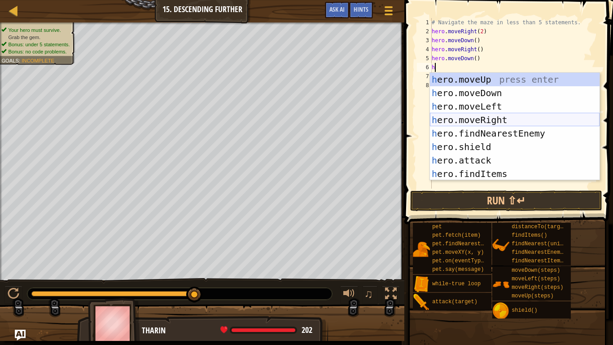
click at [491, 120] on div "h ero.moveUp press enter h ero.moveDown press enter h ero.moveLeft press enter …" at bounding box center [515, 140] width 170 height 135
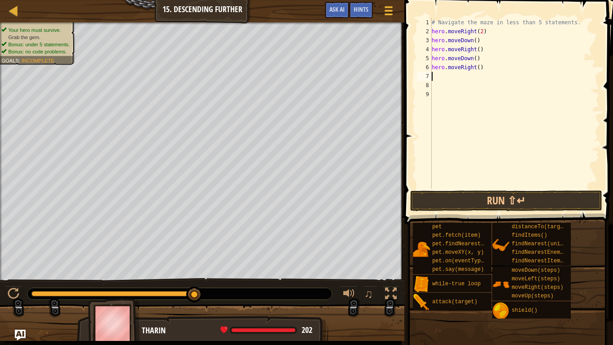
click at [475, 39] on div "# Navigate the maze in less than 5 statements. hero . moveRight ( 2 ) hero . mo…" at bounding box center [515, 112] width 170 height 188
click at [478, 52] on div "# Navigate the maze in less than 5 statements. hero . moveRight ( 2 ) hero . mo…" at bounding box center [515, 112] width 170 height 188
click at [478, 66] on div "# Navigate the maze in less than 5 statements. hero . moveRight ( 2 ) hero . mo…" at bounding box center [515, 112] width 170 height 188
click at [472, 192] on button "Run ⇧↵" at bounding box center [506, 200] width 192 height 21
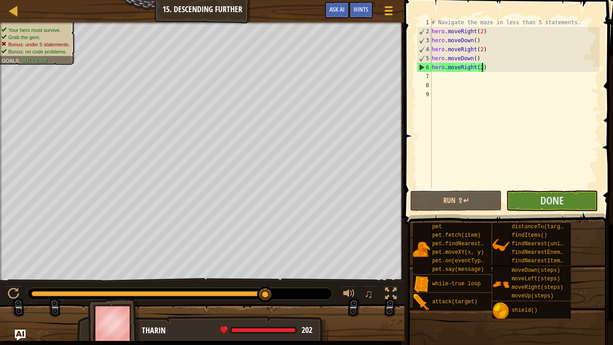
click at [503, 66] on div "# Navigate the maze in less than 5 statements. hero . moveRight ( 2 ) hero . mo…" at bounding box center [515, 112] width 170 height 188
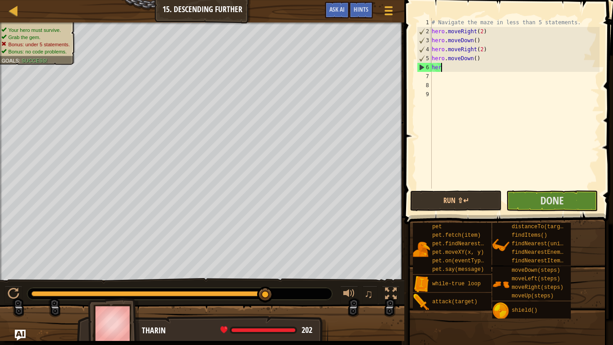
type textarea "h"
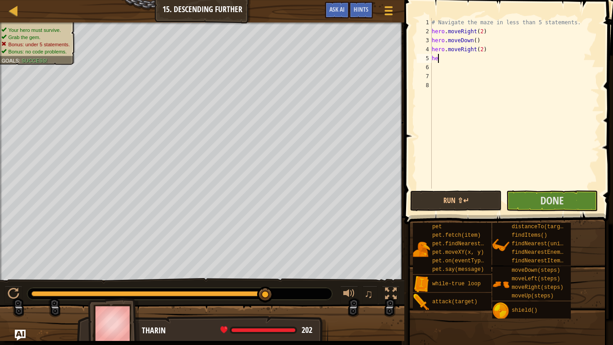
type textarea "h"
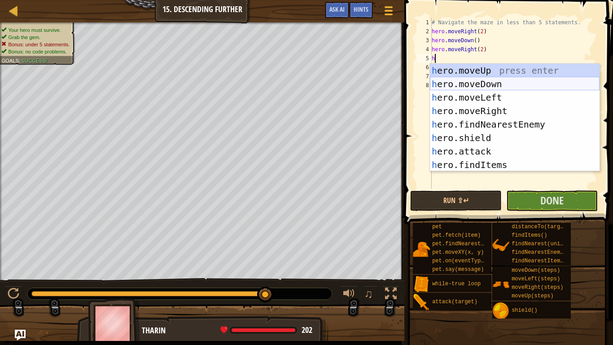
click at [510, 86] on div "h ero.moveUp press enter h ero.moveDown press enter h ero.moveLeft press enter …" at bounding box center [515, 131] width 170 height 135
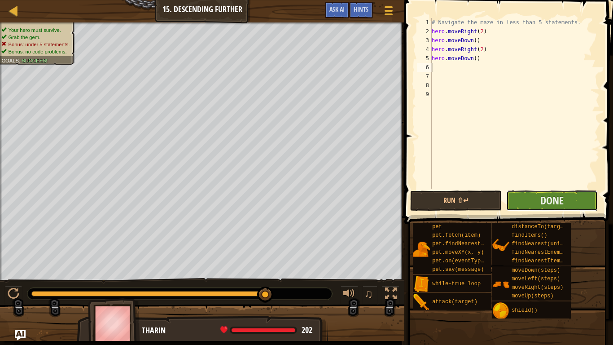
click at [532, 206] on button "Done" at bounding box center [552, 200] width 92 height 21
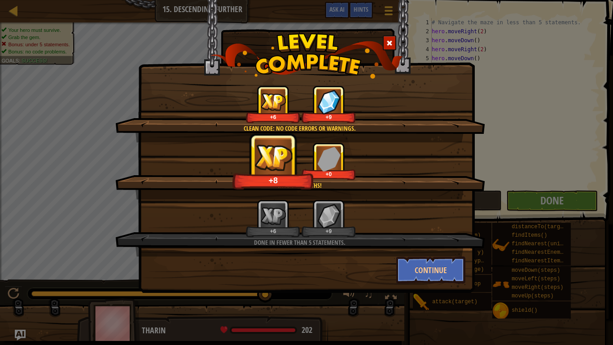
click at [391, 41] on span at bounding box center [389, 43] width 6 height 6
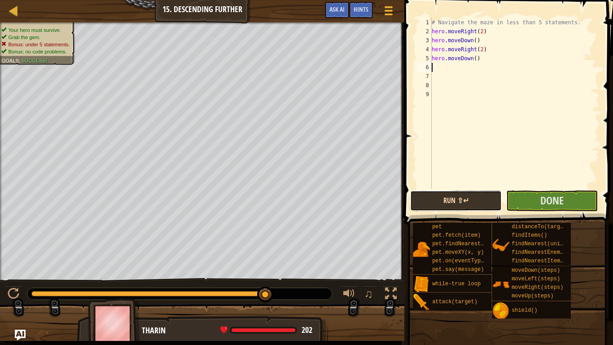
click at [435, 202] on button "Run ⇧↵" at bounding box center [456, 200] width 92 height 21
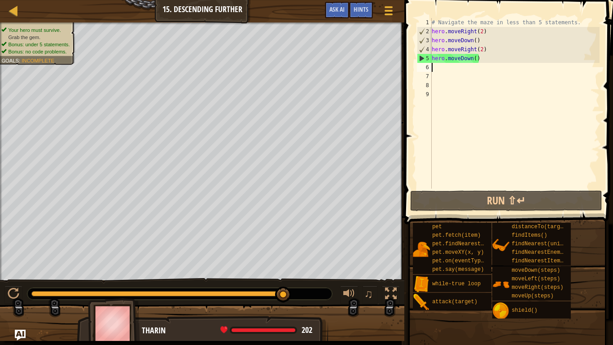
click at [583, 20] on div "# Navigate the maze in less than 5 statements. hero . moveRight ( 2 ) hero . mo…" at bounding box center [515, 112] width 170 height 188
type textarea "# Navigate the maze in less than 5 statements."
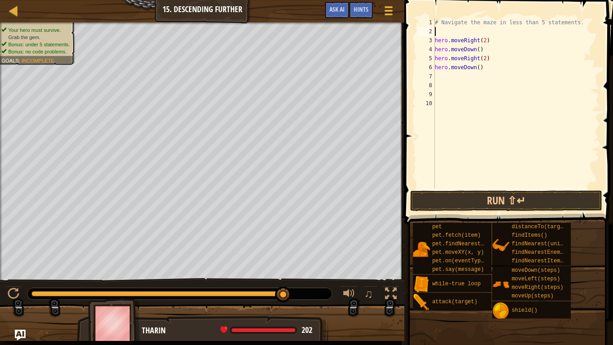
type textarea "t"
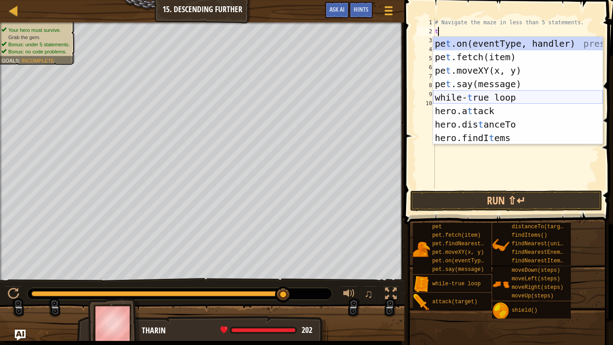
click at [554, 96] on div "pe t .on(eventType, handler) press enter pe t .fetch(item) press enter pe t .mo…" at bounding box center [518, 104] width 170 height 135
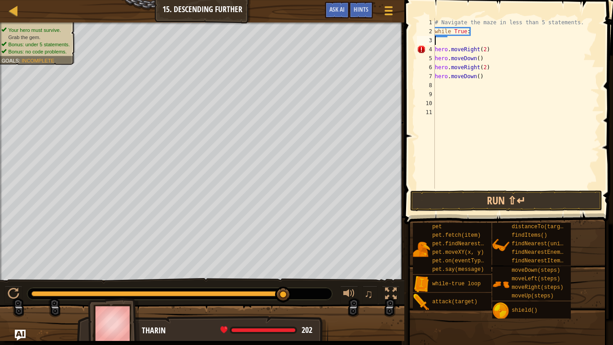
type textarea "while True:"
click at [498, 47] on div "# Navigate the maze in less than 5 statements. while True : hero . moveRight ( …" at bounding box center [516, 112] width 166 height 188
click at [496, 41] on div "# Navigate the maze in less than 5 statements. while True : hero . moveRight ( …" at bounding box center [516, 112] width 166 height 188
type textarea "h"
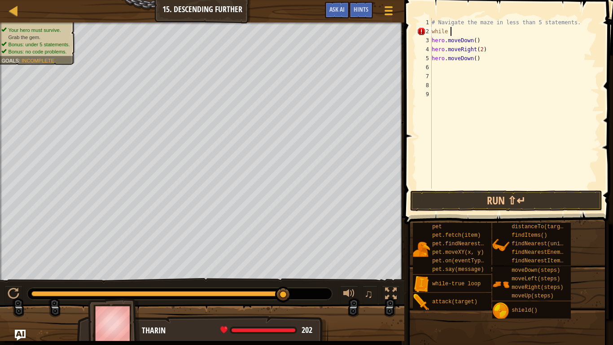
type textarea "w"
click at [489, 37] on div "# Navigate the maze in les hero . moveDown ( ) hero . moveRight ( 2 ) hero . mo…" at bounding box center [515, 112] width 170 height 188
click at [487, 35] on div "# Navigate the maze in les hero . moveDown ( ) hero . moveRight ( 2 ) hero . mo…" at bounding box center [515, 112] width 170 height 188
type textarea "h"
click at [489, 52] on div "# Navigate the maze in les hero . moveRight ( 2 ) hero . moveDown ( )" at bounding box center [515, 112] width 170 height 188
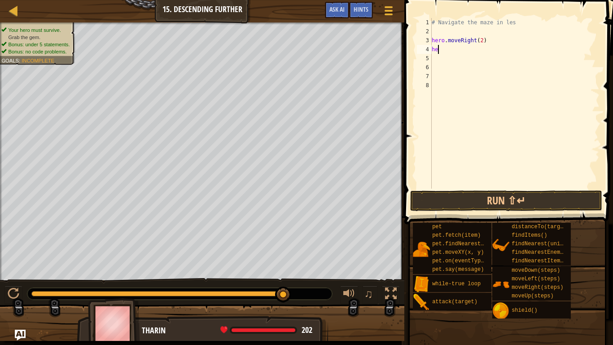
type textarea "h"
type textarea "#"
type textarea "l"
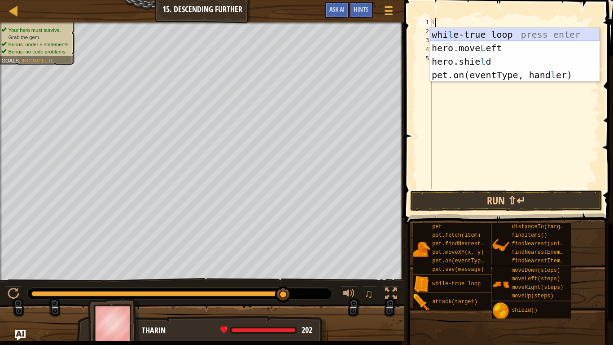
click at [473, 33] on div "whi l e-true loop press enter hero.move L eft press enter hero.[PERSON_NAME] pr…" at bounding box center [515, 68] width 170 height 81
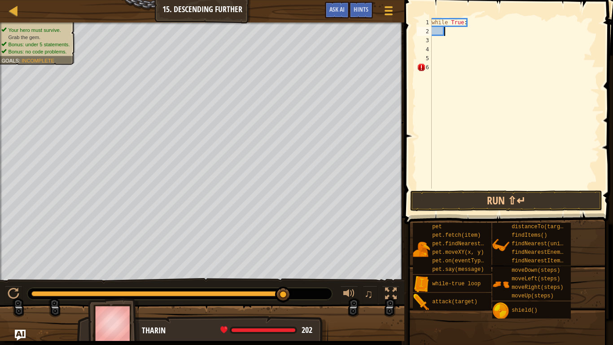
type textarea "h"
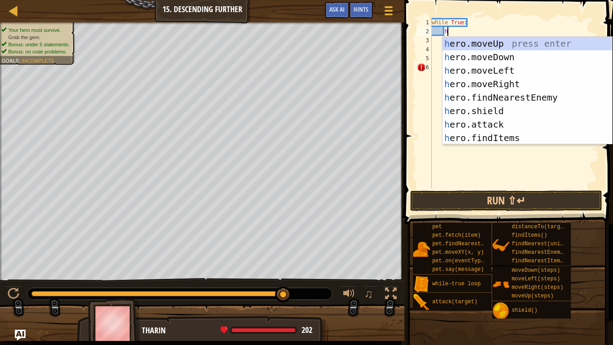
scroll to position [4, 2]
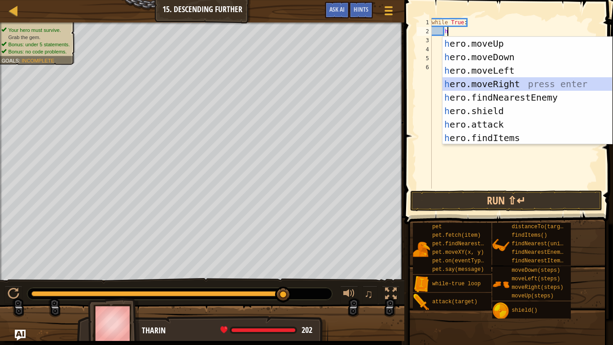
click at [515, 80] on div "h ero.moveUp press enter h ero.moveDown press enter h ero.moveLeft press enter …" at bounding box center [527, 104] width 170 height 135
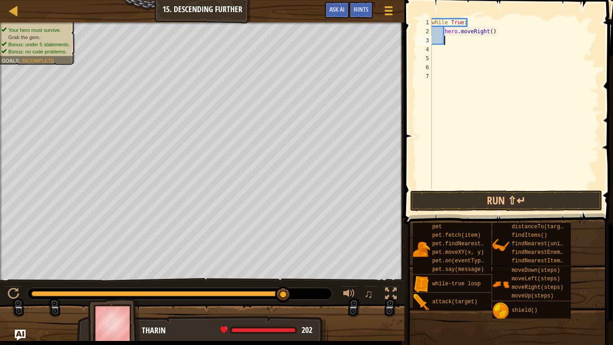
click at [490, 33] on div "while True : hero . moveRight ( )" at bounding box center [515, 112] width 170 height 188
type textarea "hero.moveRight(2)"
click at [442, 44] on div "while True : hero . moveRight ( 2 )" at bounding box center [515, 112] width 170 height 188
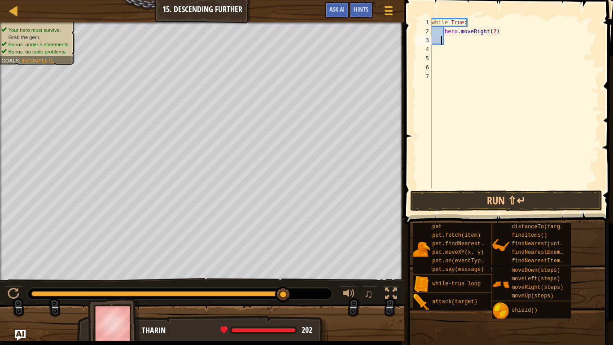
click at [449, 42] on div "while True : hero . moveRight ( 2 )" at bounding box center [515, 112] width 170 height 188
type textarea "h"
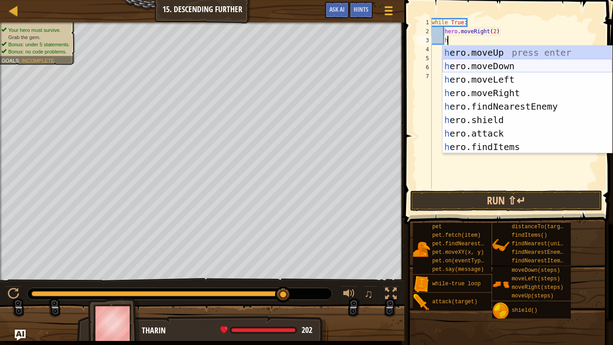
click at [498, 65] on div "h ero.moveUp press enter h ero.moveDown press enter h ero.moveLeft press enter …" at bounding box center [527, 113] width 170 height 135
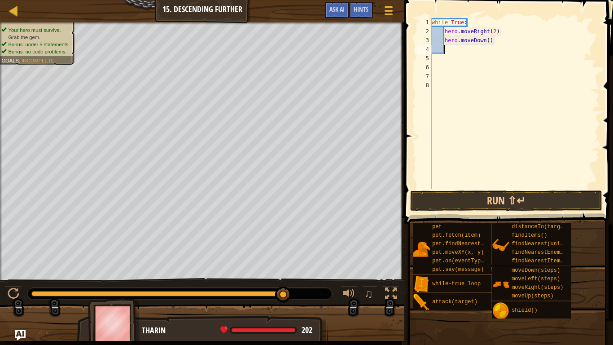
scroll to position [4, 1]
click at [567, 197] on button "Run ⇧↵" at bounding box center [506, 200] width 192 height 21
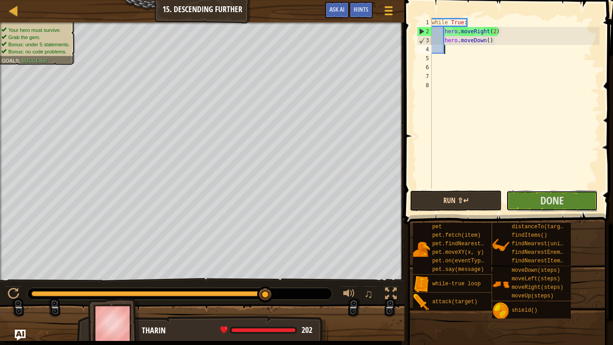
click at [567, 197] on button "Done" at bounding box center [552, 200] width 92 height 21
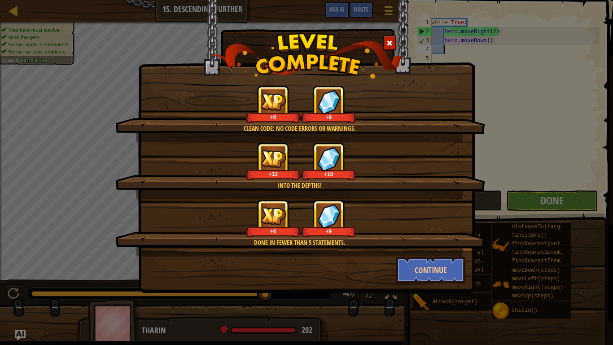
click at [567, 197] on div "Clean code: no code errors or warnings. +6 +9 Into the depths! +12 +18 Done in …" at bounding box center [306, 172] width 613 height 345
click at [430, 266] on button "Continue" at bounding box center [431, 269] width 70 height 27
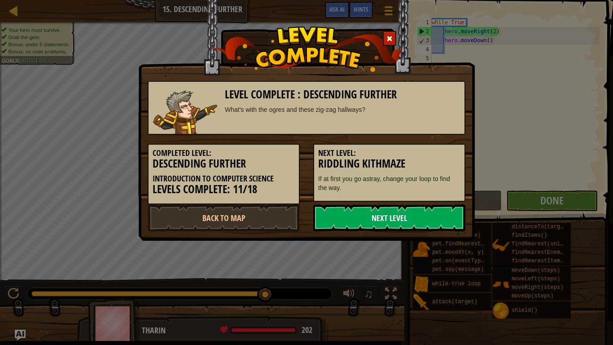
click at [446, 218] on link "Next Level" at bounding box center [389, 217] width 152 height 27
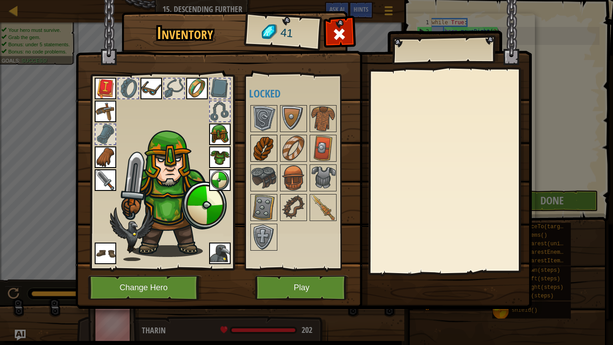
click at [269, 145] on img at bounding box center [263, 147] width 25 height 25
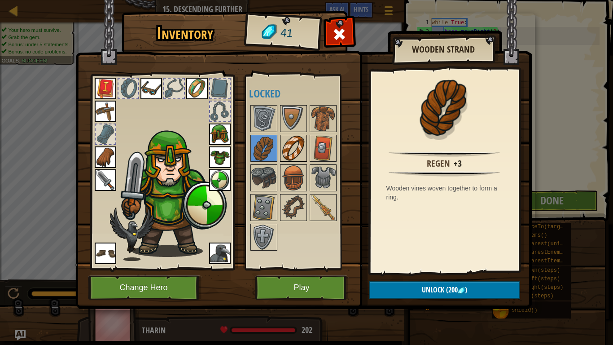
click at [297, 152] on img at bounding box center [293, 147] width 25 height 25
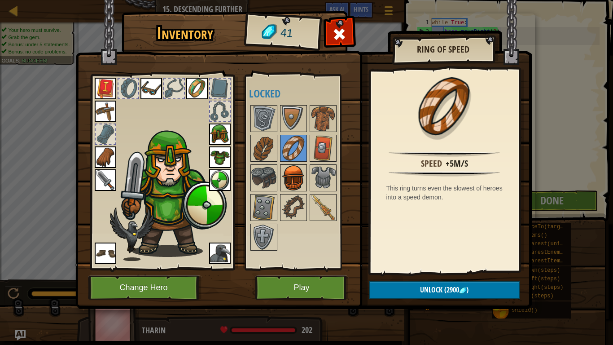
click at [302, 179] on img at bounding box center [293, 177] width 25 height 25
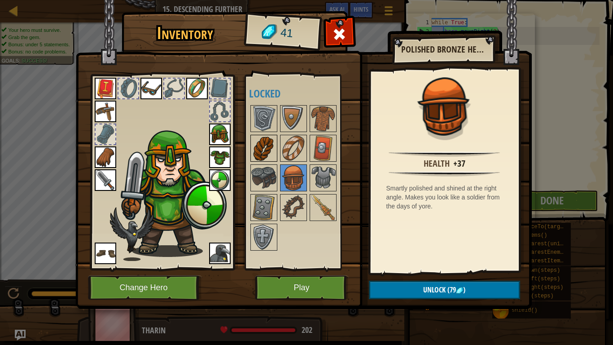
click at [264, 151] on img at bounding box center [263, 147] width 25 height 25
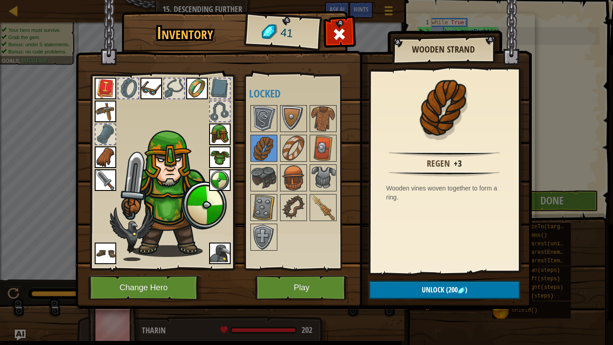
click at [284, 163] on div at bounding box center [302, 178] width 106 height 148
click at [299, 171] on img at bounding box center [293, 177] width 25 height 25
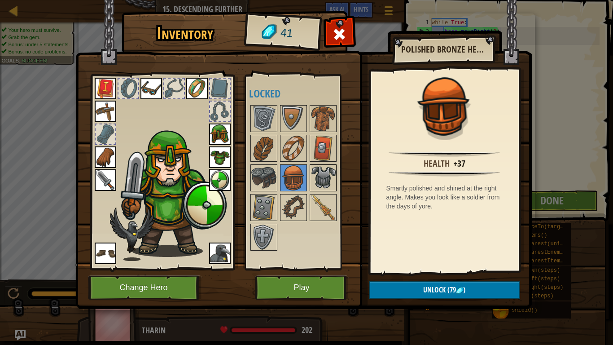
click at [319, 181] on img at bounding box center [322, 177] width 25 height 25
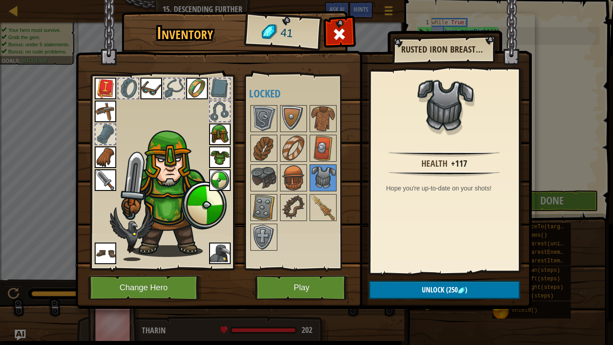
click at [307, 177] on div at bounding box center [302, 178] width 106 height 148
click at [292, 179] on img at bounding box center [293, 177] width 25 height 25
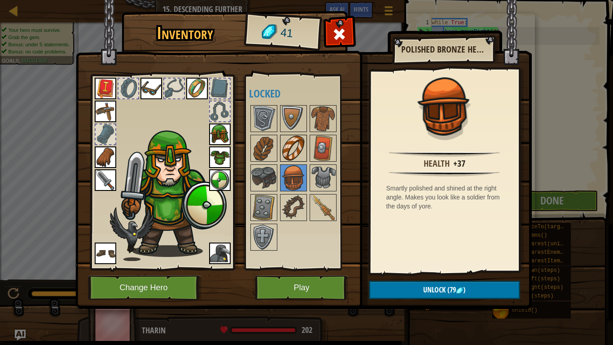
click at [288, 160] on img at bounding box center [293, 147] width 25 height 25
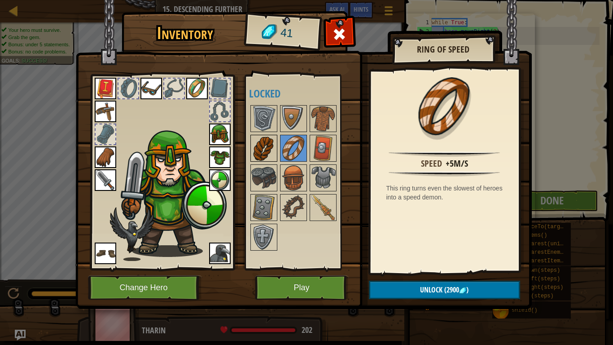
click at [267, 135] on img at bounding box center [263, 147] width 25 height 25
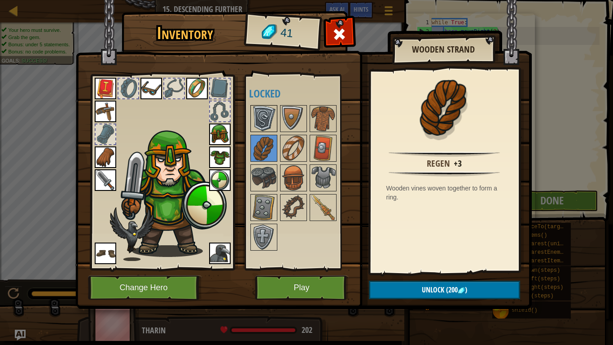
click at [263, 107] on img at bounding box center [263, 118] width 25 height 25
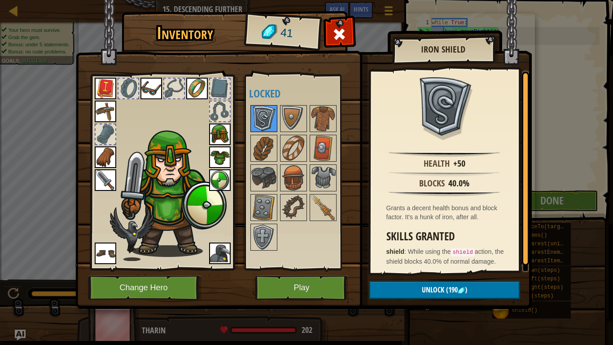
click at [269, 110] on img at bounding box center [263, 118] width 25 height 25
click at [296, 119] on img at bounding box center [293, 118] width 25 height 25
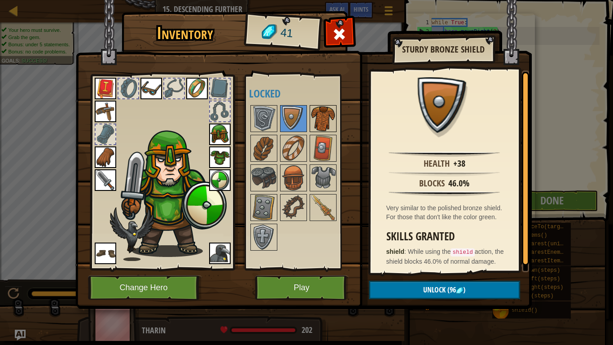
click at [327, 111] on img at bounding box center [322, 118] width 25 height 25
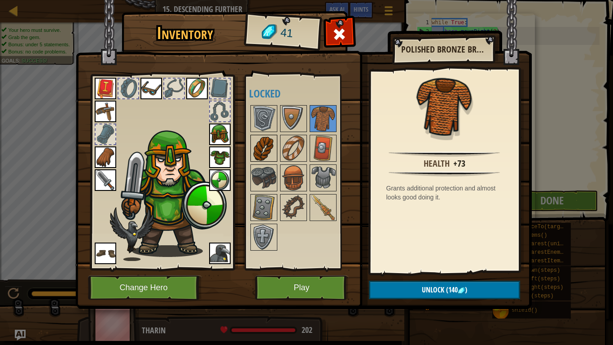
click at [251, 144] on img at bounding box center [263, 147] width 25 height 25
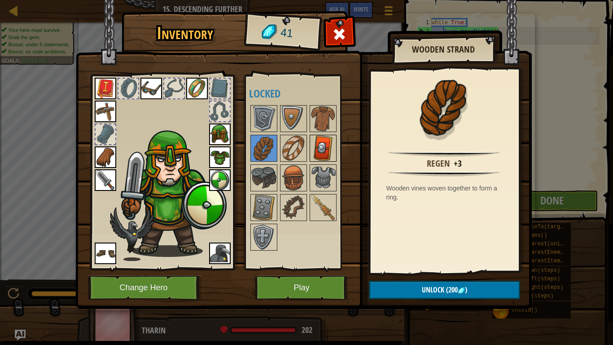
click at [312, 146] on img at bounding box center [322, 147] width 25 height 25
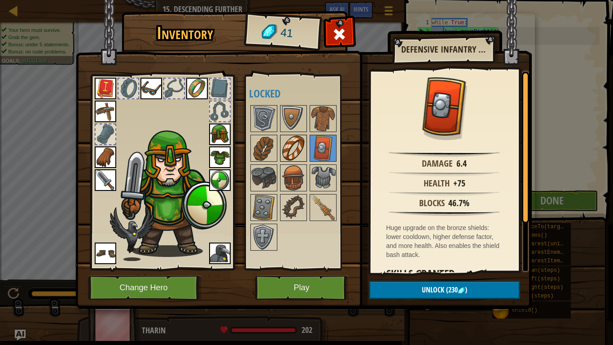
click at [300, 147] on img at bounding box center [293, 147] width 25 height 25
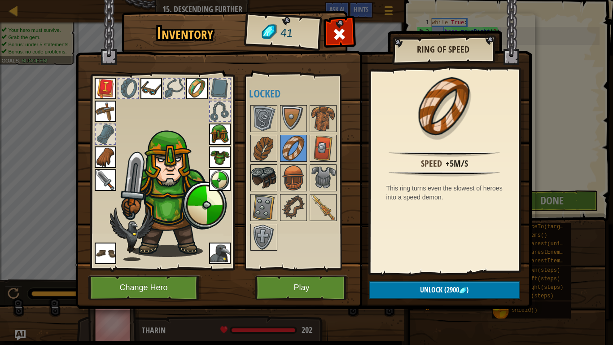
click at [274, 176] on img at bounding box center [263, 177] width 25 height 25
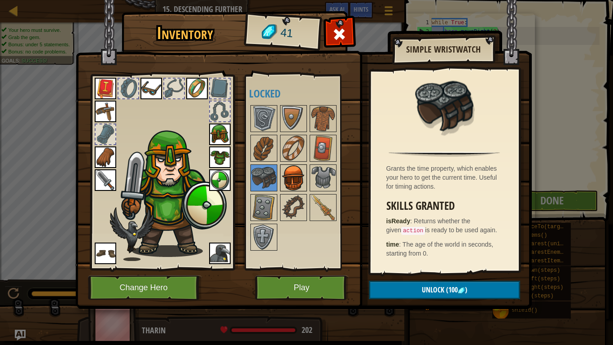
click at [290, 183] on img at bounding box center [293, 177] width 25 height 25
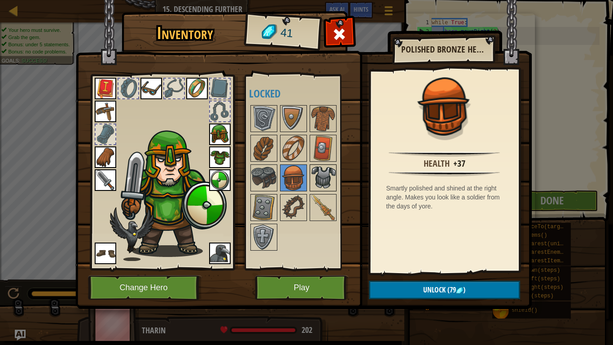
click at [315, 182] on img at bounding box center [322, 177] width 25 height 25
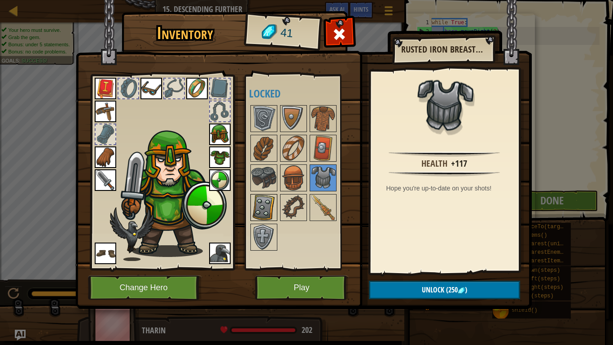
click at [267, 214] on img at bounding box center [263, 207] width 25 height 25
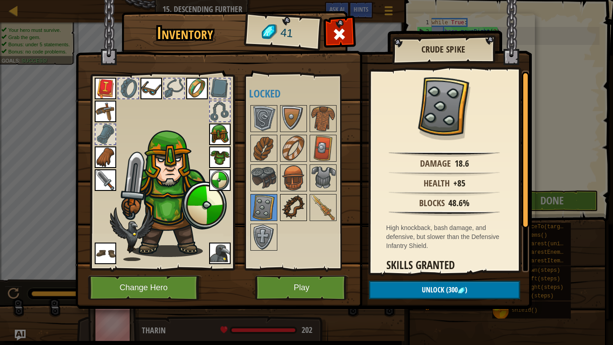
click at [283, 208] on img at bounding box center [293, 207] width 25 height 25
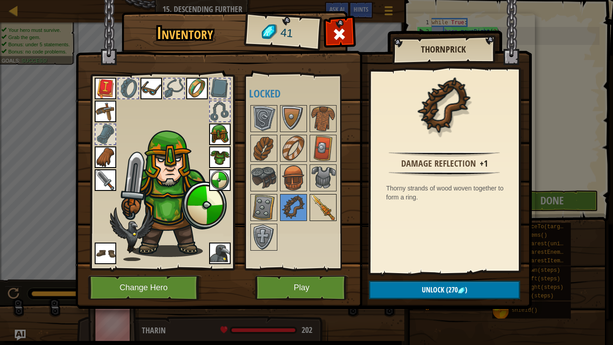
click at [310, 205] on img at bounding box center [322, 207] width 25 height 25
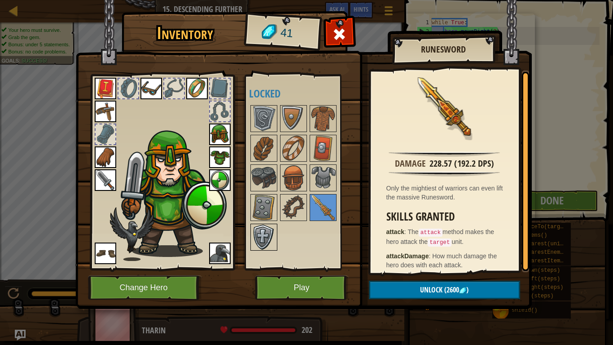
click at [251, 232] on img at bounding box center [263, 236] width 25 height 25
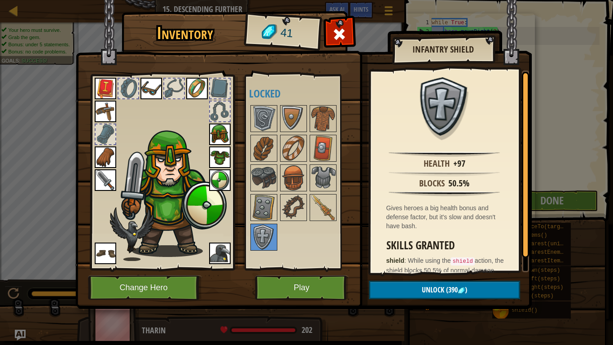
click at [225, 250] on img at bounding box center [220, 253] width 22 height 22
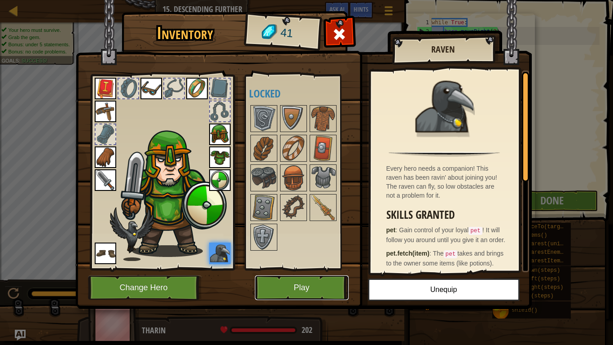
click at [282, 268] on button "Play" at bounding box center [302, 287] width 94 height 25
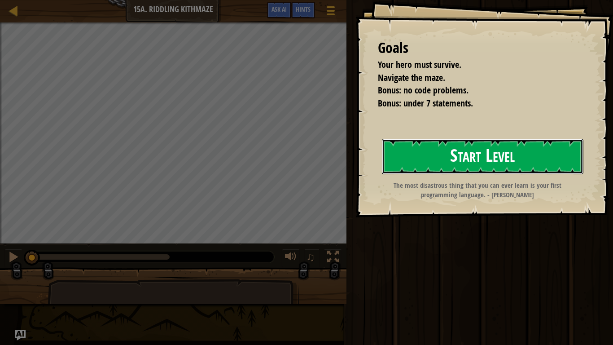
click at [458, 167] on button "Start Level" at bounding box center [482, 156] width 201 height 35
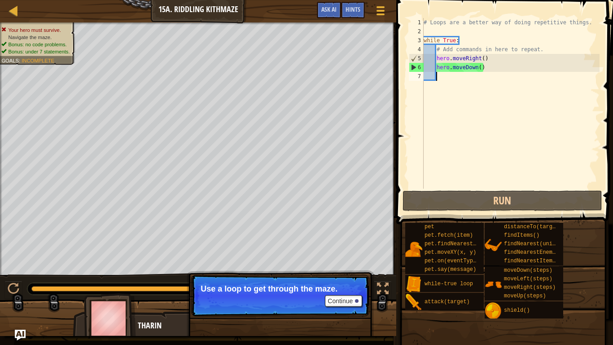
type textarea "h"
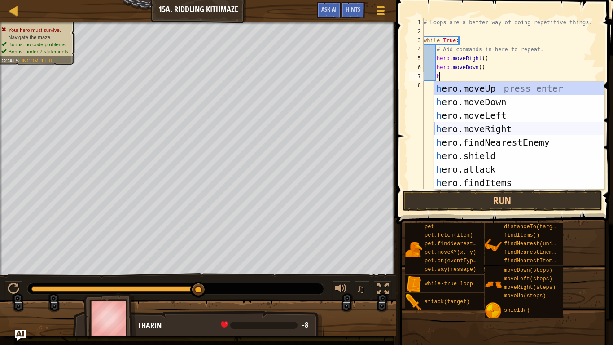
click at [485, 129] on div "h ero.moveUp press enter h ero.moveDown press enter h ero.moveLeft press enter …" at bounding box center [519, 149] width 170 height 135
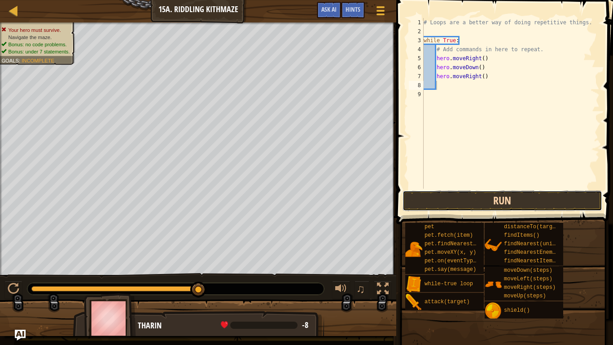
click at [432, 202] on button "Run" at bounding box center [502, 200] width 200 height 21
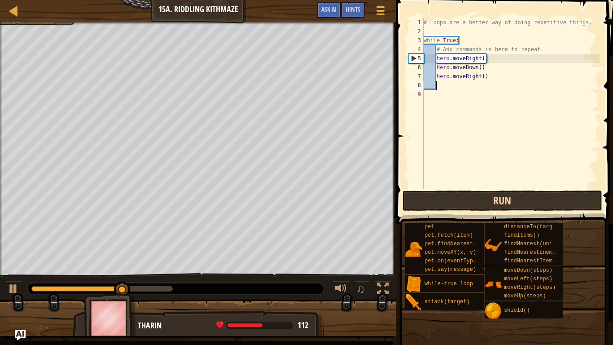
type textarea "h"
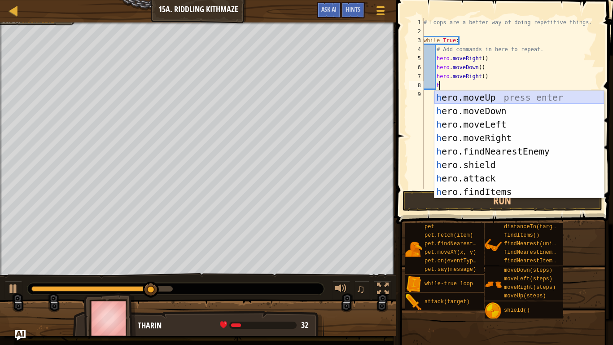
click at [443, 95] on div "h ero.moveUp press enter h ero.moveDown press enter h ero.moveLeft press enter …" at bounding box center [519, 158] width 170 height 135
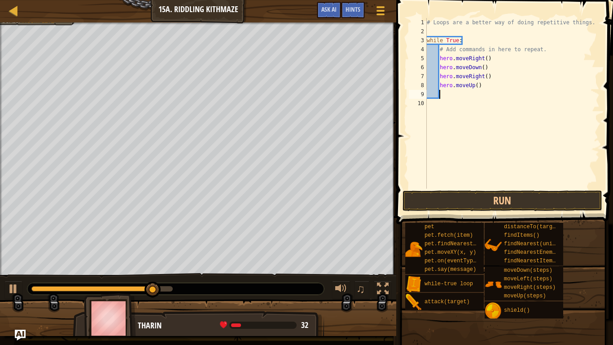
scroll to position [4, 1]
click at [434, 205] on button "Run" at bounding box center [502, 200] width 200 height 21
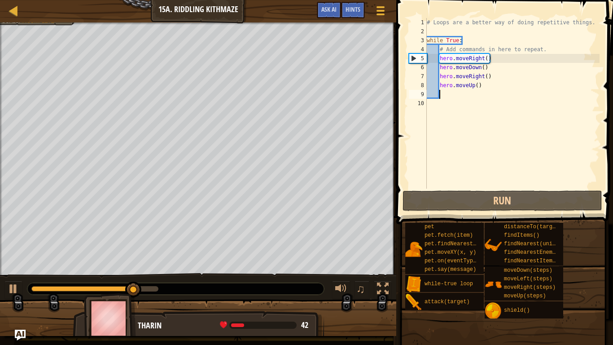
click at [486, 79] on div "# Loops are a better way of doing repetitive things. while True : # Add command…" at bounding box center [512, 112] width 175 height 188
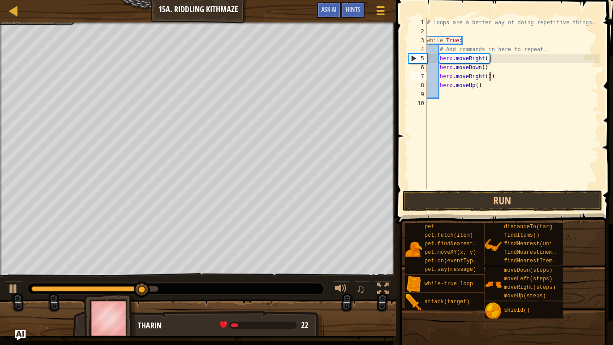
scroll to position [4, 9]
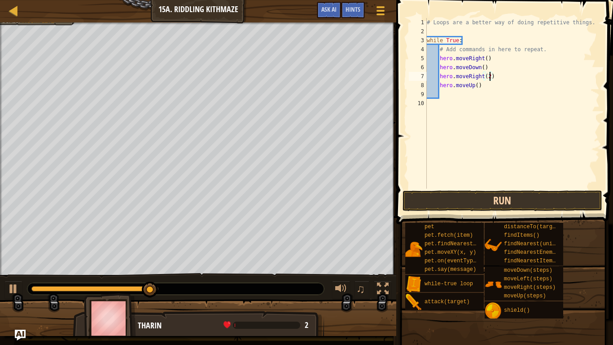
type textarea "hero.moveRight(2)"
click at [541, 204] on button "Run" at bounding box center [502, 200] width 200 height 21
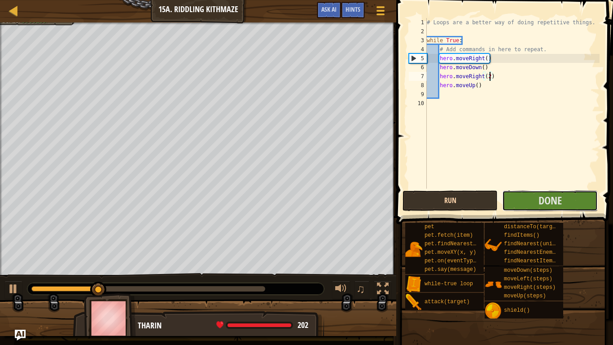
click at [541, 204] on span "Done" at bounding box center [549, 200] width 23 height 14
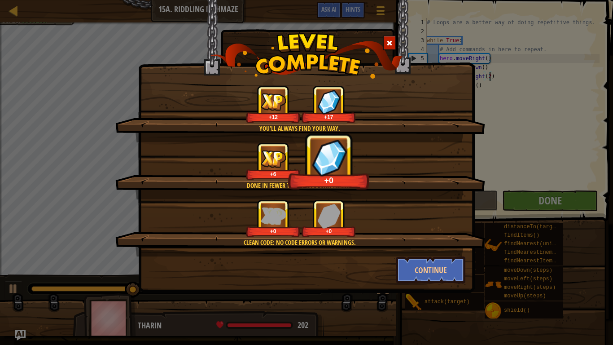
click at [389, 40] on span at bounding box center [389, 43] width 6 height 6
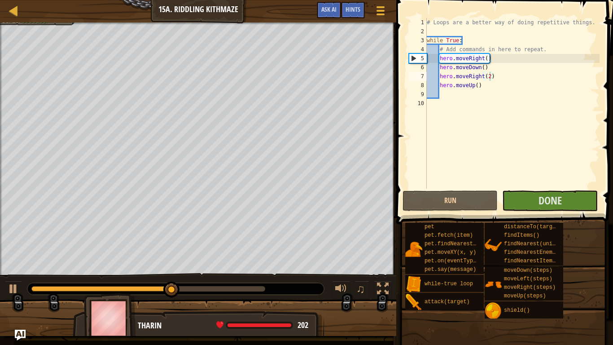
click at [36, 20] on div "Map Introduction to Computer Science 15a. Riddling Kithmaze Game Menu Done Hint…" at bounding box center [198, 11] width 396 height 22
click at [36, 21] on div "Map Introduction to Computer Science 15a. Riddling Kithmaze Game Menu Done Hint…" at bounding box center [198, 11] width 396 height 22
click at [38, 25] on div "Goals : Success!" at bounding box center [24, 20] width 46 height 7
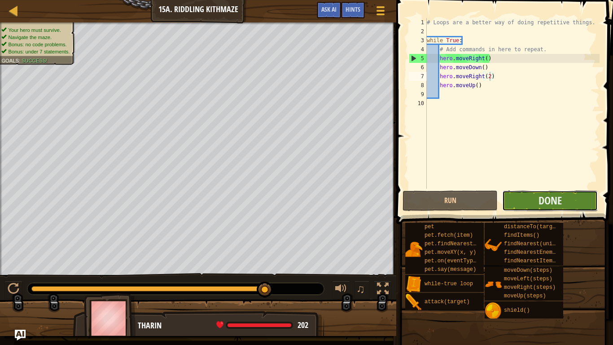
click at [514, 201] on button "Done" at bounding box center [549, 200] width 95 height 21
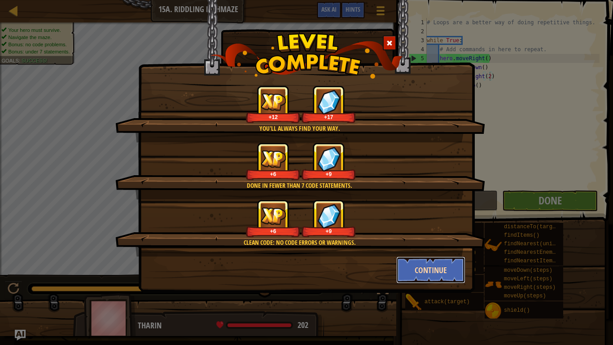
click at [449, 268] on button "Continue" at bounding box center [431, 269] width 70 height 27
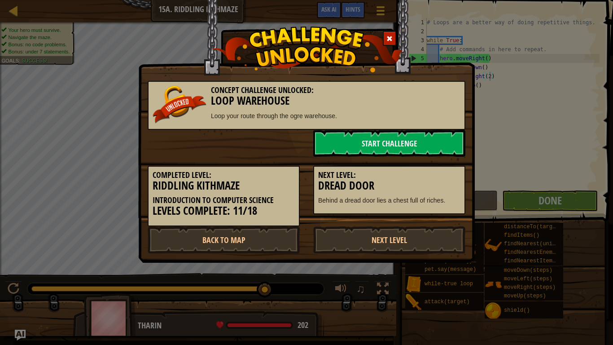
click at [440, 166] on div "Next Level: Dread Door Behind a dread door lies a chest full of riches." at bounding box center [389, 190] width 152 height 49
click at [429, 144] on link "Start Challenge" at bounding box center [389, 143] width 152 height 27
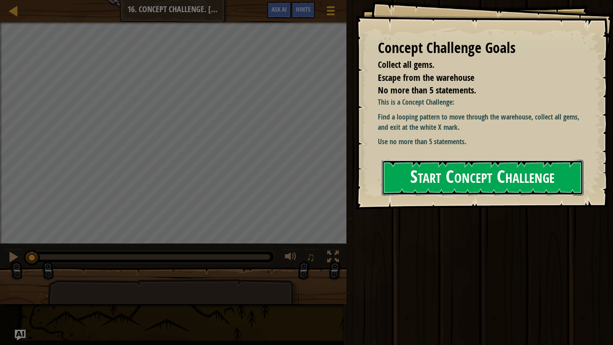
click at [432, 176] on button "Start Concept Challenge" at bounding box center [482, 177] width 201 height 35
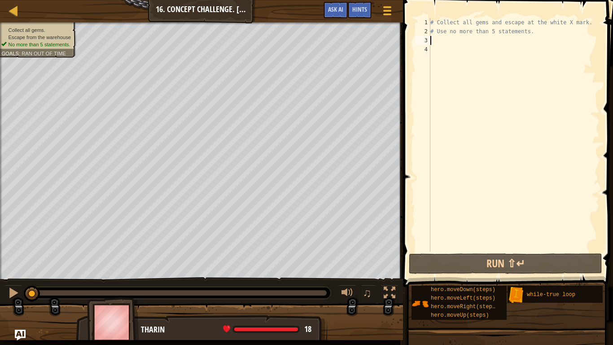
click at [439, 43] on div "# Collect all gems and escape at the white X mark. # Use no more than 5 stateme…" at bounding box center [513, 143] width 171 height 251
click at [539, 28] on div "# Collect all gems and escape at the white X mark. # Use no more than 5 stateme…" at bounding box center [513, 143] width 171 height 251
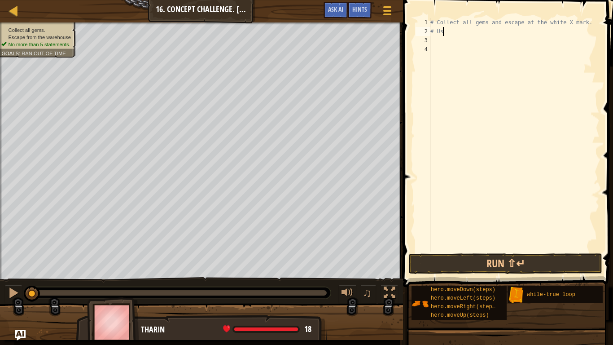
type textarea "#"
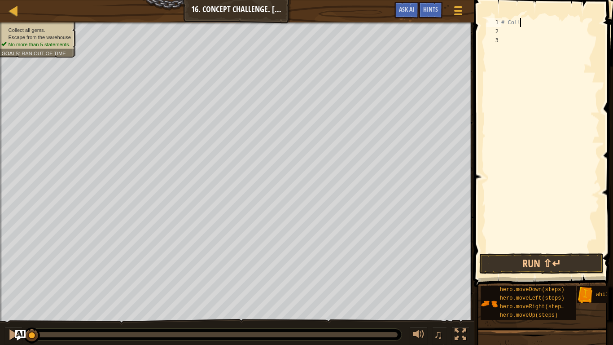
type textarea "#"
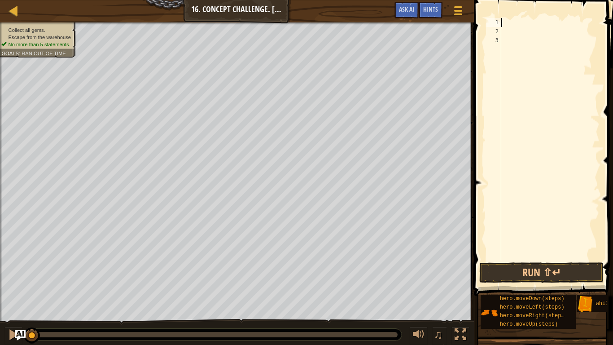
type textarea "w"
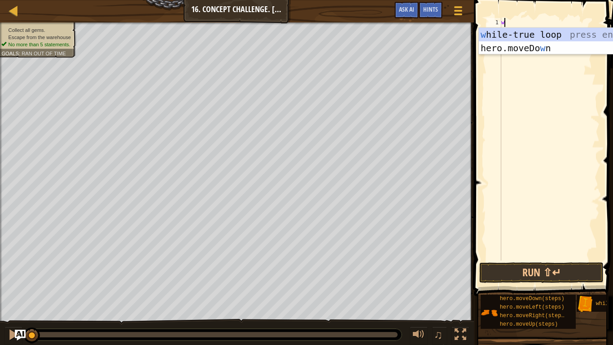
scroll to position [4, 0]
click at [541, 34] on div "w [PERSON_NAME]-true loop press enter hero.moveDo w n press enter" at bounding box center [564, 55] width 170 height 54
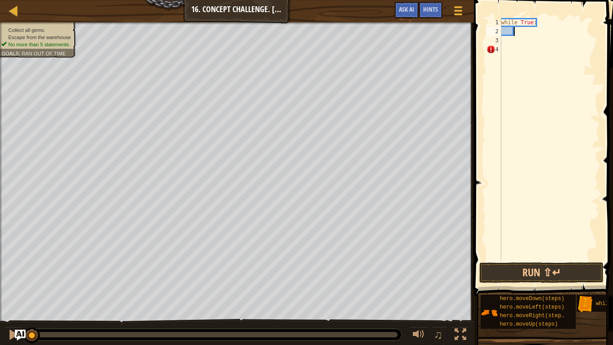
type textarea "h"
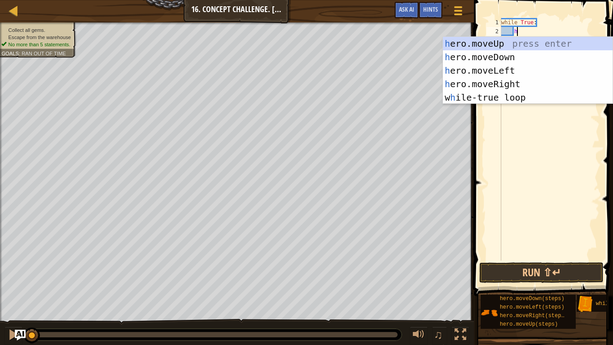
scroll to position [4, 2]
click at [517, 44] on div "h ero.moveUp press enter h ero.moveDown press enter h ero.moveLeft press enter …" at bounding box center [528, 84] width 170 height 94
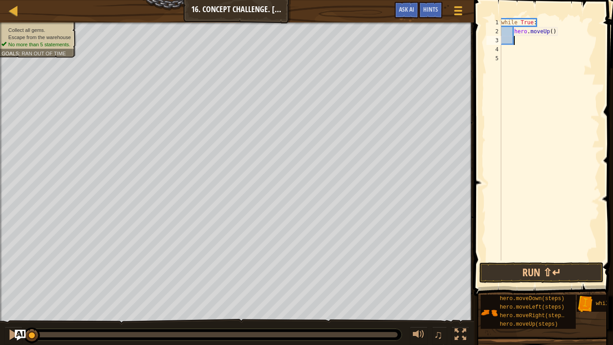
type textarea "h"
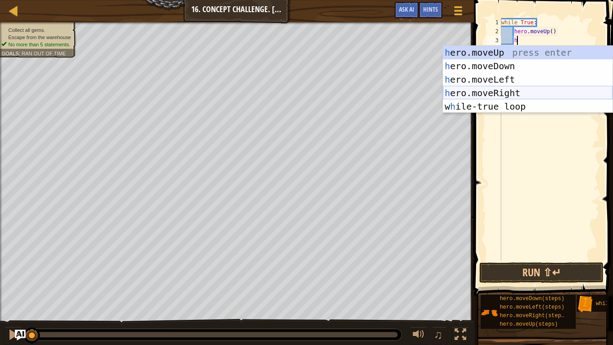
click at [497, 89] on div "h ero.moveUp press enter h ero.moveDown press enter h ero.moveLeft press enter …" at bounding box center [528, 93] width 170 height 94
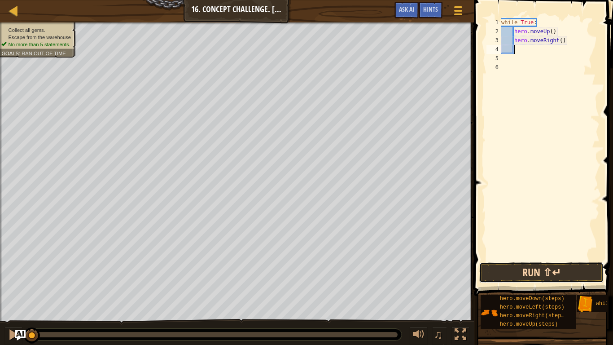
click at [539, 268] on button "Run ⇧↵" at bounding box center [541, 272] width 124 height 21
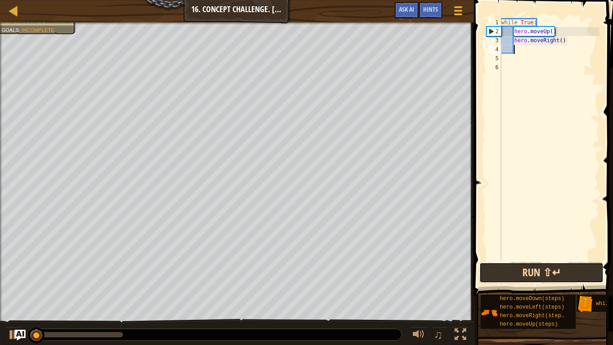
click at [537, 268] on button "Run ⇧↵" at bounding box center [541, 272] width 124 height 21
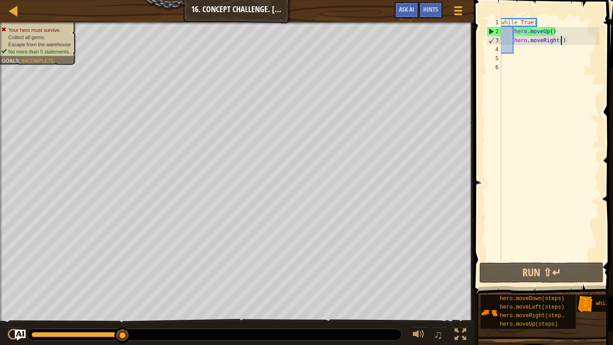
click at [559, 40] on div "while True : hero . moveUp ( ) hero . moveRight ( )" at bounding box center [549, 148] width 100 height 260
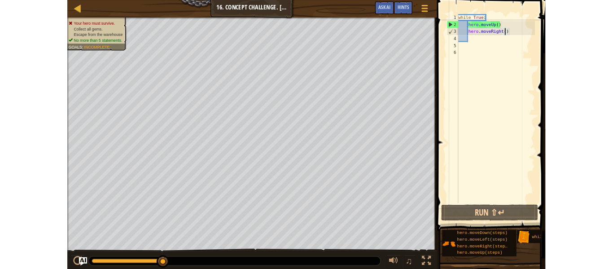
scroll to position [4, 9]
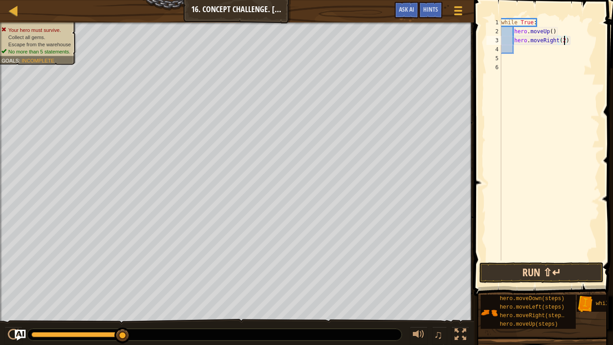
type textarea "hero.moveRight(2)"
click at [536, 268] on button "Run ⇧↵" at bounding box center [541, 272] width 124 height 21
